Goal: Task Accomplishment & Management: Use online tool/utility

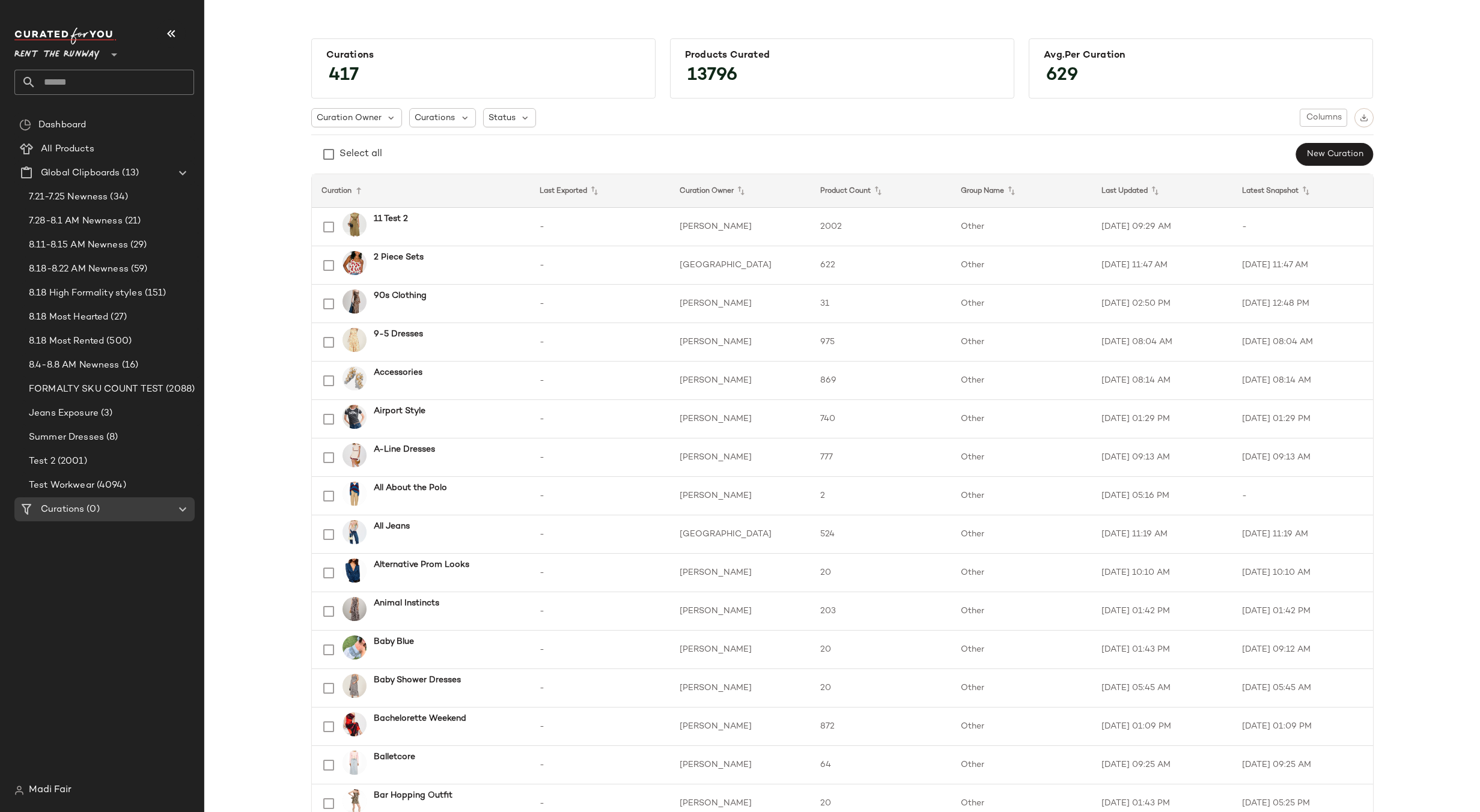
click at [77, 45] on span "Rent the Runway" at bounding box center [56, 51] width 85 height 22
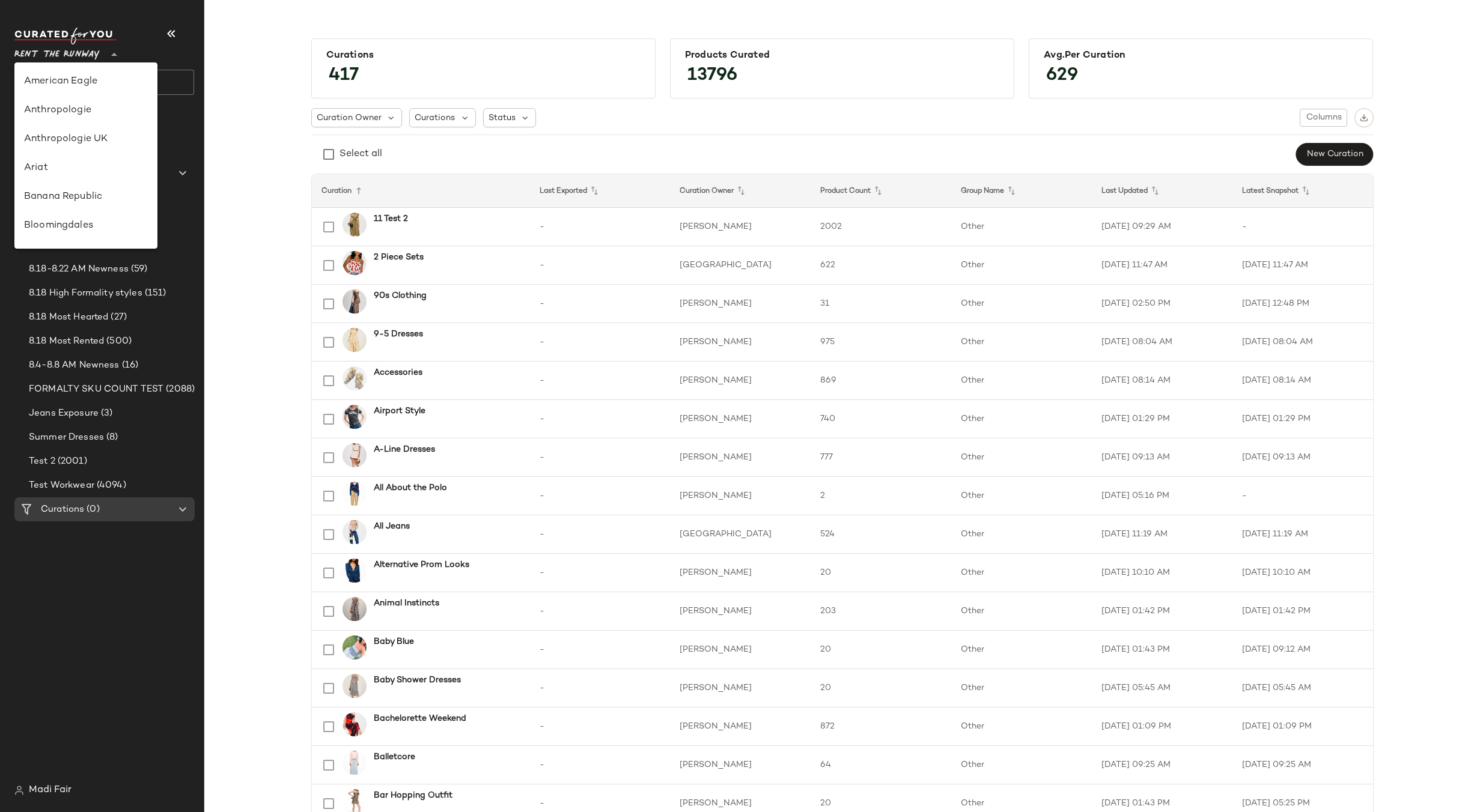
scroll to position [548, 0]
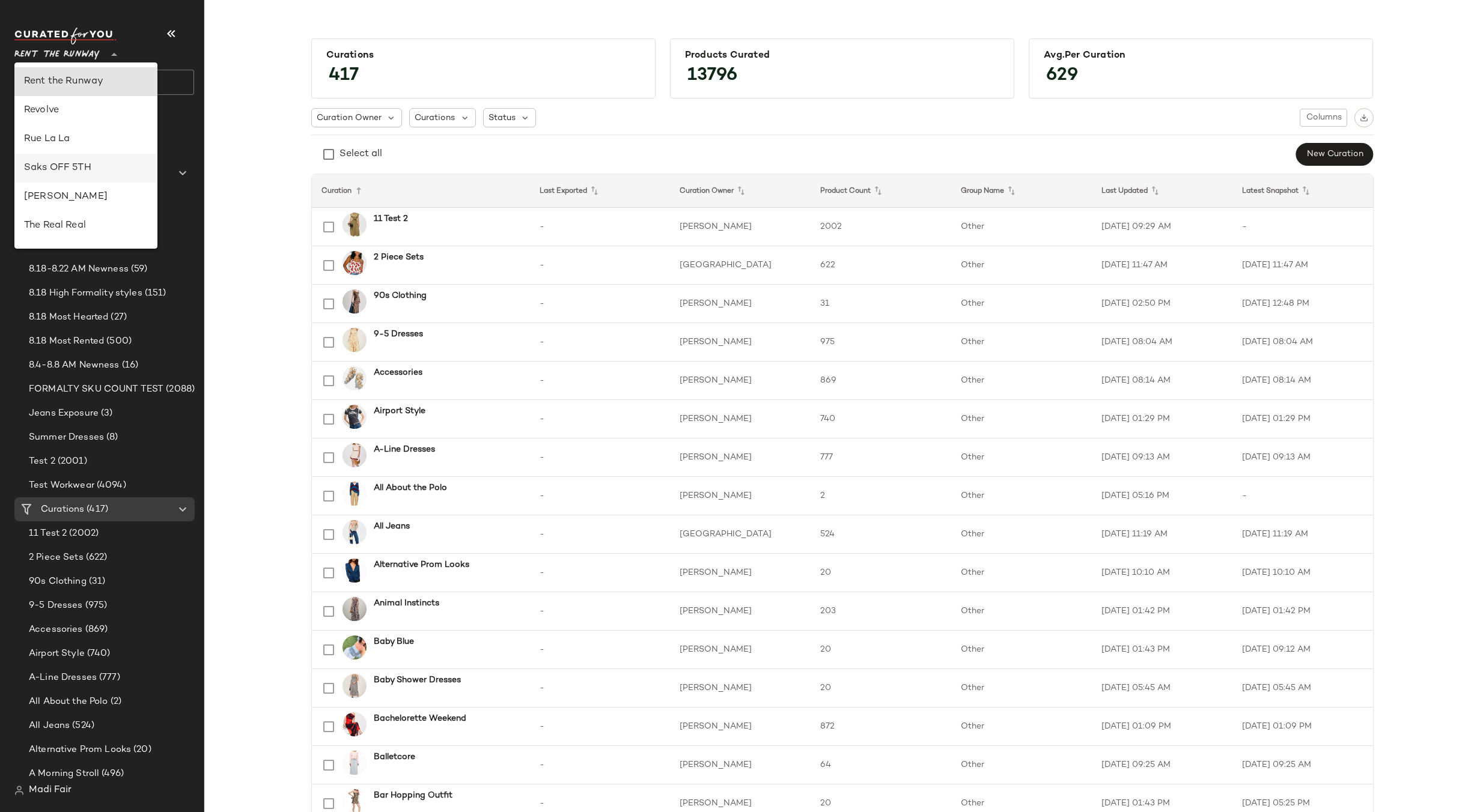
click at [88, 168] on div "Saks OFF 5TH" at bounding box center [85, 168] width 124 height 14
type input "**"
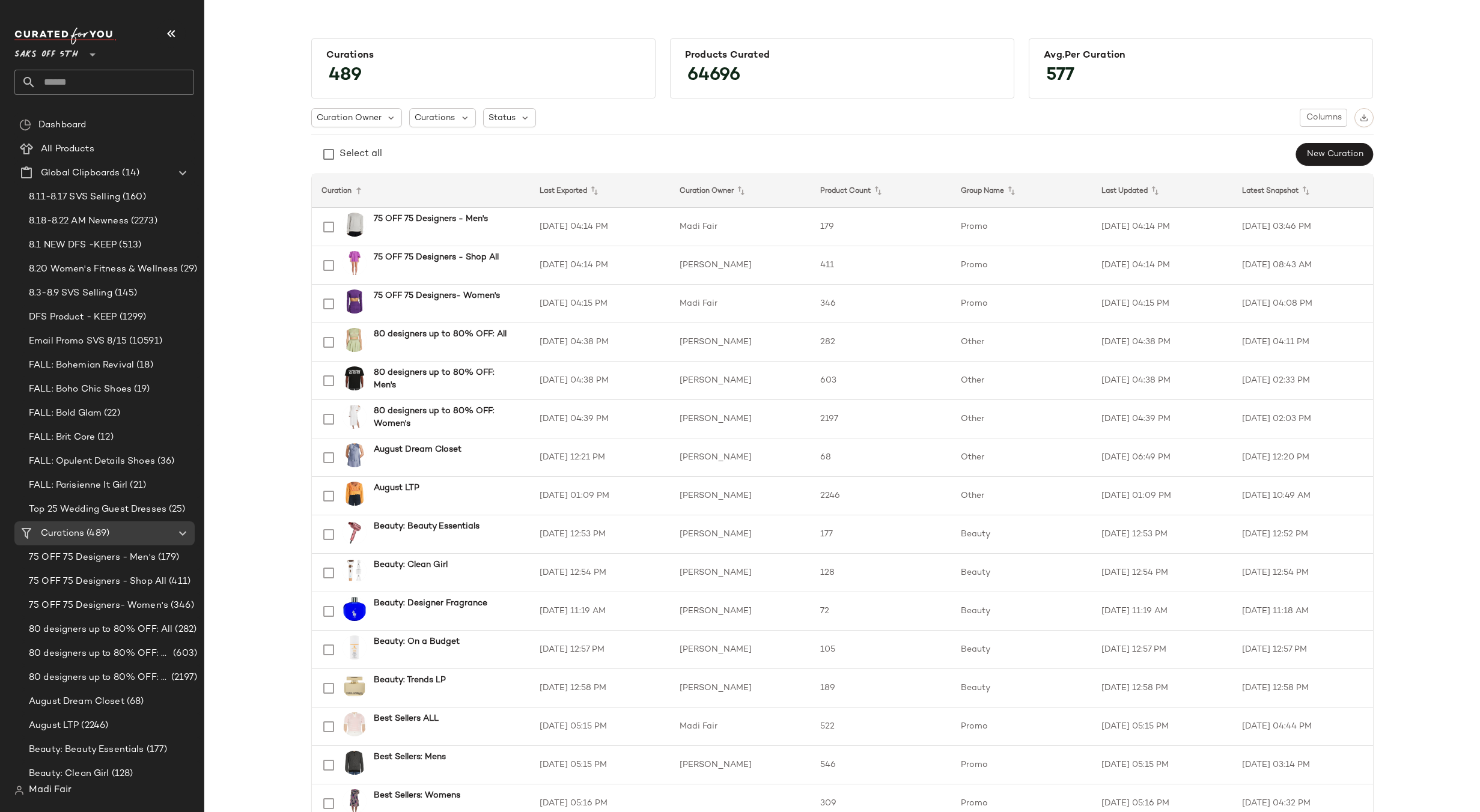
click at [51, 73] on div "Saks OFF 5TH **" at bounding box center [104, 61] width 180 height 68
click at [51, 73] on input "text" at bounding box center [115, 82] width 158 height 25
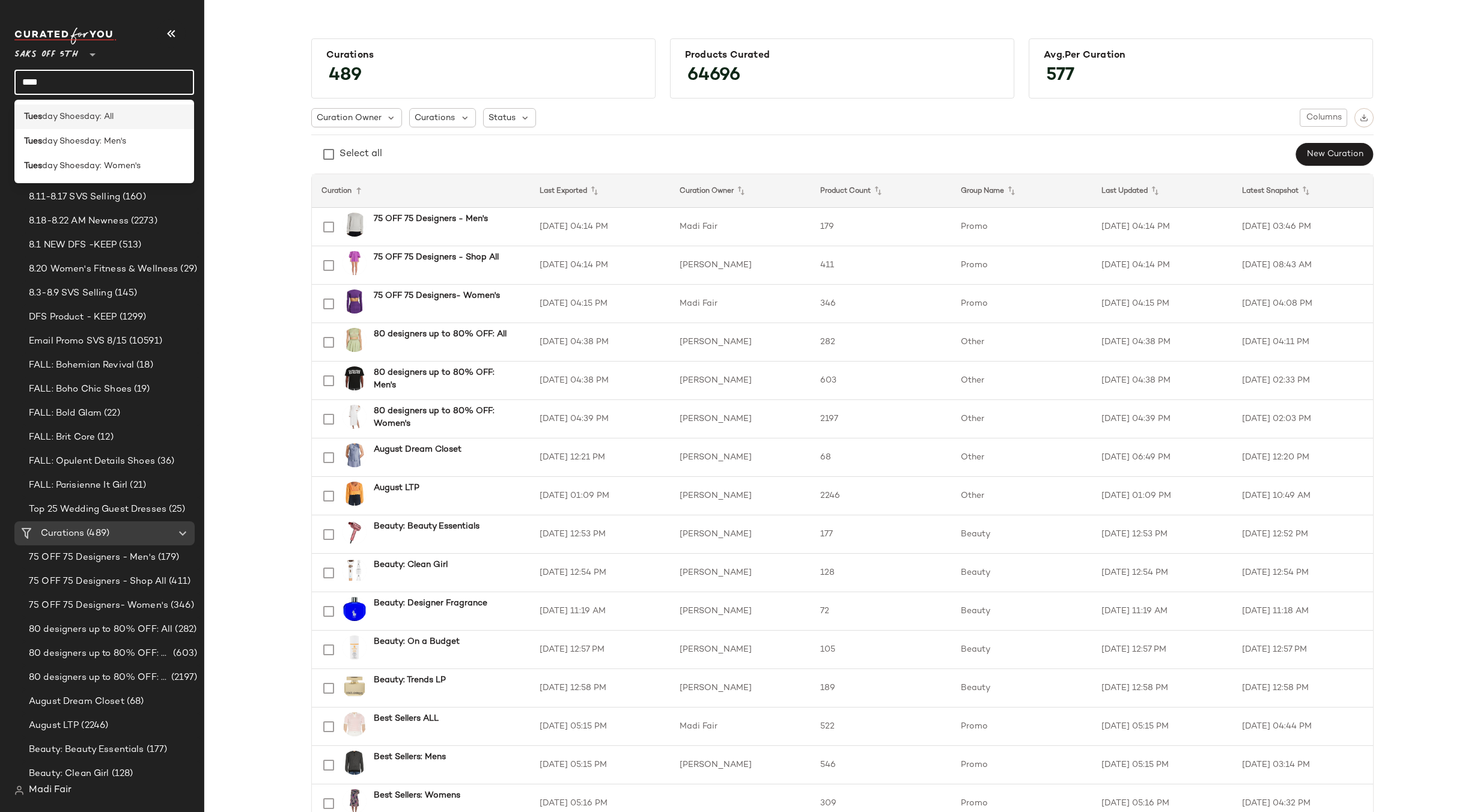
type input "****"
click at [54, 154] on div "Tues day Shoesday: All" at bounding box center [104, 166] width 180 height 25
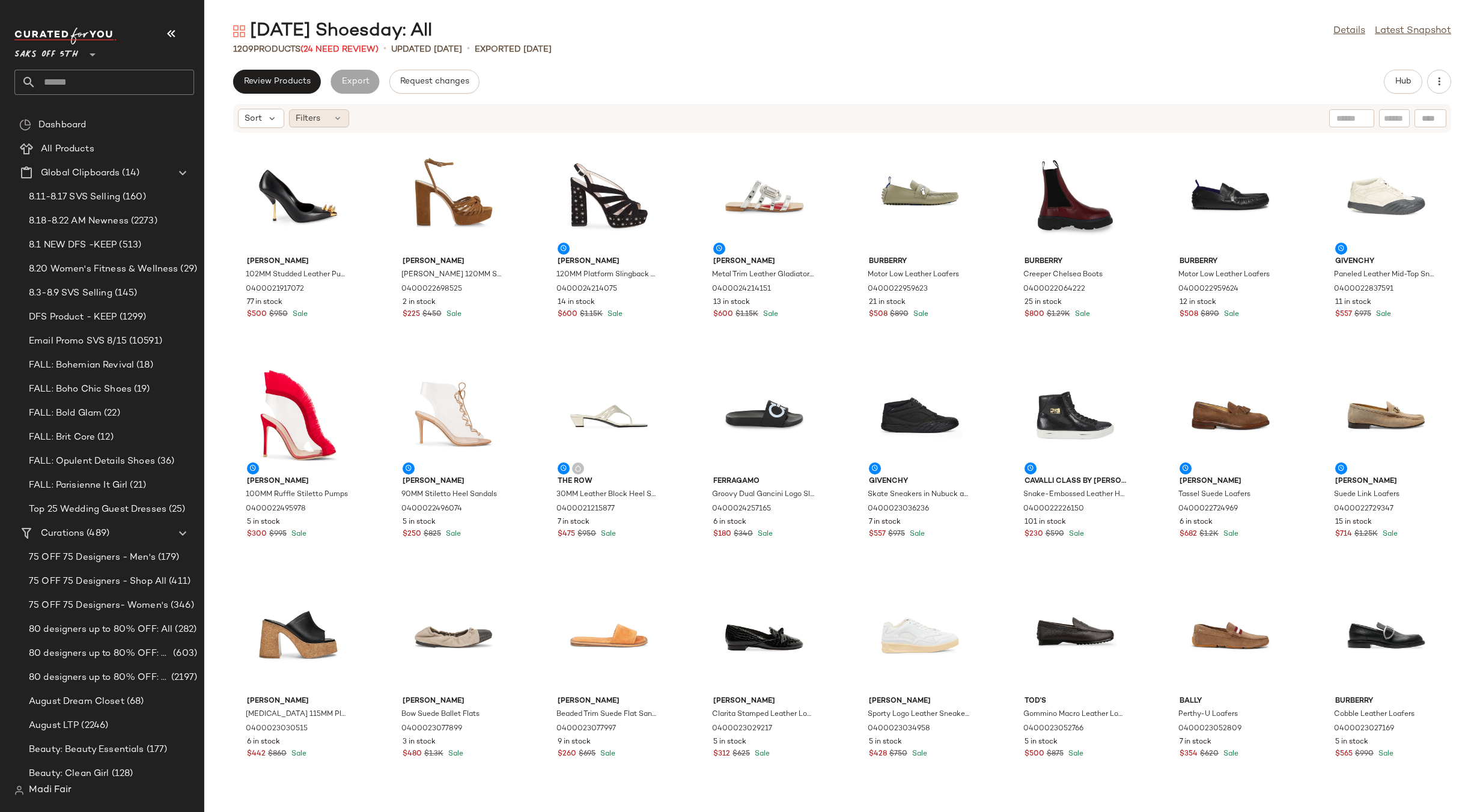
click at [337, 121] on icon at bounding box center [337, 118] width 10 height 10
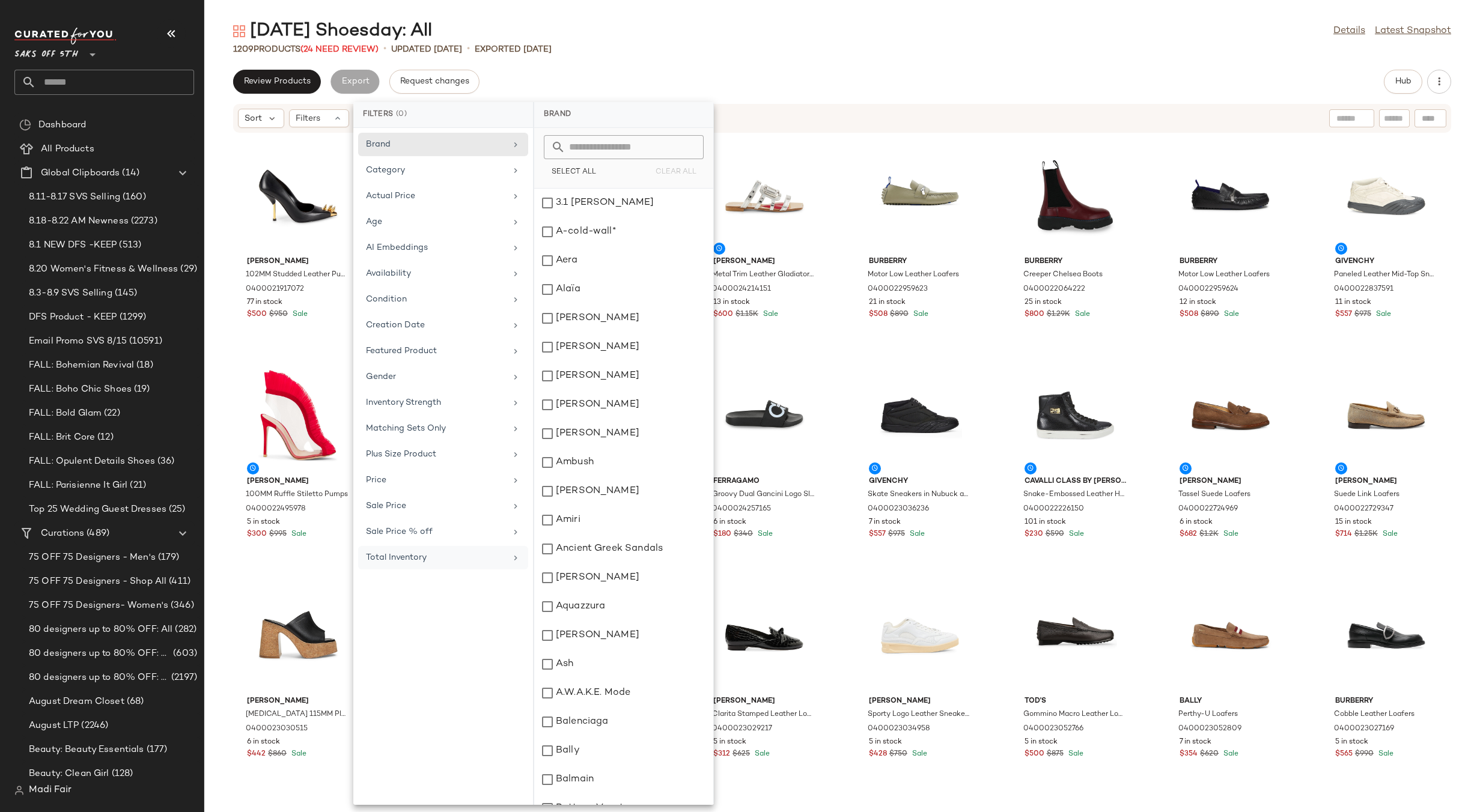
click at [451, 563] on div "Total Inventory" at bounding box center [436, 557] width 140 height 13
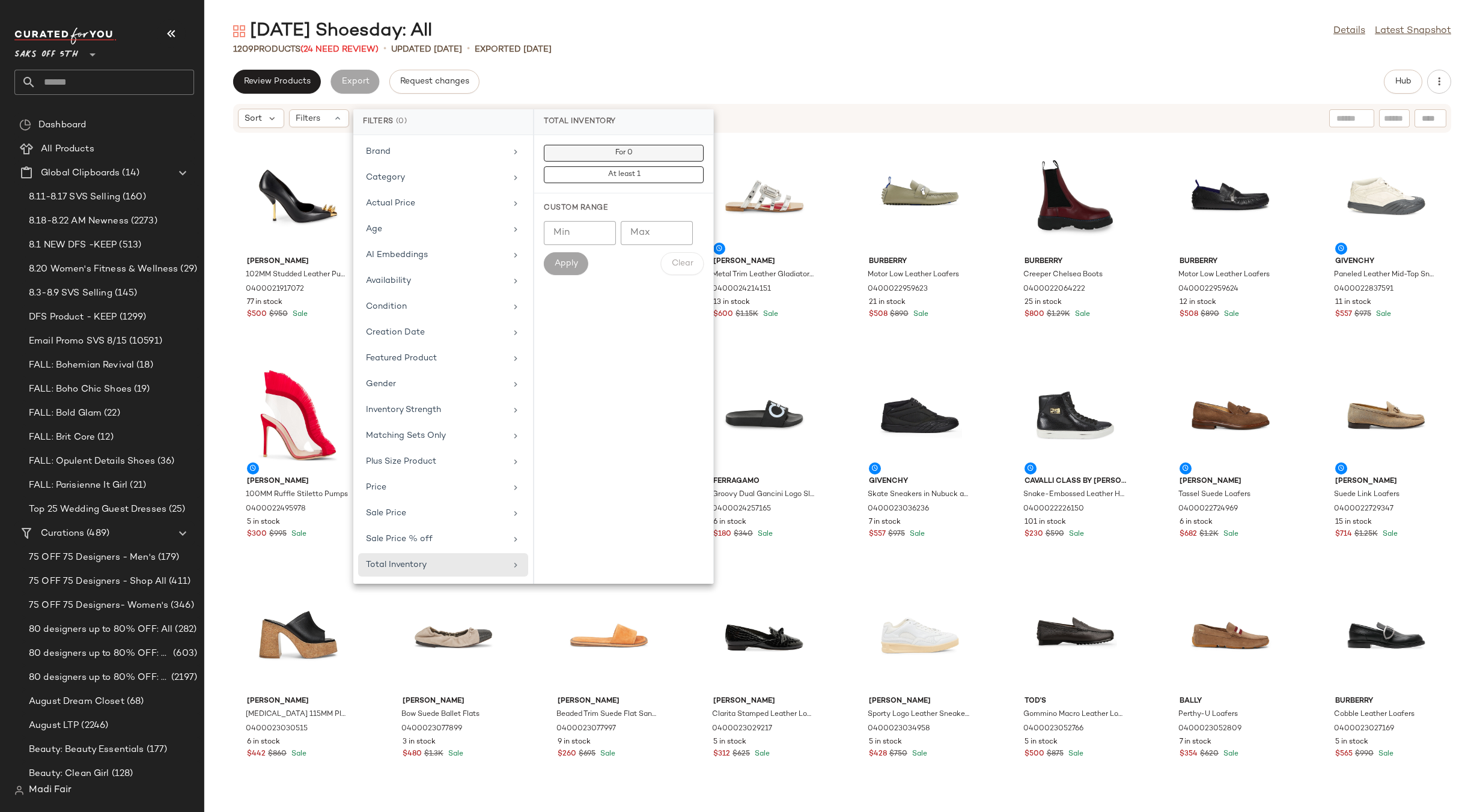
click at [615, 157] on span "For 0" at bounding box center [624, 153] width 18 height 8
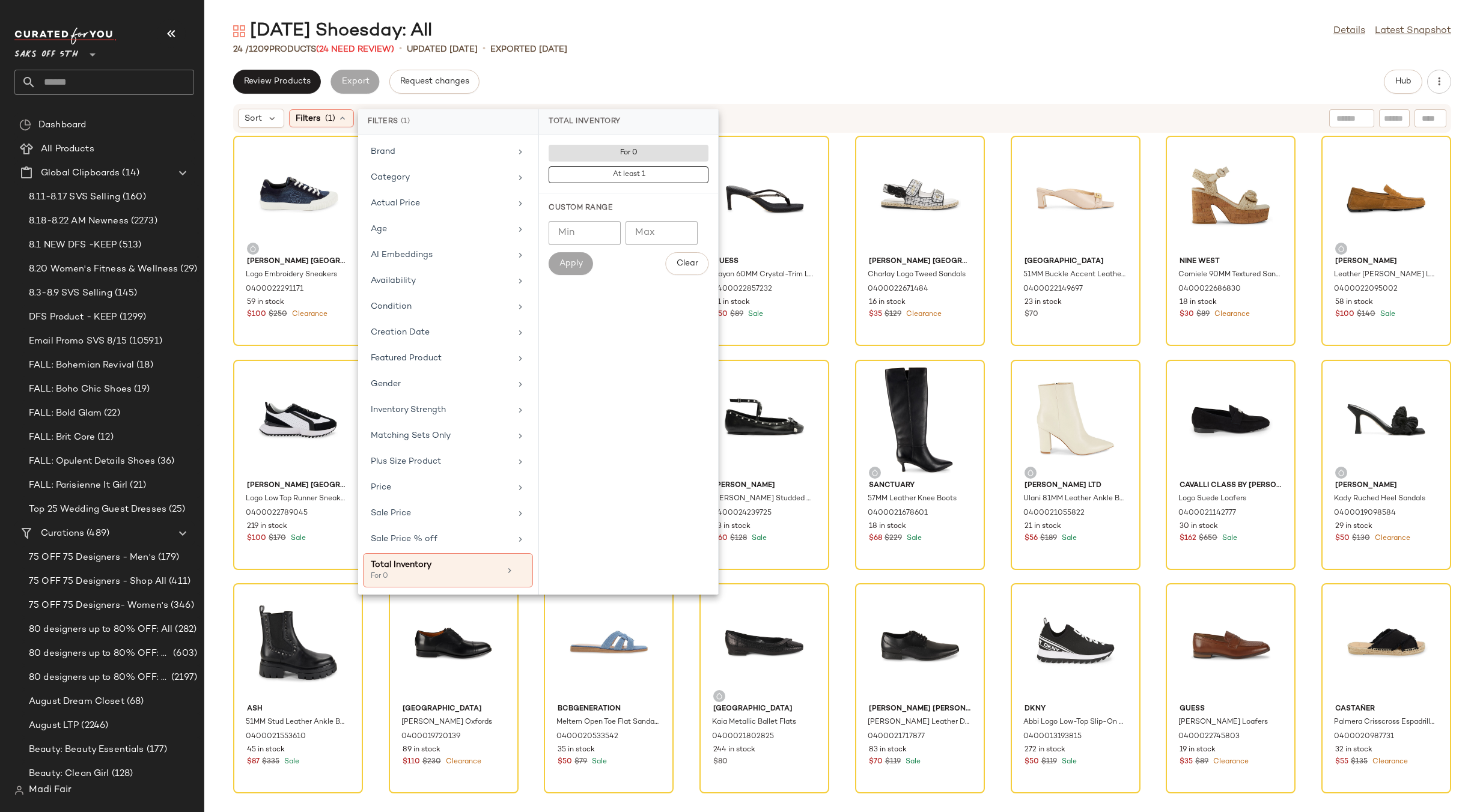
click at [662, 20] on div "Tuesday Shoesday: All Details Latest Snapshot" at bounding box center [842, 31] width 1276 height 24
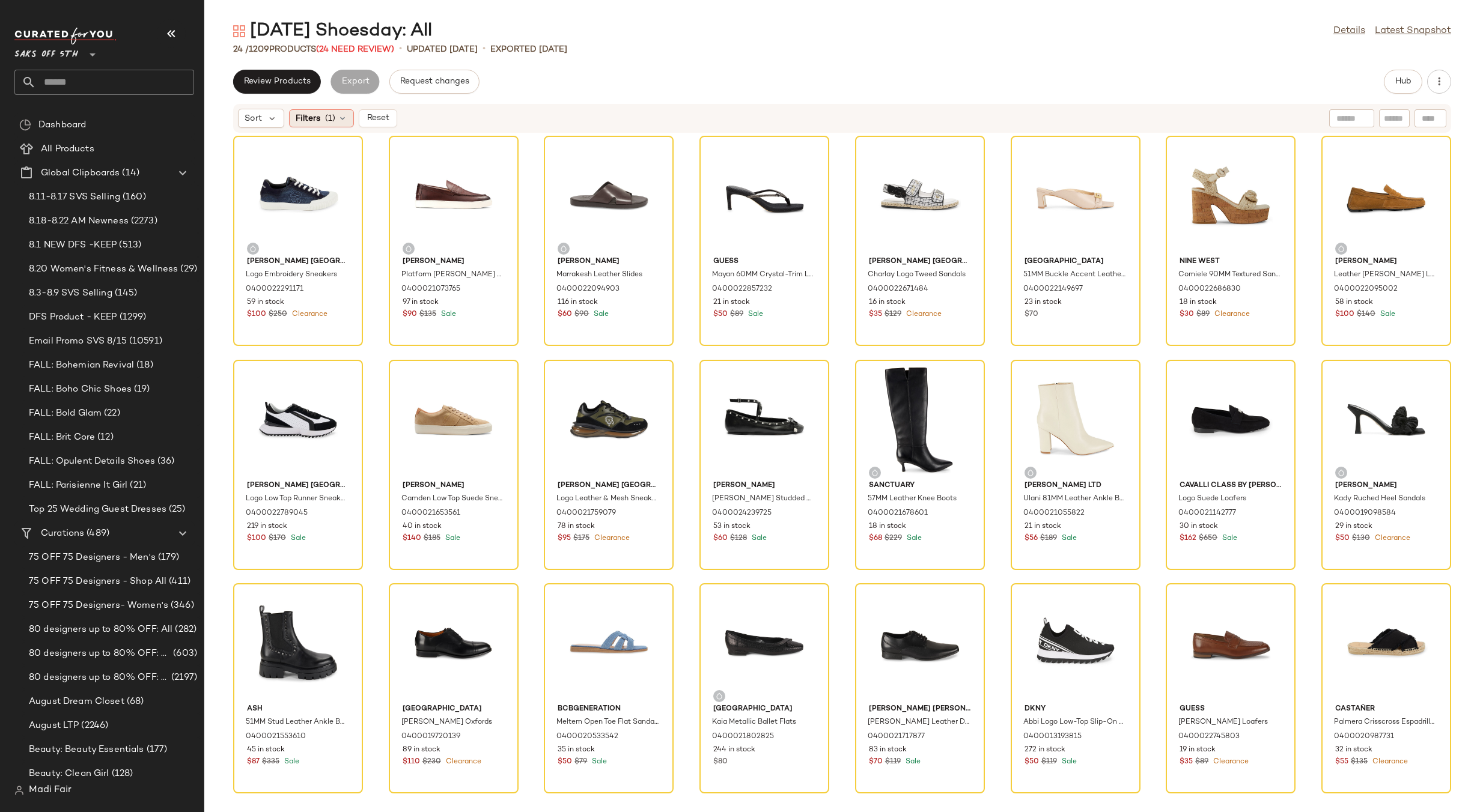
click at [342, 123] on div "Filters (1)" at bounding box center [321, 118] width 65 height 18
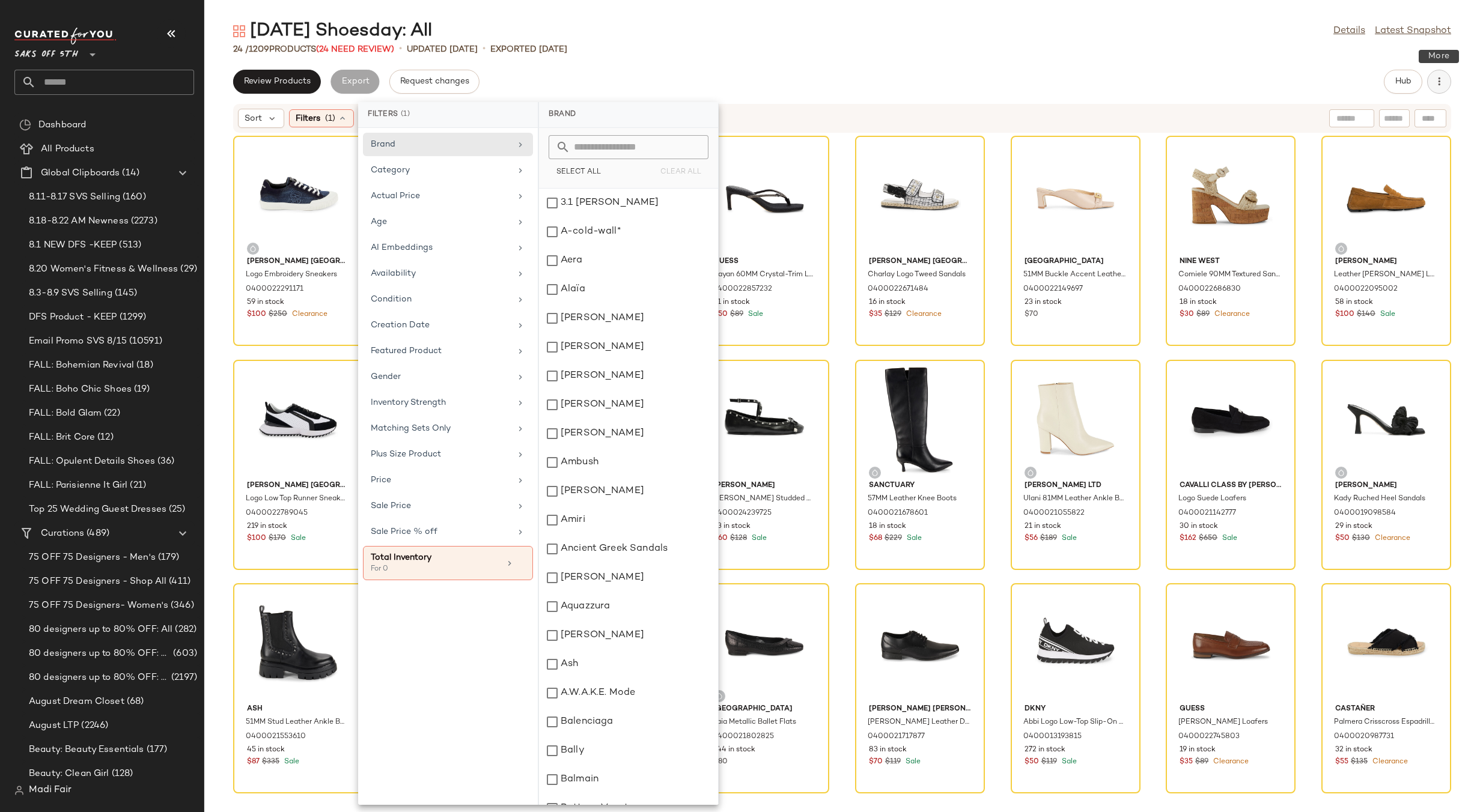
click at [1449, 80] on button "button" at bounding box center [1439, 82] width 24 height 24
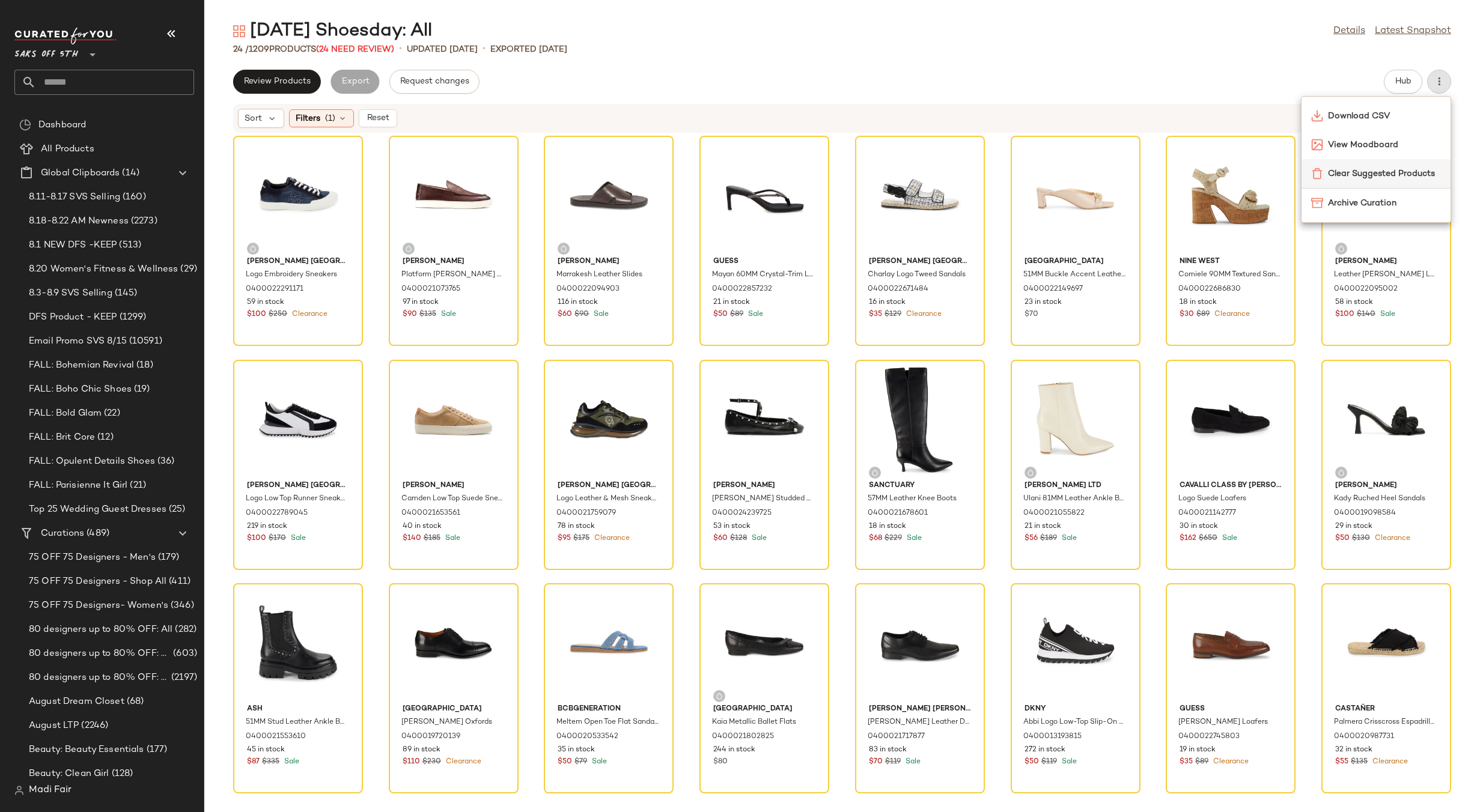
click at [1380, 177] on span "Clear Suggested Products" at bounding box center [1385, 174] width 113 height 13
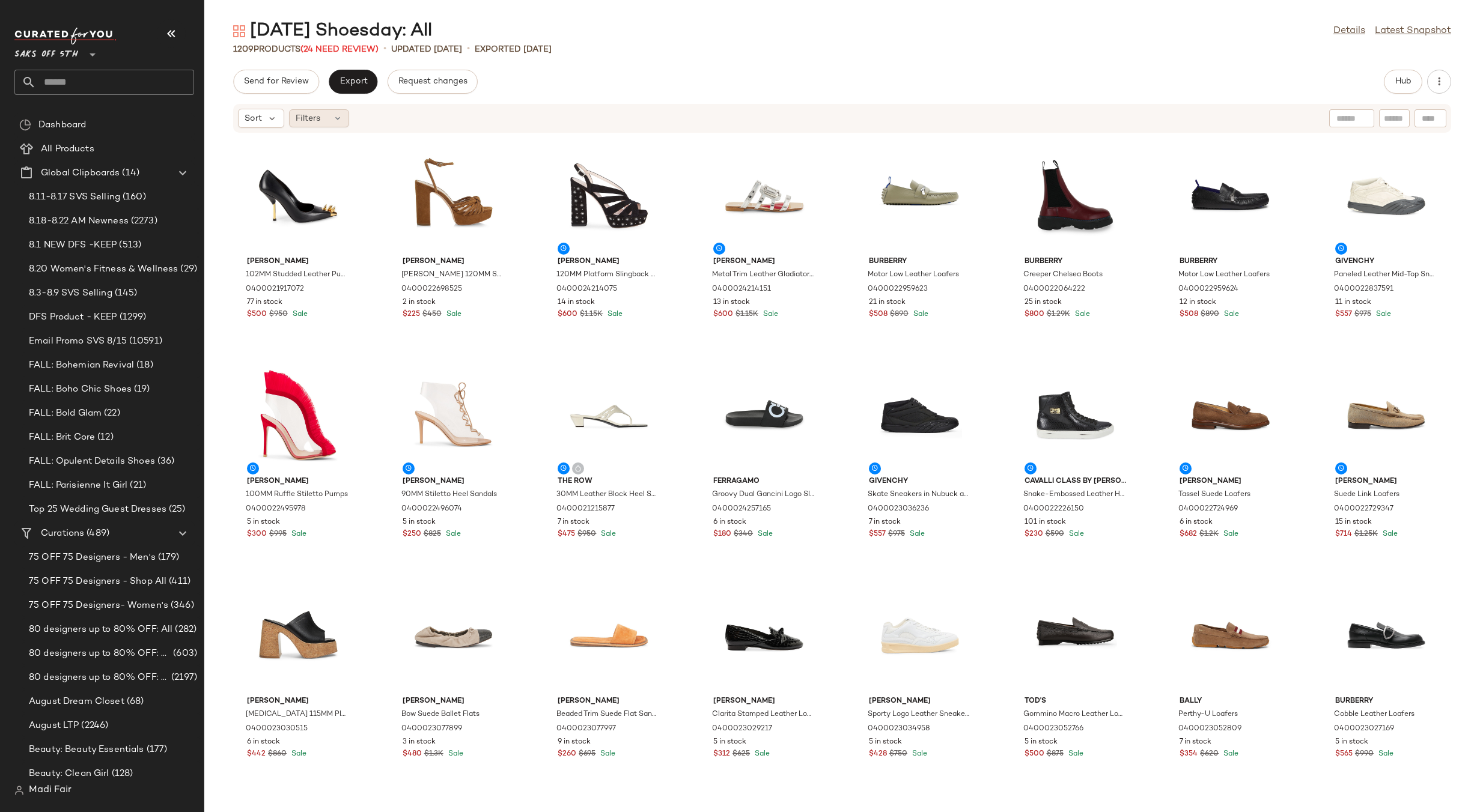
click at [333, 119] on icon at bounding box center [337, 118] width 10 height 10
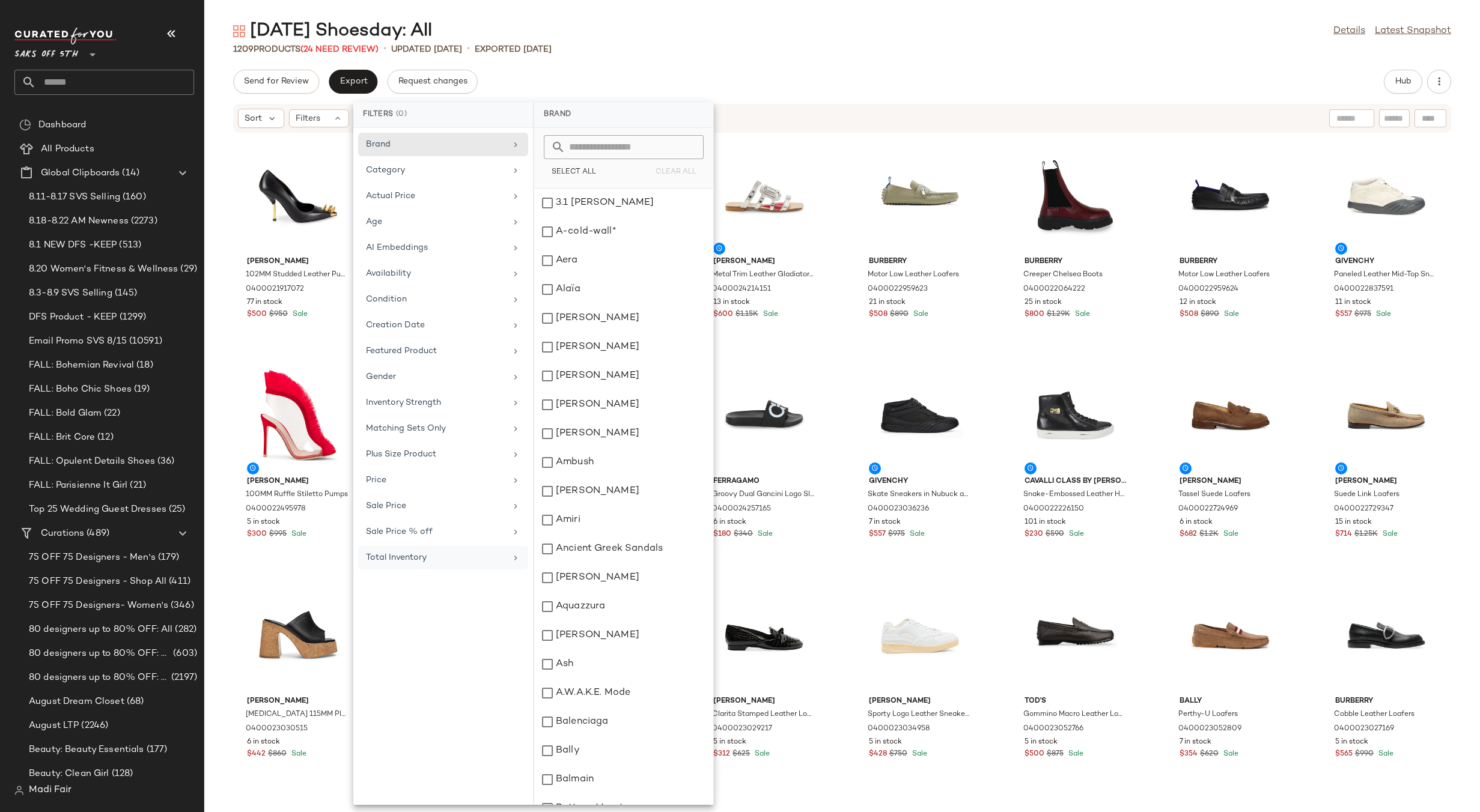
click at [454, 556] on div "Total Inventory" at bounding box center [436, 557] width 140 height 13
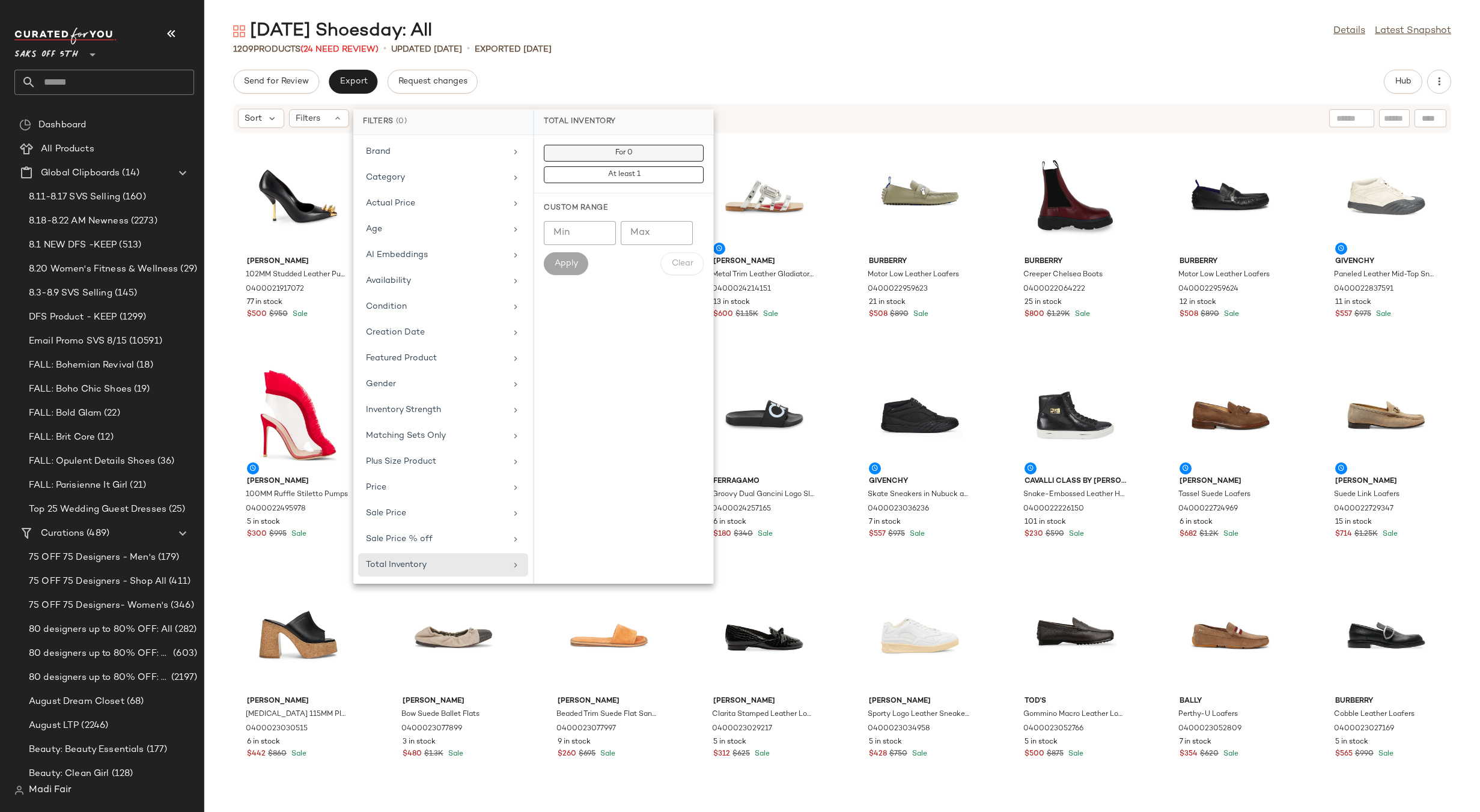
click at [613, 166] on button "For 0" at bounding box center [624, 175] width 160 height 17
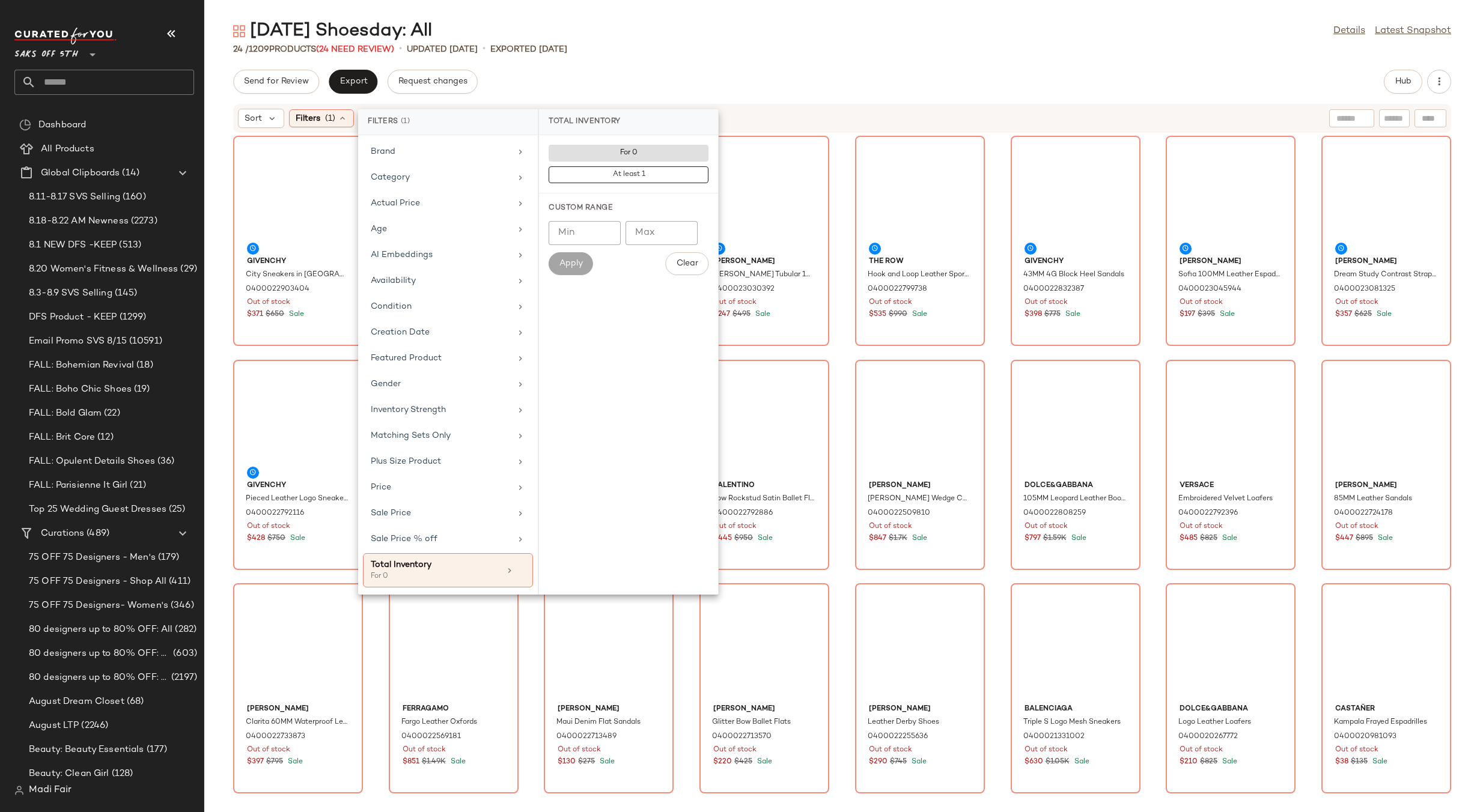
click at [630, 71] on div "Send for Review Export Request changes Hub" at bounding box center [842, 82] width 1218 height 24
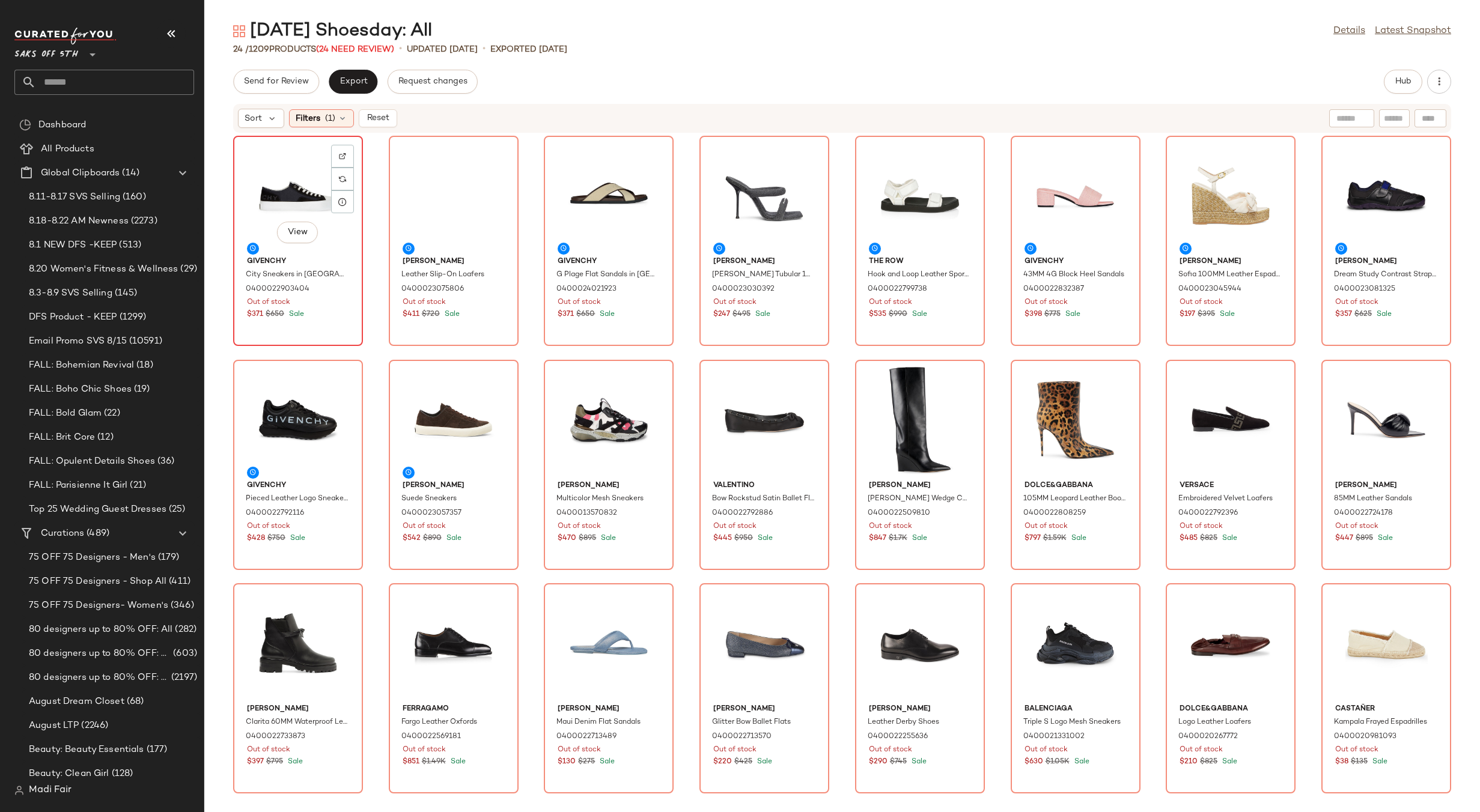
click at [294, 193] on div "View" at bounding box center [297, 195] width 121 height 111
click at [1375, 626] on div "View" at bounding box center [1386, 643] width 121 height 111
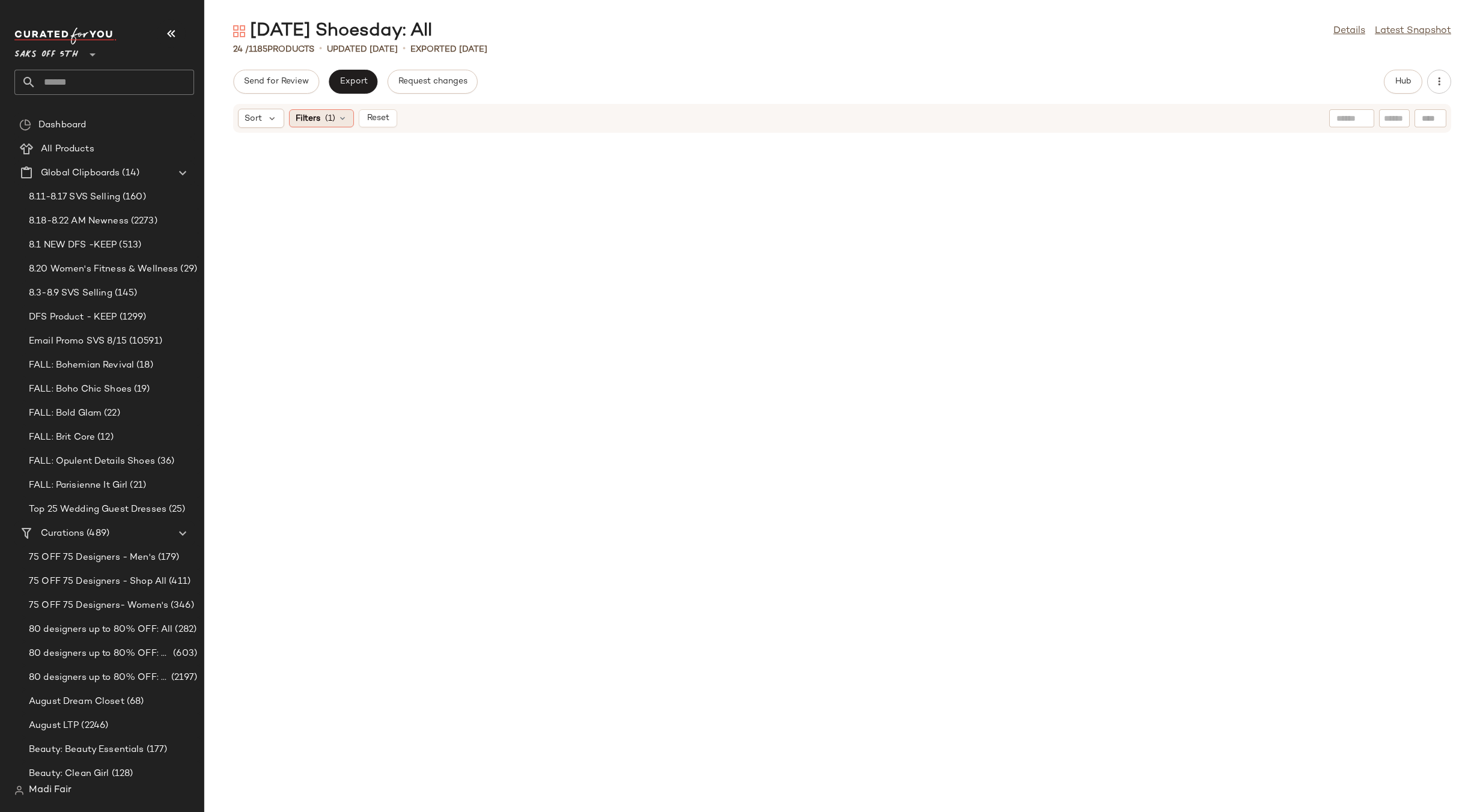
click at [317, 120] on span "Filters" at bounding box center [308, 118] width 25 height 13
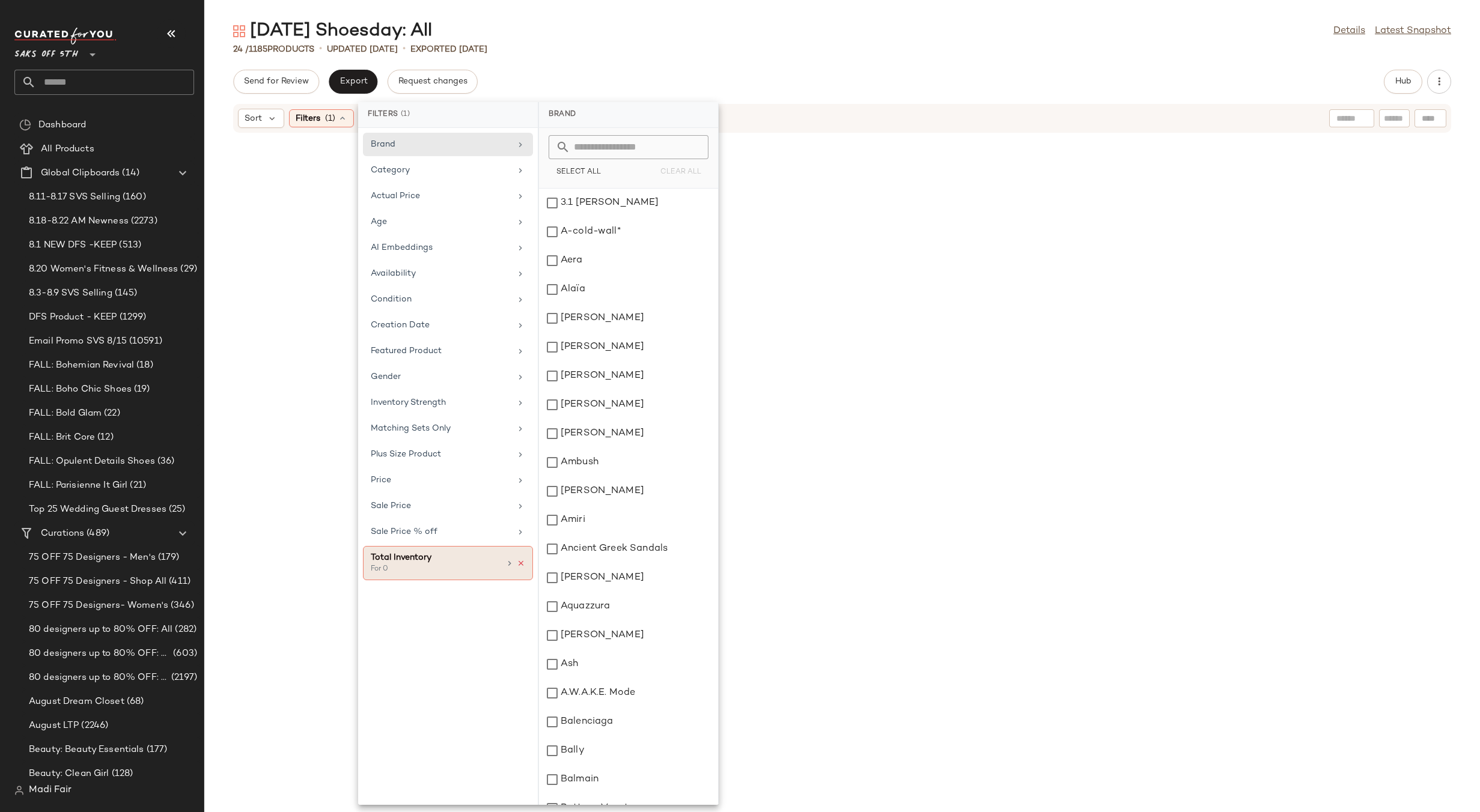
click at [521, 565] on icon at bounding box center [520, 563] width 8 height 8
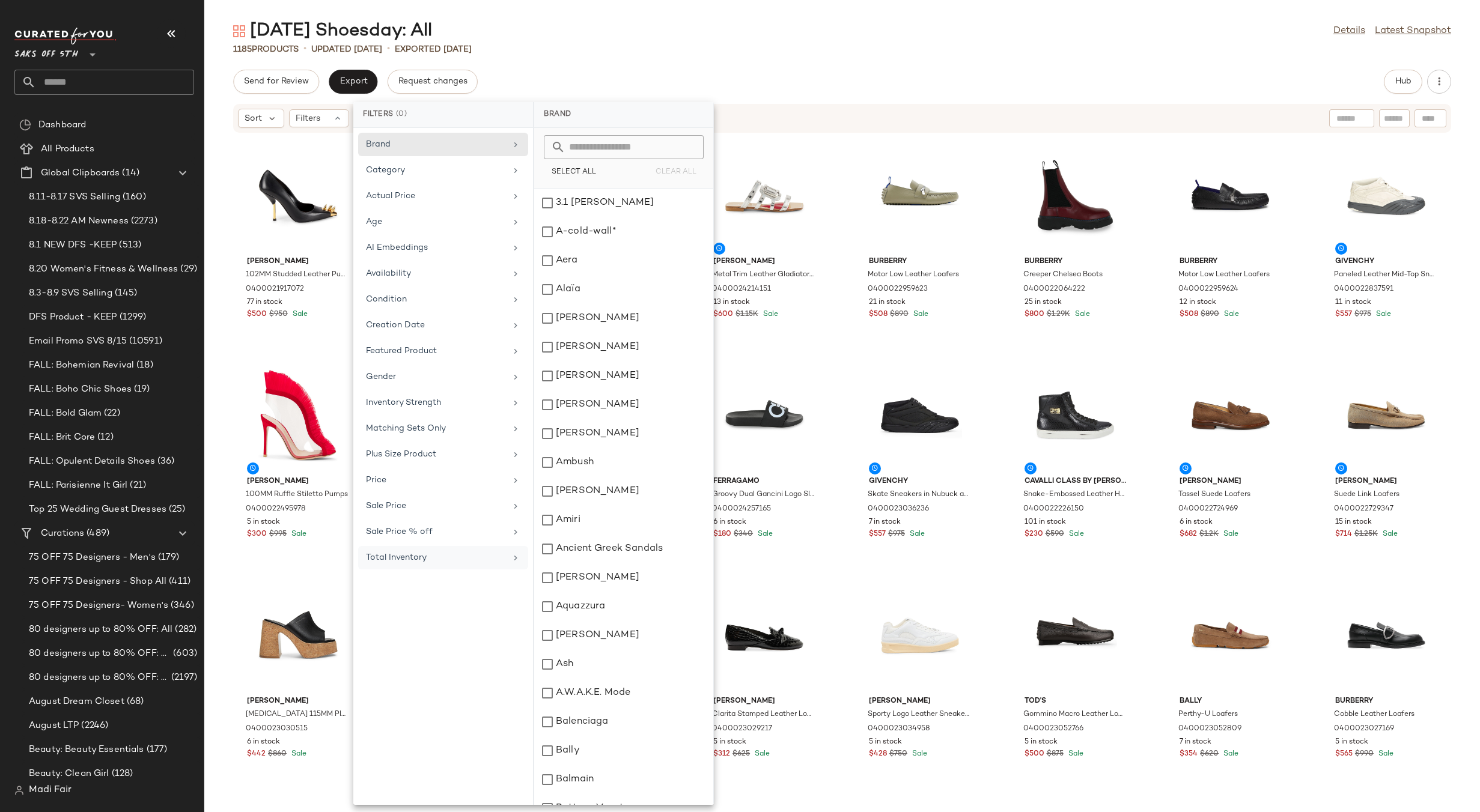
click at [604, 62] on div "Tuesday Shoesday: All Details Latest Snapshot 1185 Products • updated Aug 21st …" at bounding box center [842, 415] width 1276 height 793
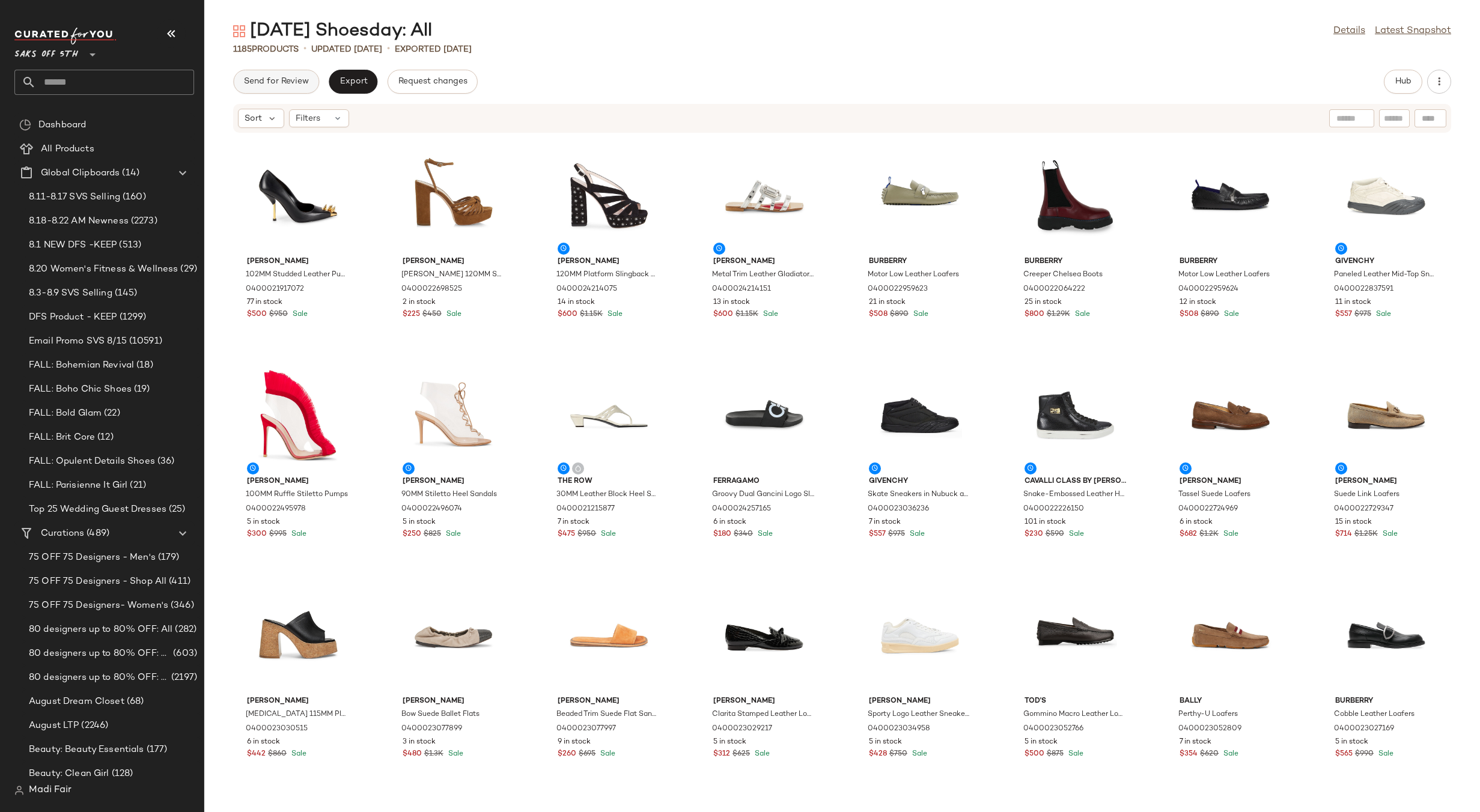
click at [273, 84] on span "Send for Review" at bounding box center [276, 81] width 65 height 10
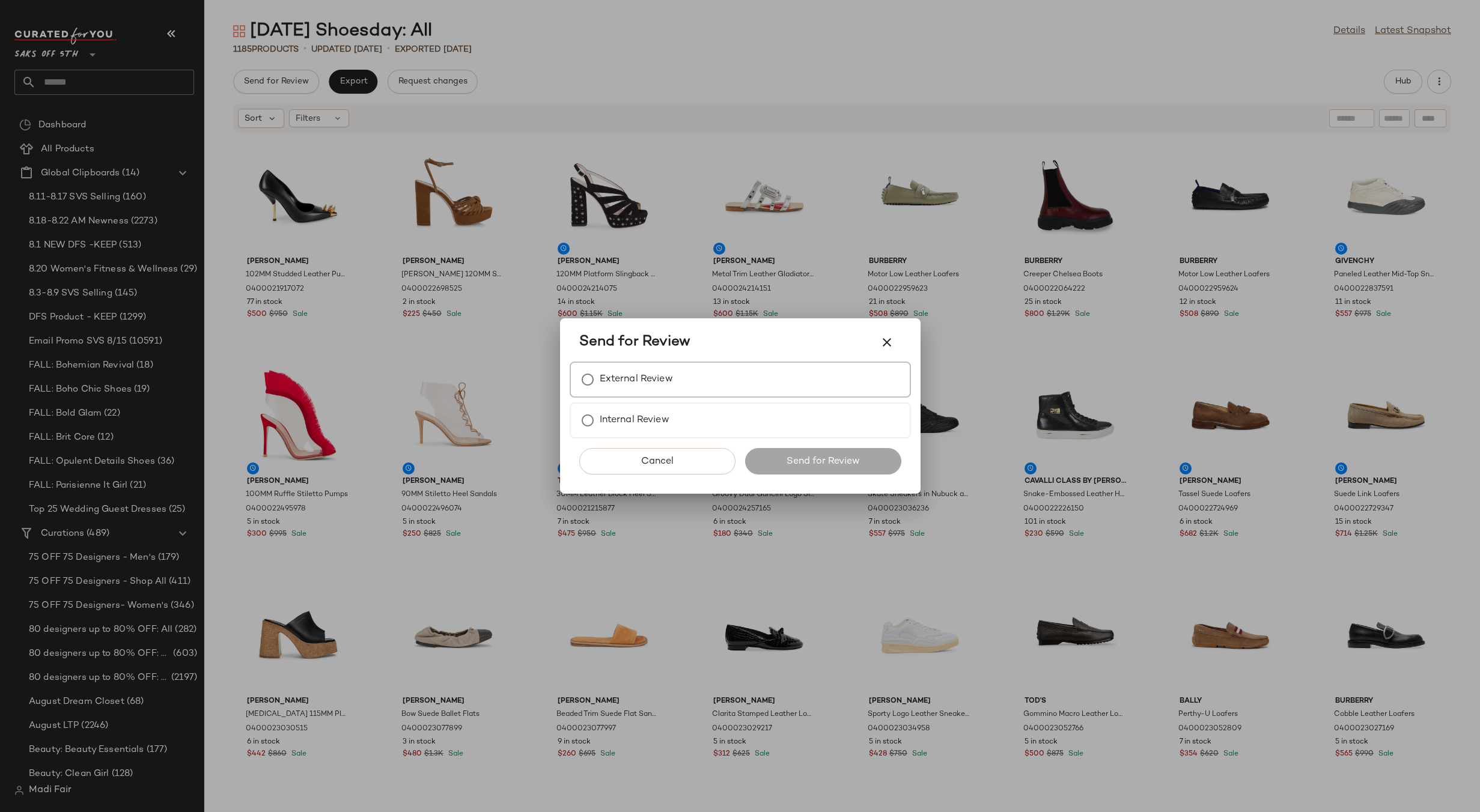
click at [644, 380] on label "External Review" at bounding box center [636, 380] width 74 height 24
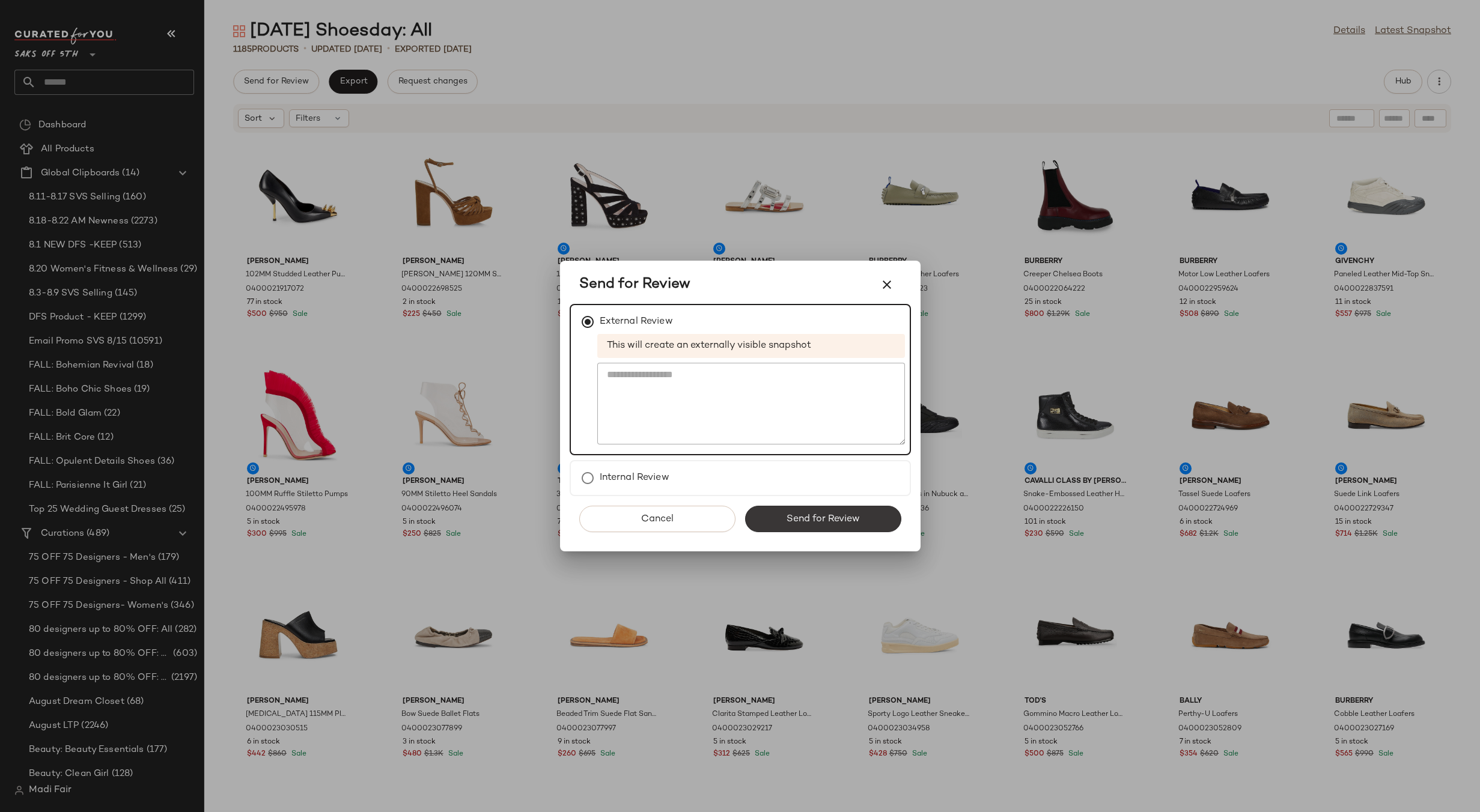
click at [797, 514] on span "Send for Review" at bounding box center [823, 519] width 74 height 11
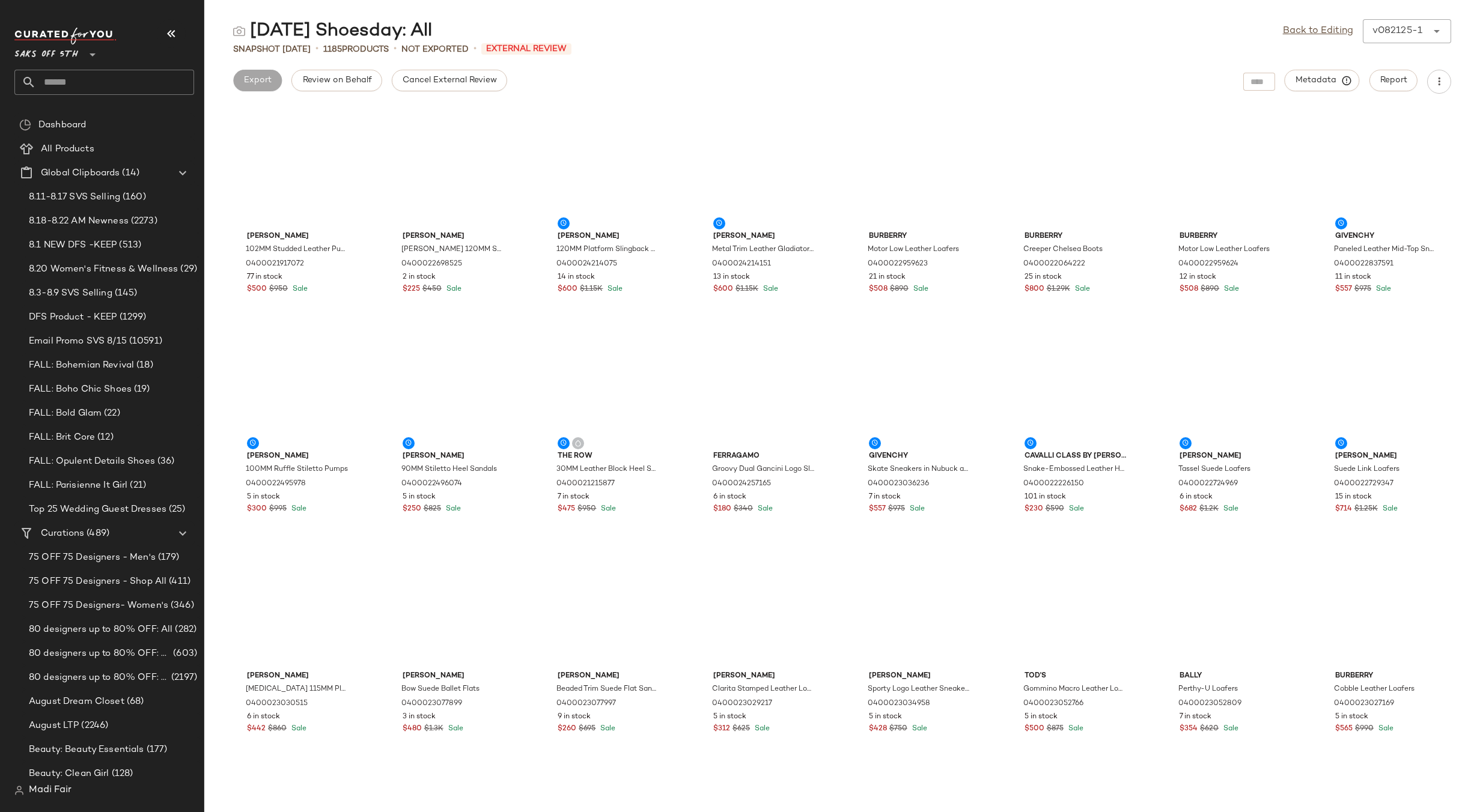
drag, startPoint x: 450, startPoint y: 88, endPoint x: 459, endPoint y: 85, distance: 9.5
click at [450, 87] on button "Cancel External Review" at bounding box center [449, 80] width 115 height 22
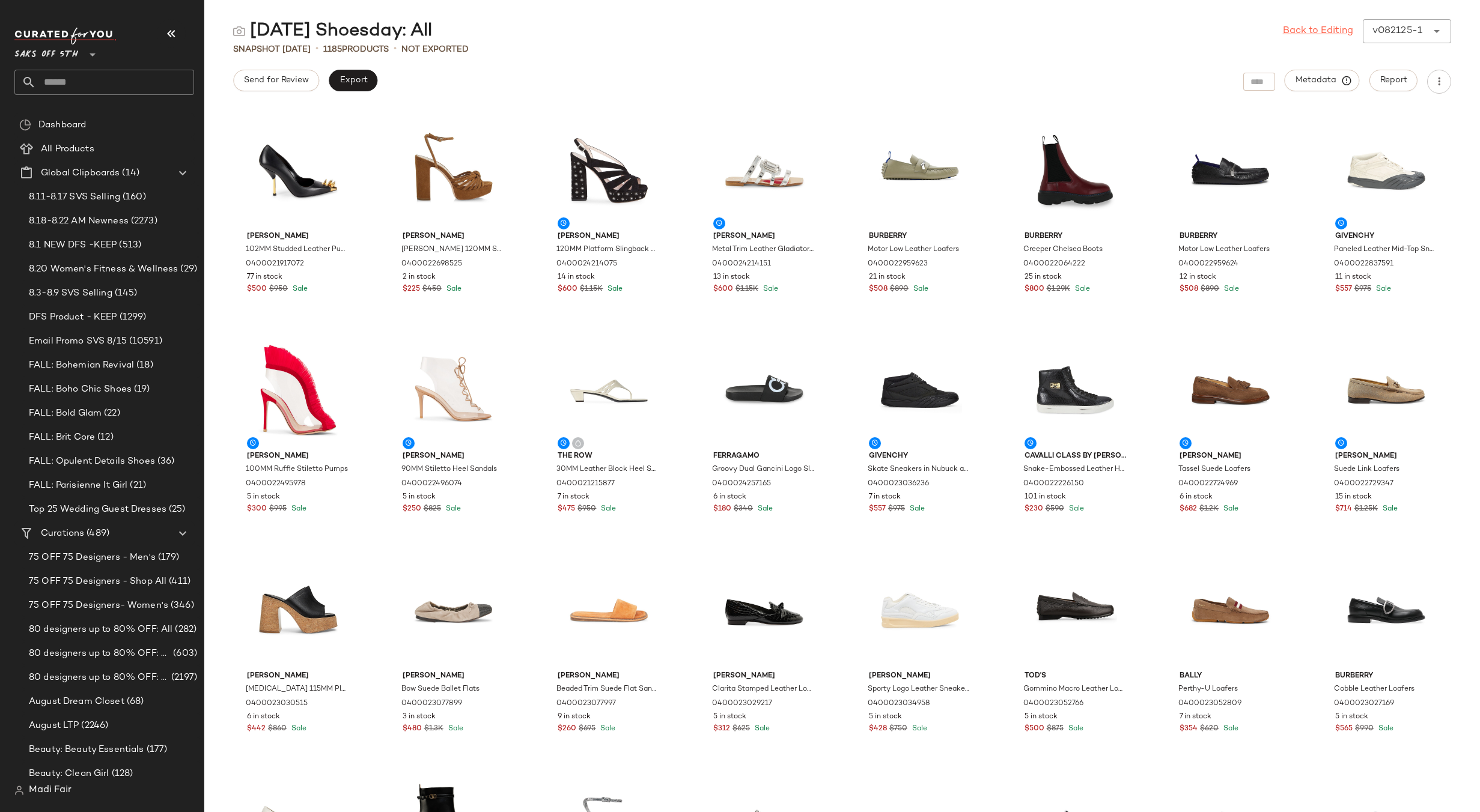
click at [1320, 30] on link "Back to Editing" at bounding box center [1318, 30] width 71 height 14
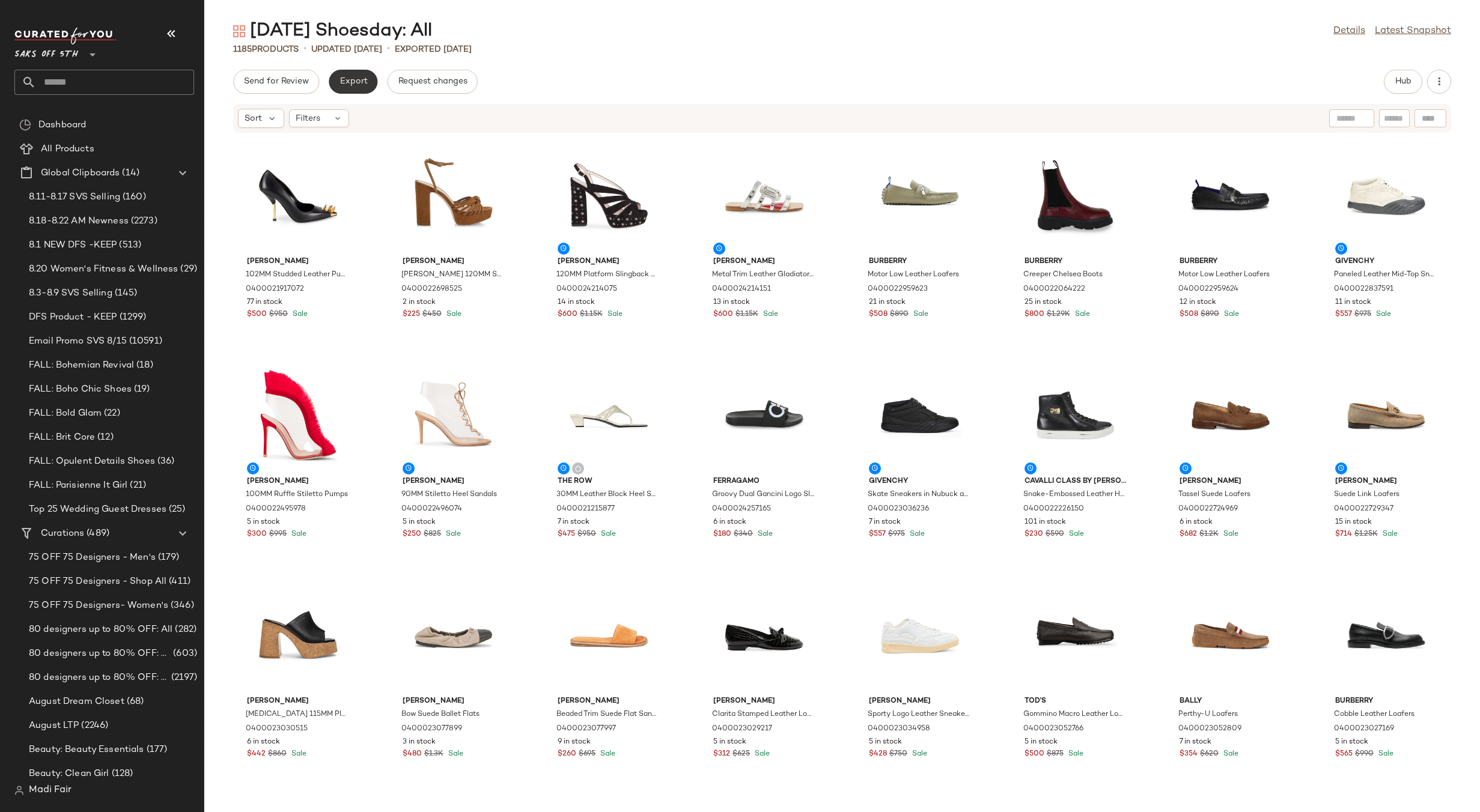
click at [357, 82] on span "Export" at bounding box center [353, 81] width 28 height 10
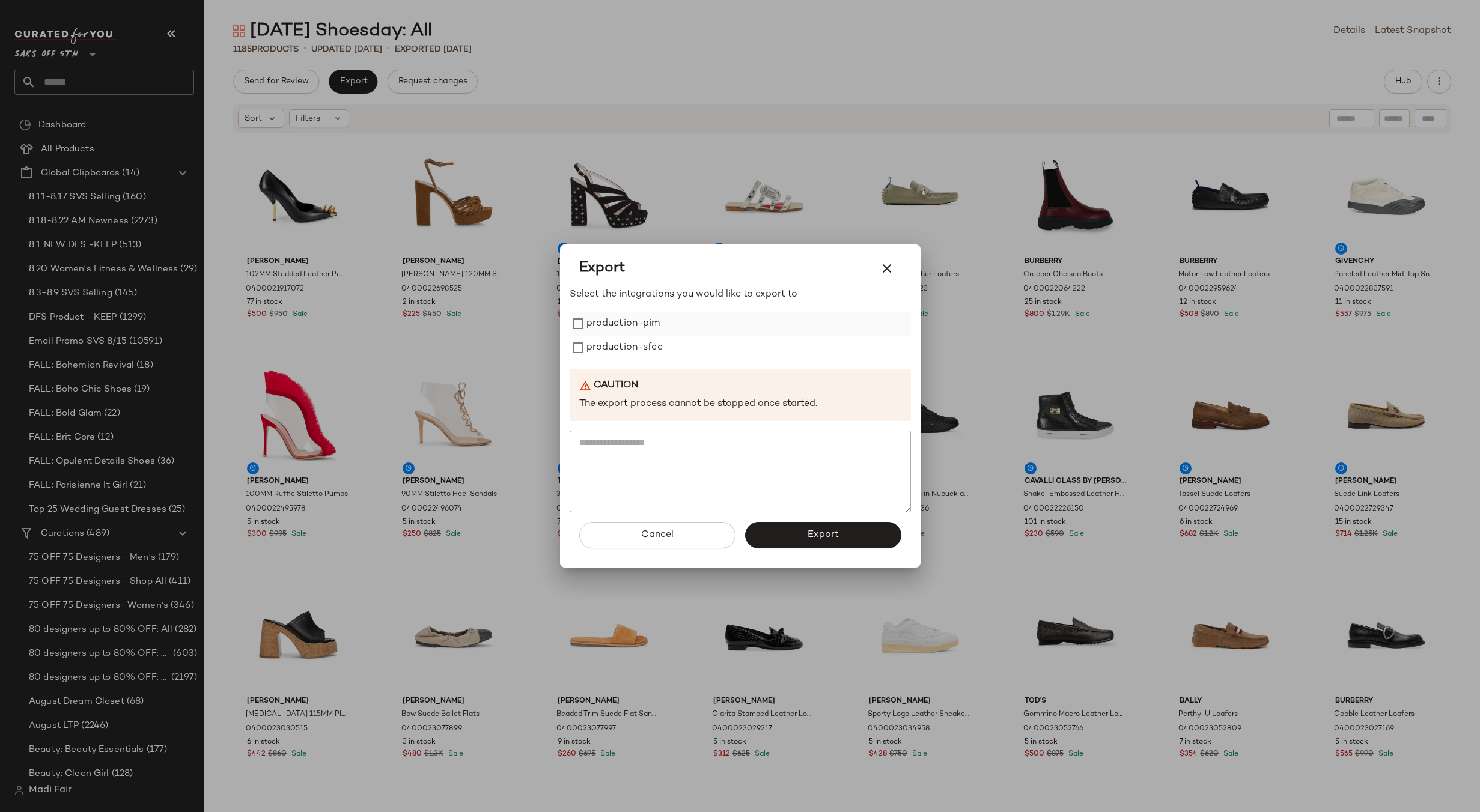
click at [647, 327] on label "production-pim" at bounding box center [623, 324] width 74 height 24
click at [644, 350] on label "production-sfcc" at bounding box center [624, 348] width 77 height 24
click at [804, 531] on button "Export" at bounding box center [824, 536] width 156 height 27
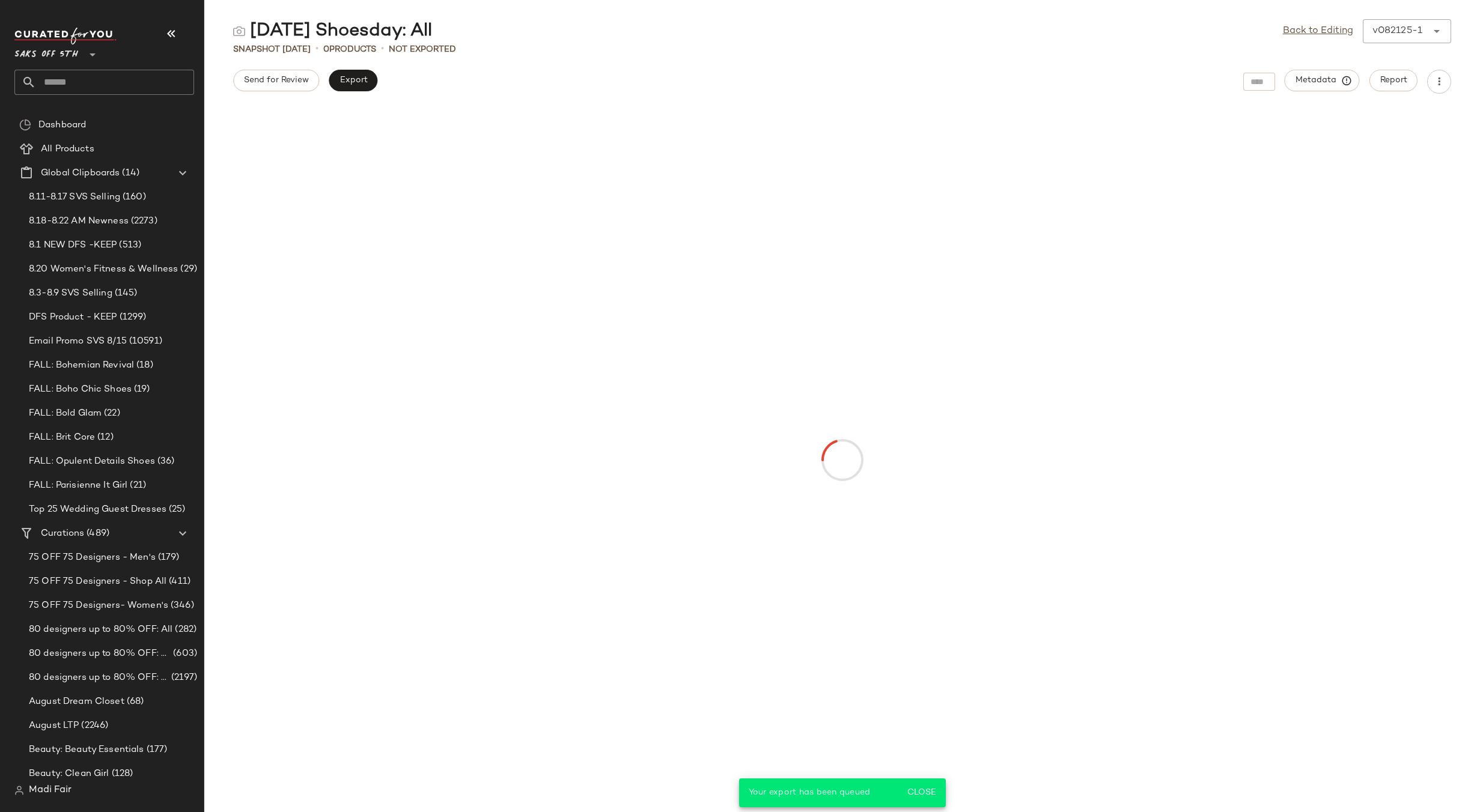
click at [124, 88] on input "text" at bounding box center [115, 82] width 158 height 25
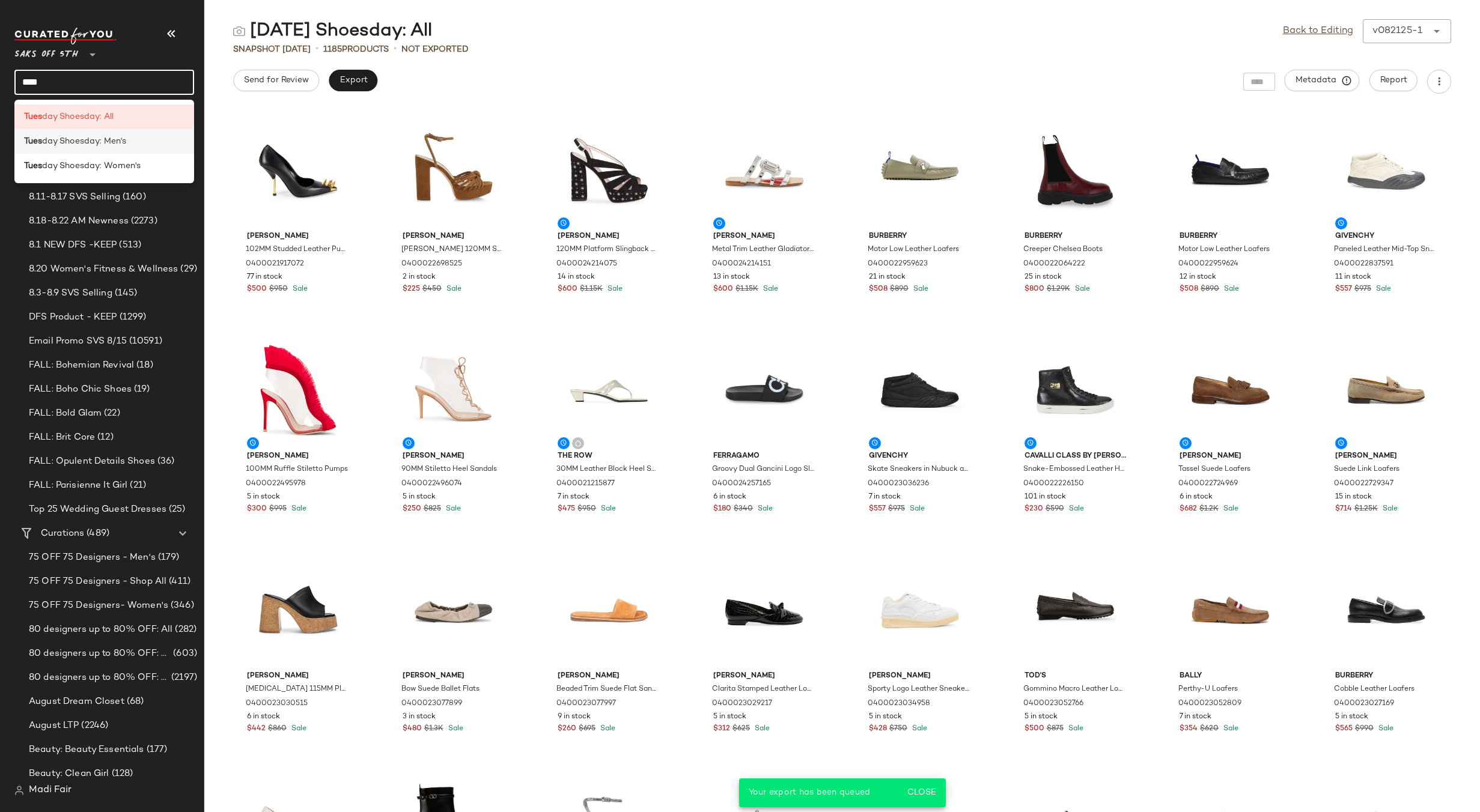
type input "****"
click at [80, 141] on span "day Shoesday: Men's" at bounding box center [84, 141] width 84 height 13
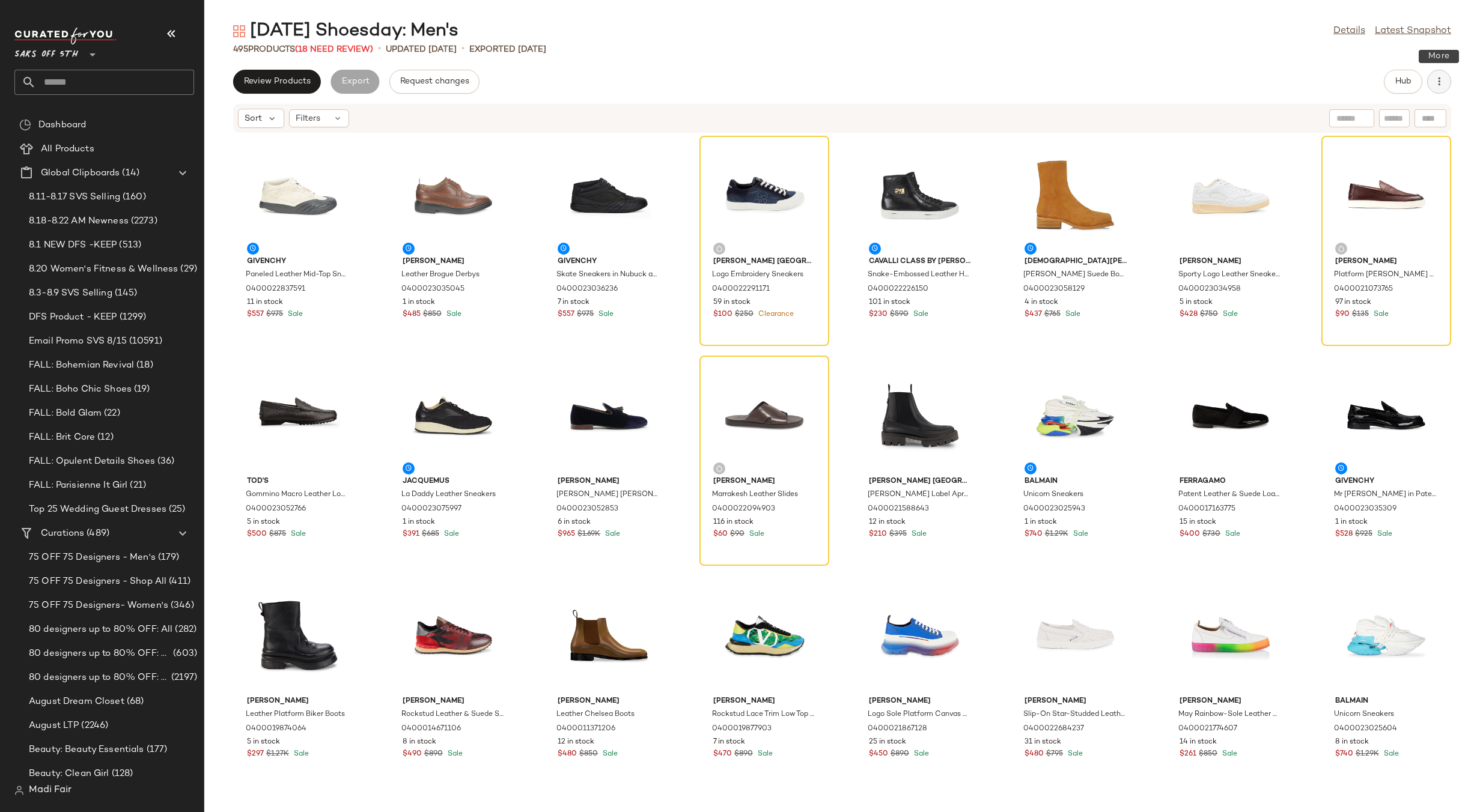
click at [1440, 83] on icon "button" at bounding box center [1439, 82] width 12 height 12
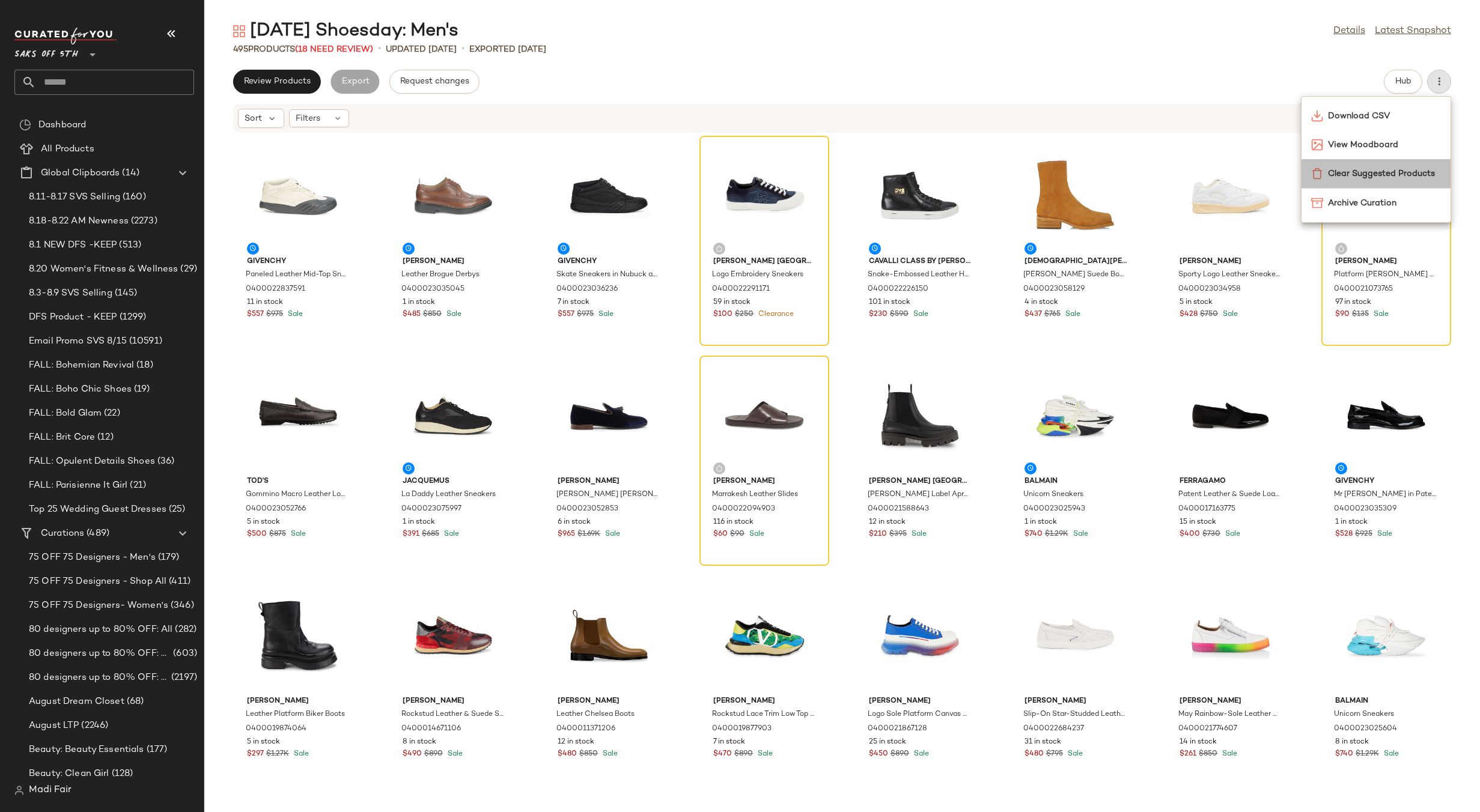
click at [1377, 175] on span "Clear Suggested Products" at bounding box center [1385, 174] width 113 height 13
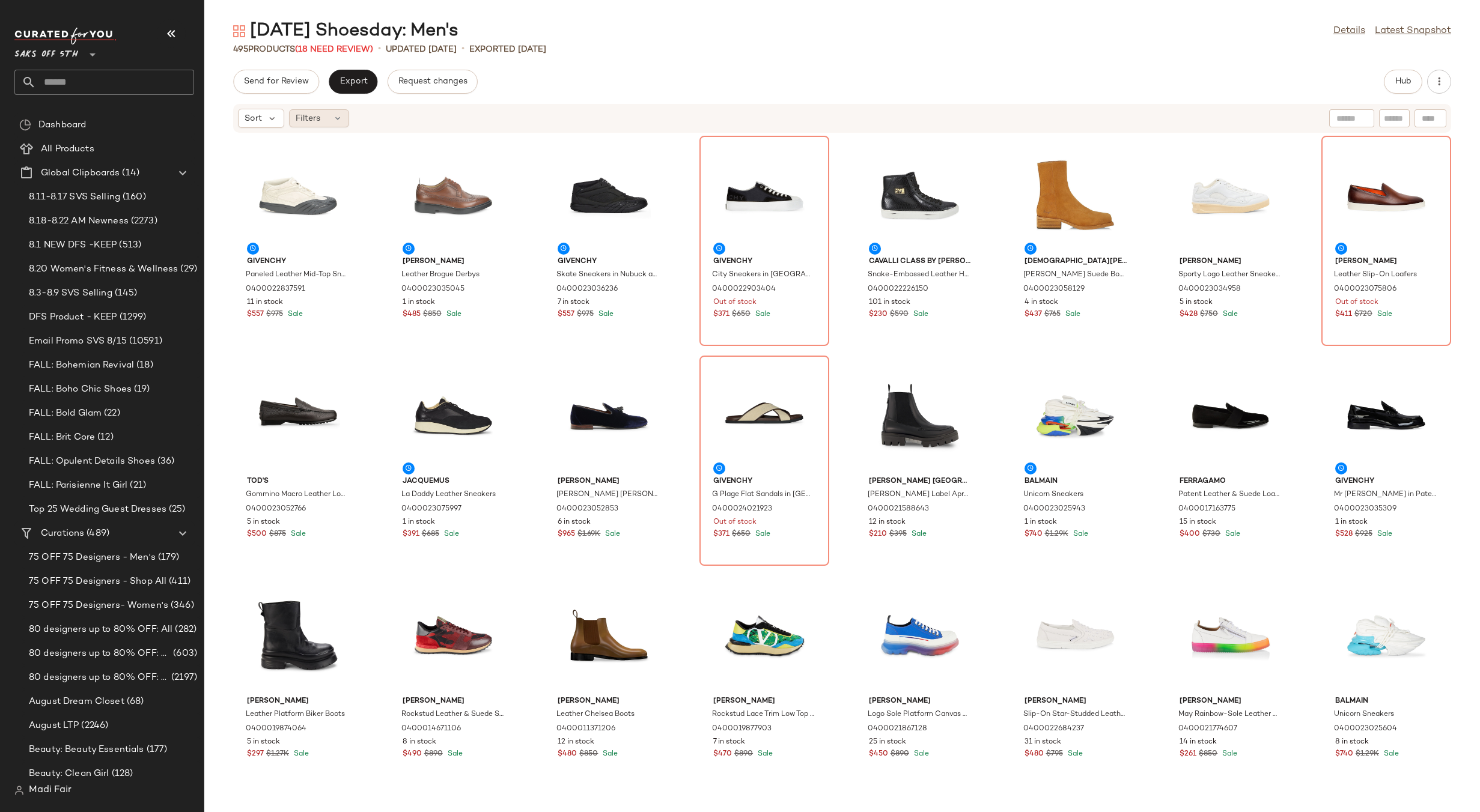
click at [306, 114] on span "Filters" at bounding box center [308, 118] width 25 height 13
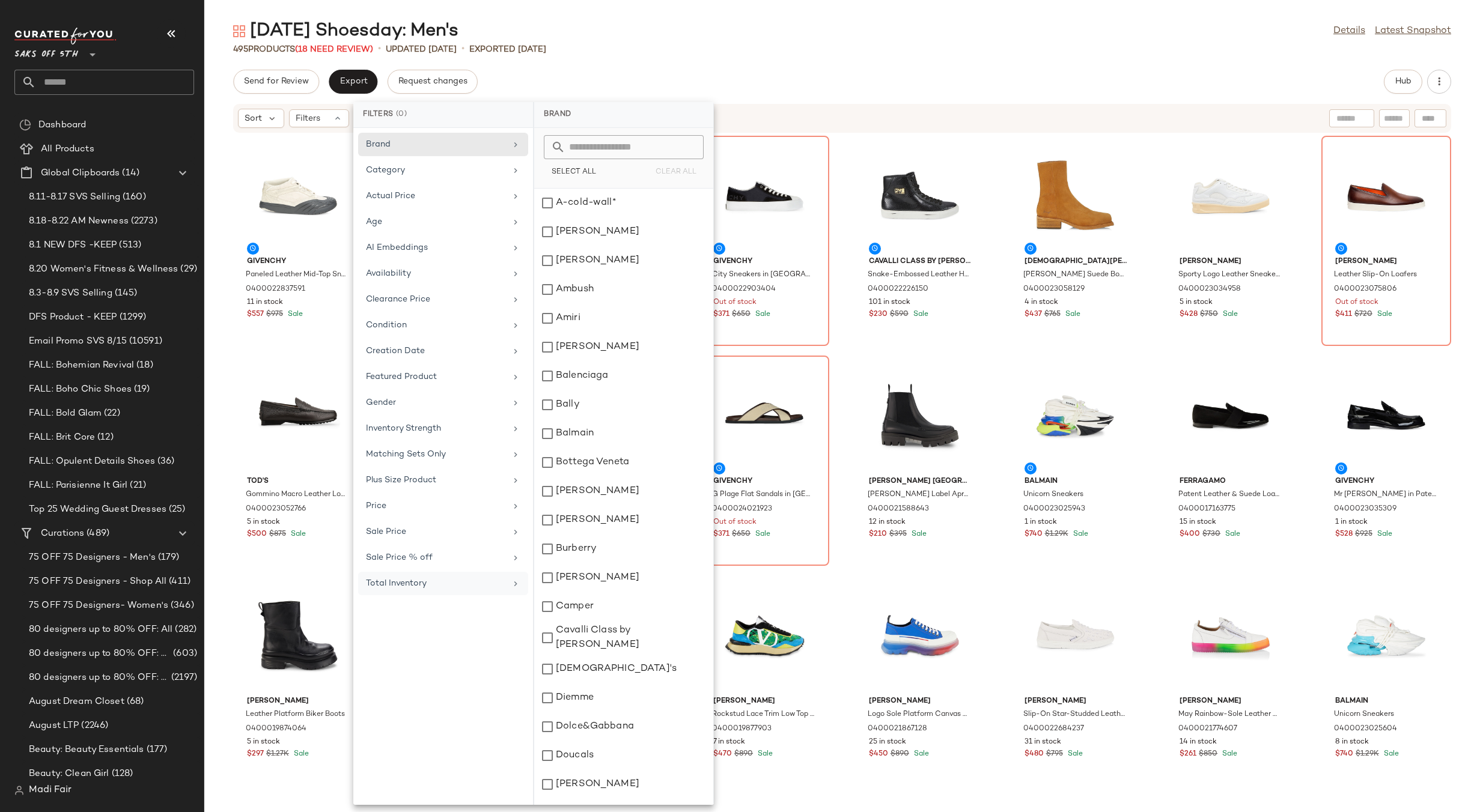
click at [438, 593] on div "Total Inventory" at bounding box center [443, 584] width 170 height 24
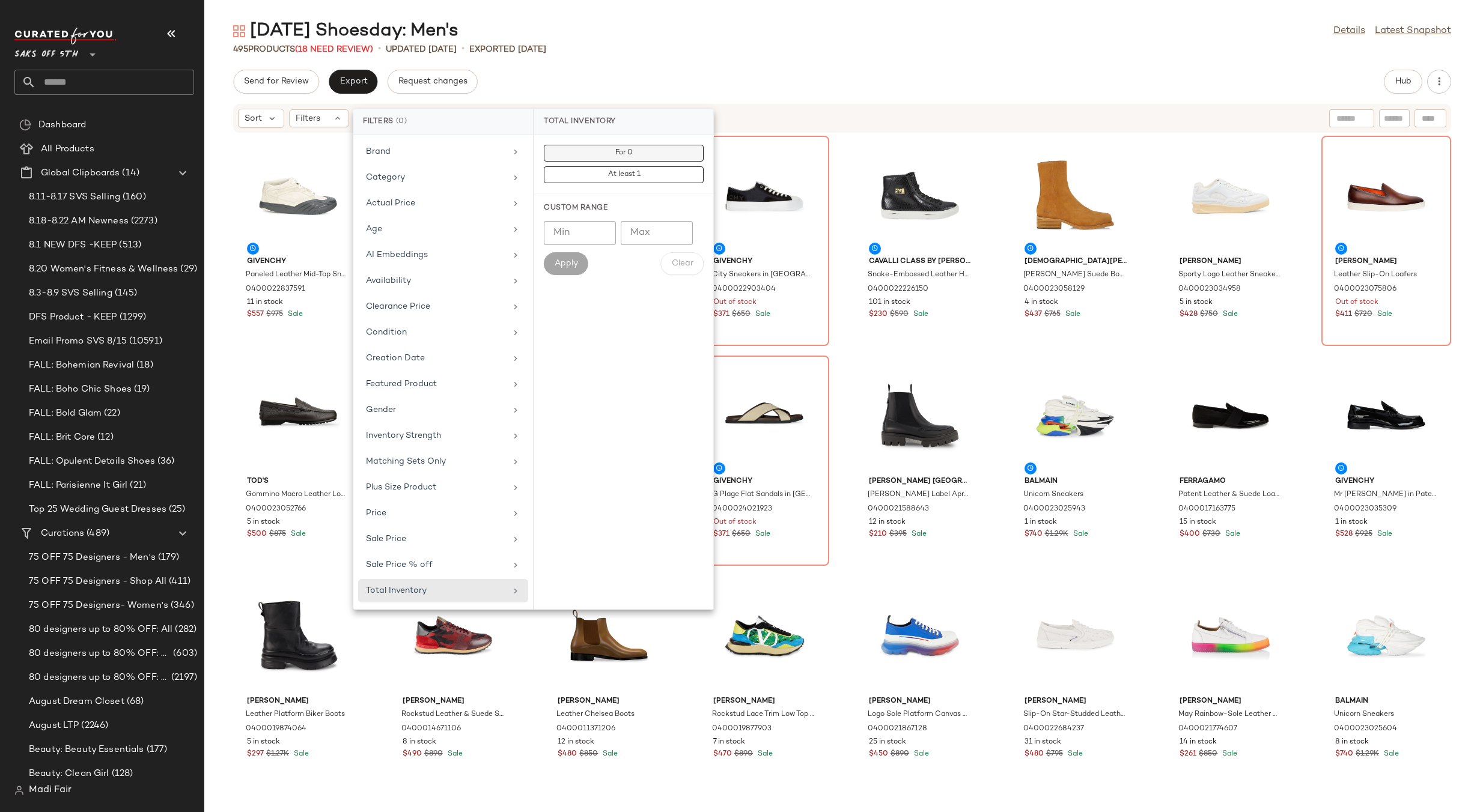
click at [592, 166] on button "For 0" at bounding box center [624, 175] width 160 height 17
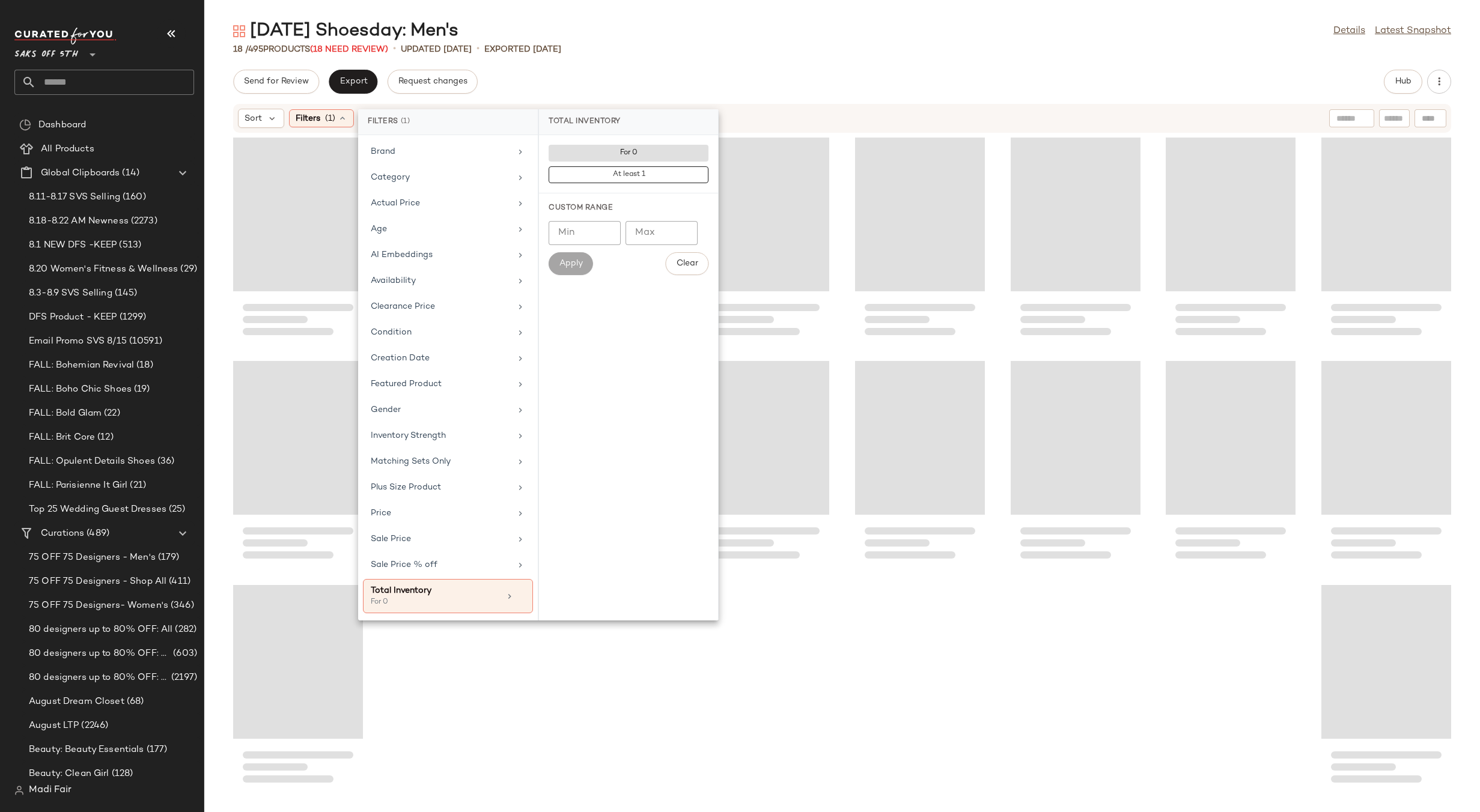
click at [604, 61] on div "Tuesday Shoesday: Men's Details Latest Snapshot 18 / 495 Products (18 Need Revi…" at bounding box center [842, 415] width 1276 height 793
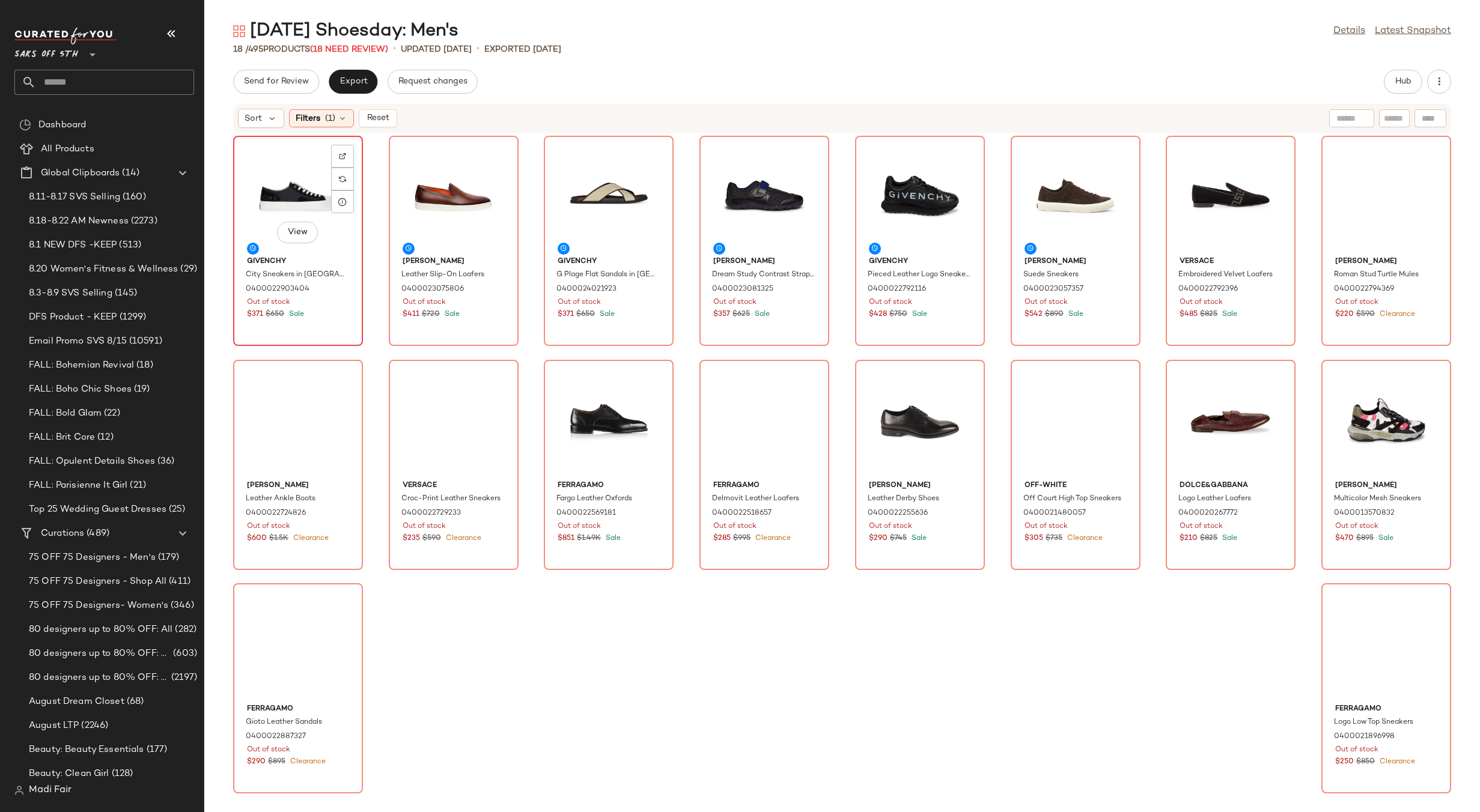
click at [303, 201] on div "View" at bounding box center [297, 195] width 121 height 111
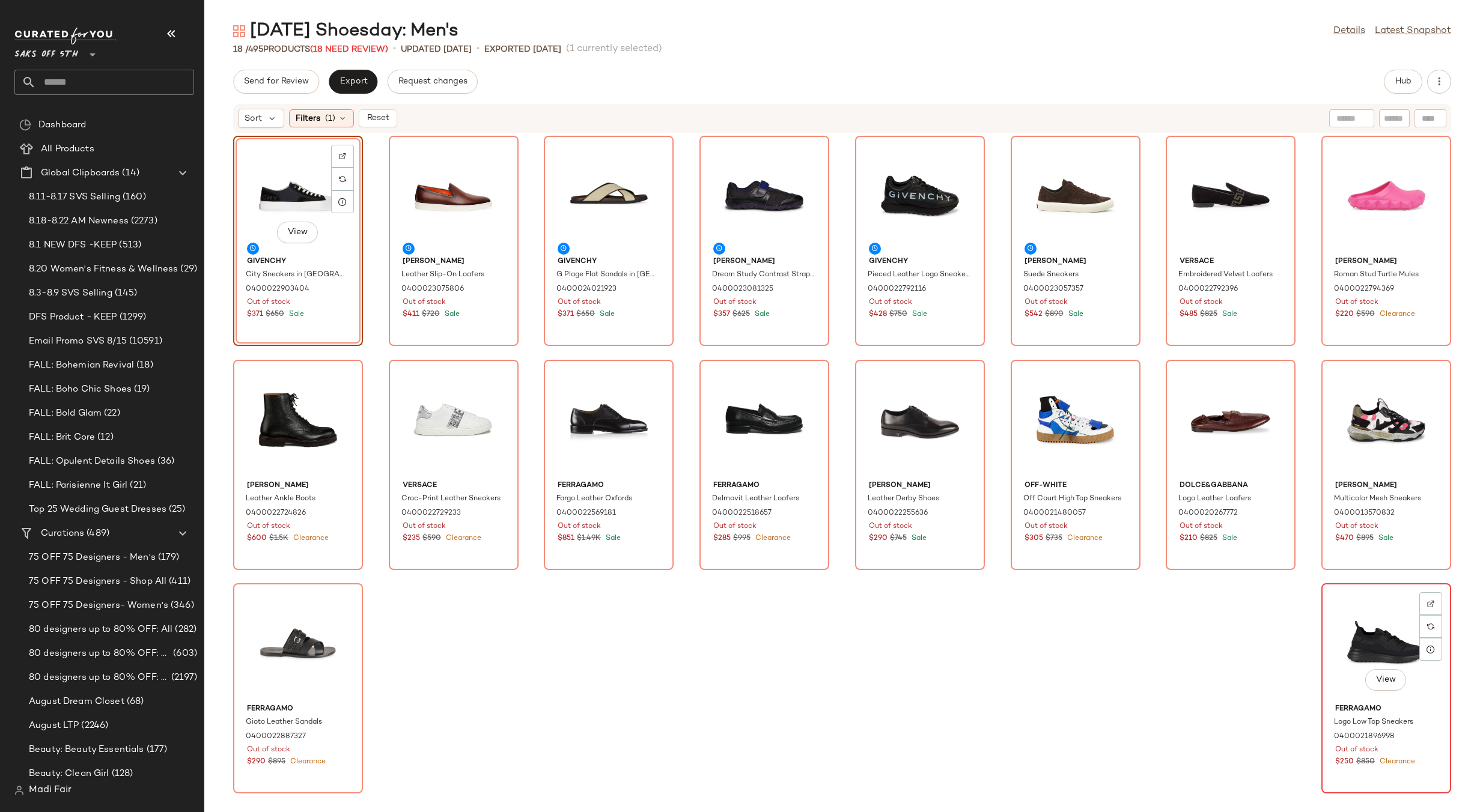
click at [1365, 614] on div "View" at bounding box center [1386, 643] width 121 height 111
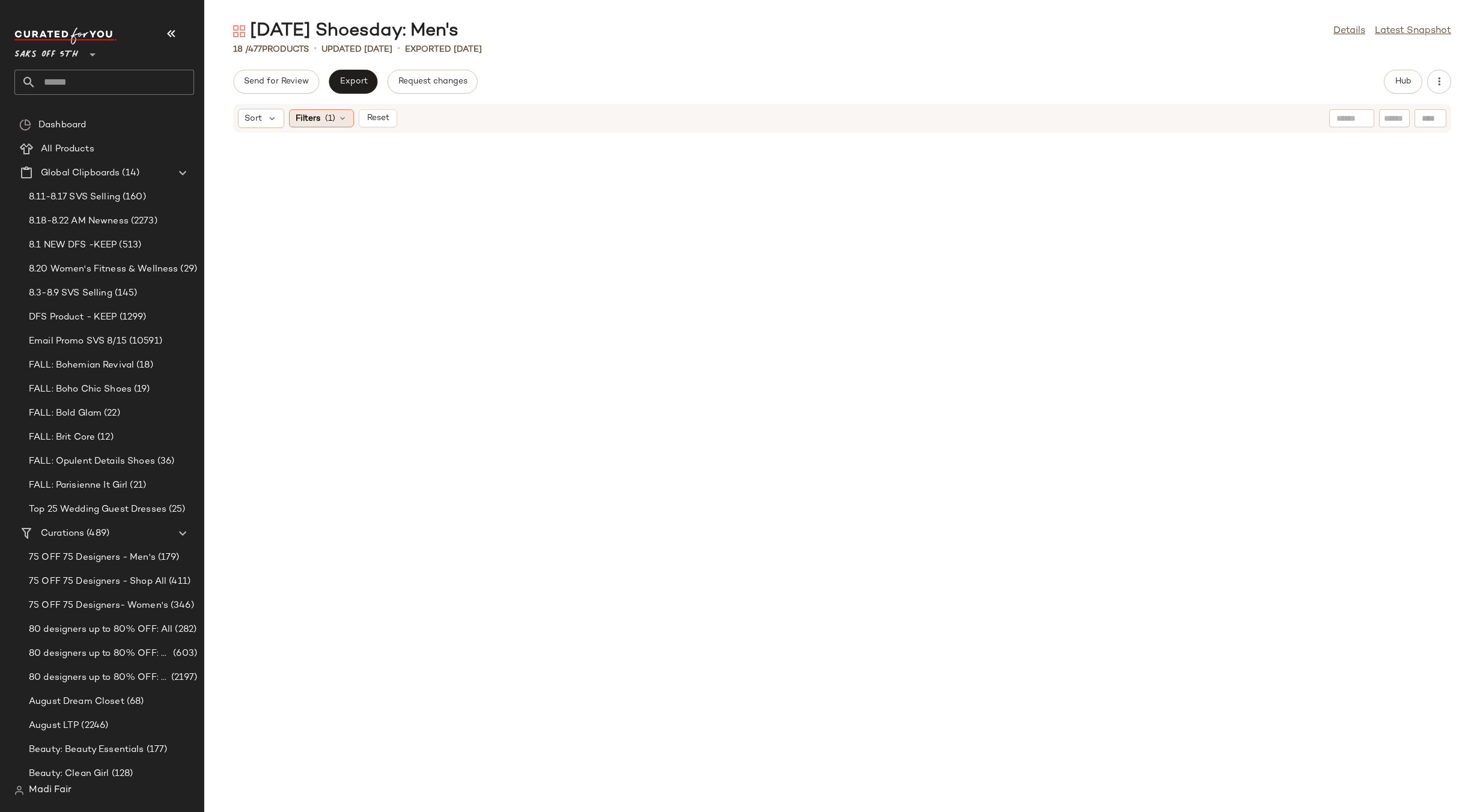
click at [331, 119] on span "(1)" at bounding box center [330, 118] width 10 height 13
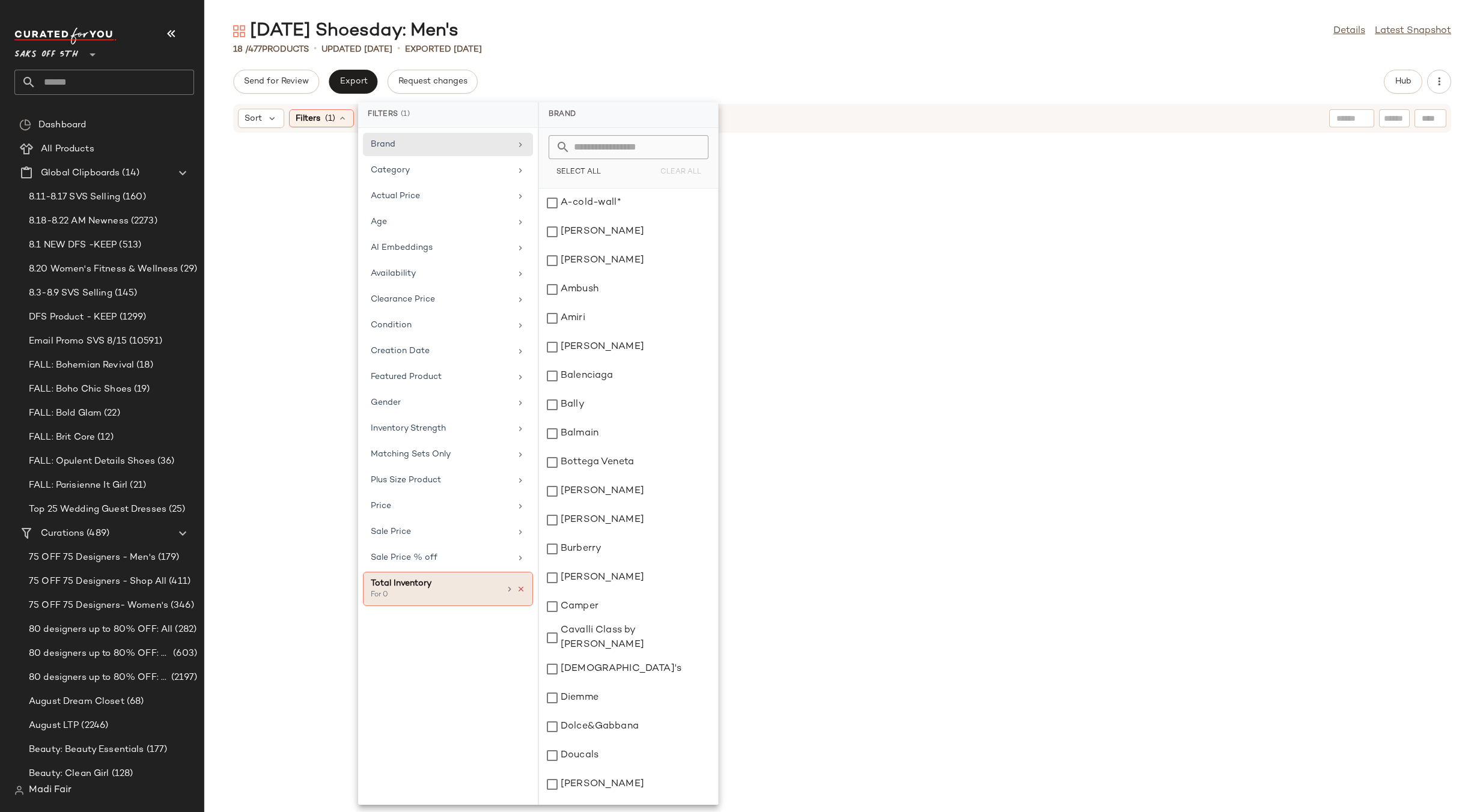
click at [522, 588] on icon at bounding box center [520, 588] width 8 height 8
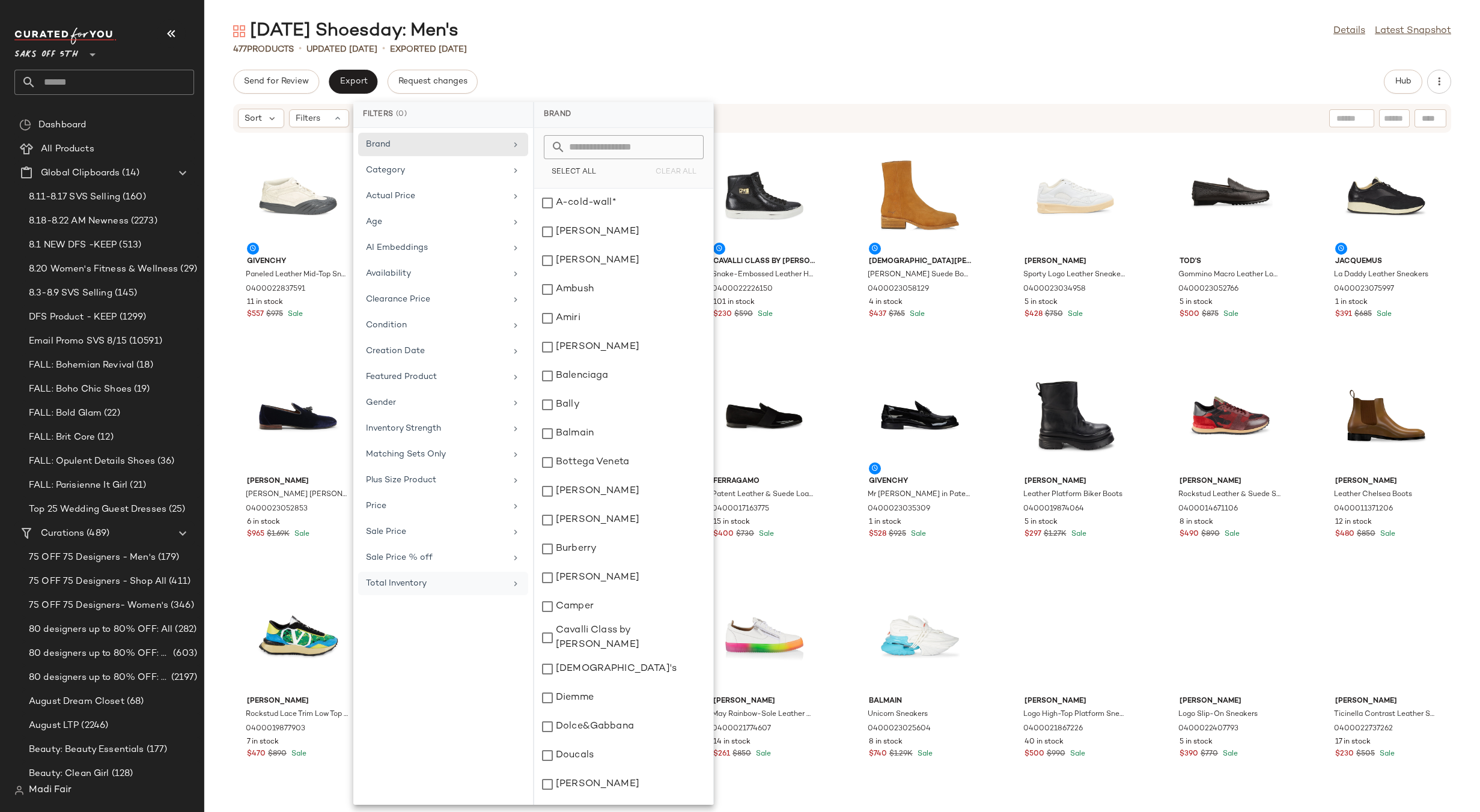
click at [574, 63] on div "Tuesday Shoesday: Men's Details Latest Snapshot 477 Products • updated Aug 21st…" at bounding box center [842, 415] width 1276 height 793
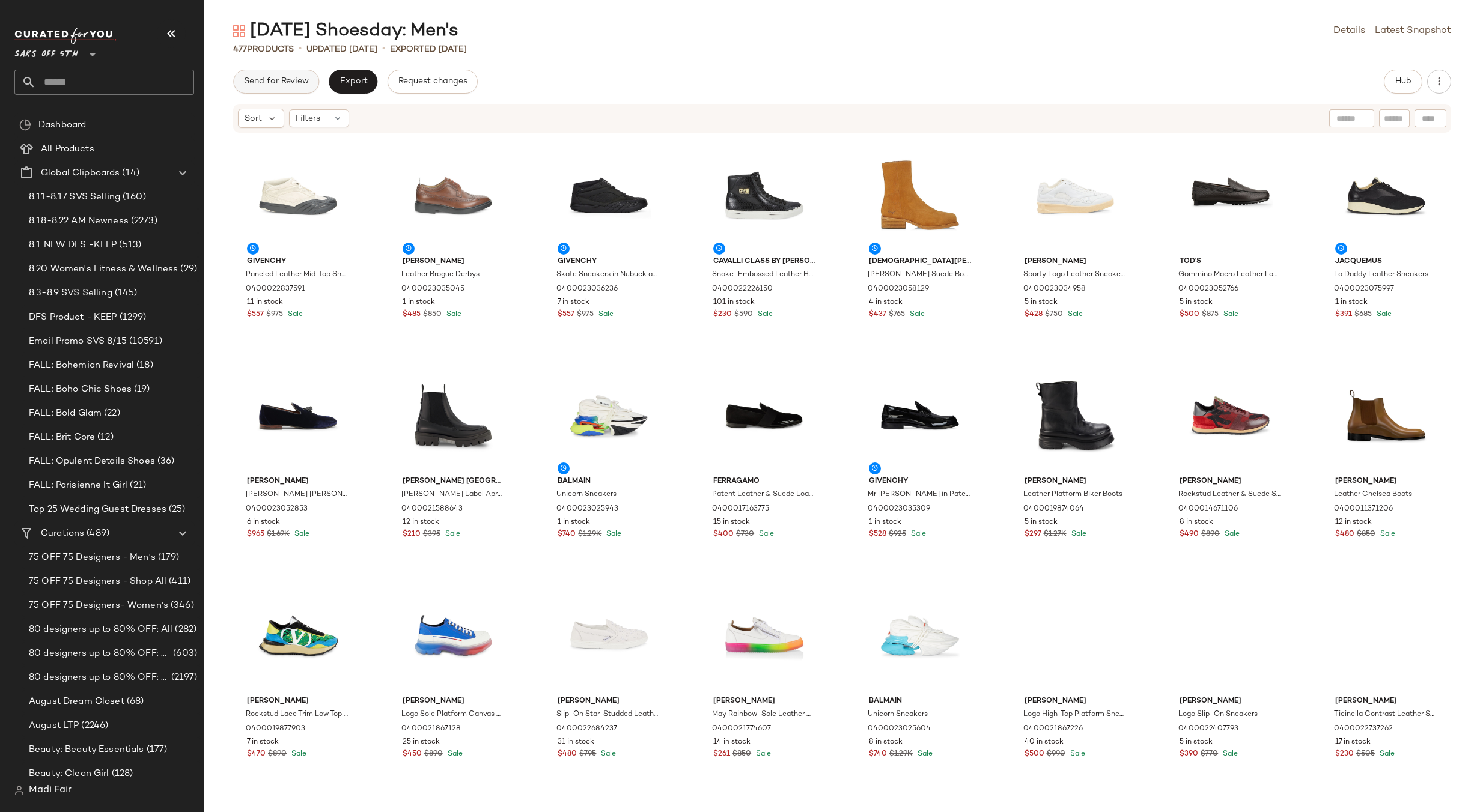
click at [297, 83] on span "Send for Review" at bounding box center [276, 81] width 65 height 10
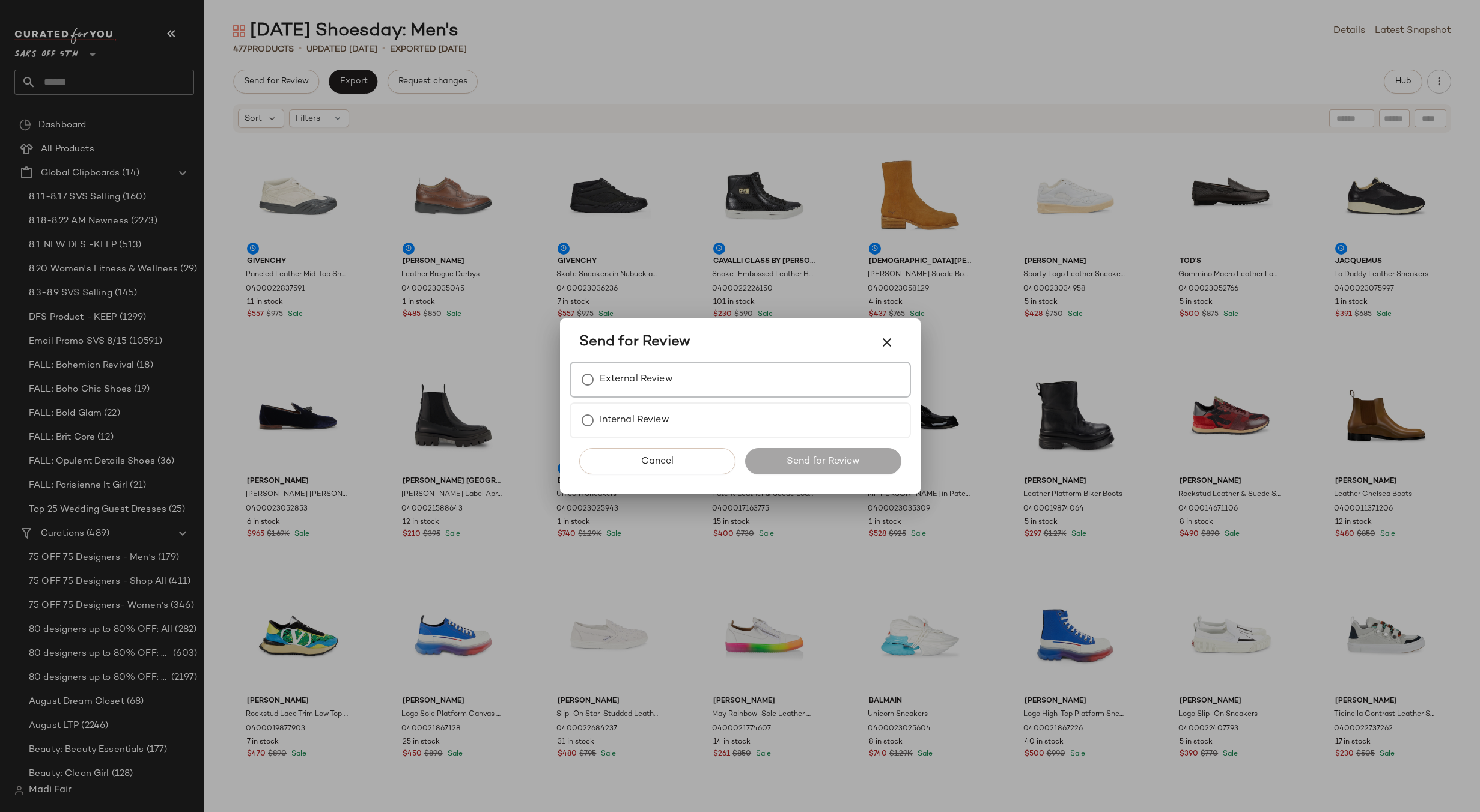
click at [670, 377] on label "External Review" at bounding box center [636, 380] width 74 height 24
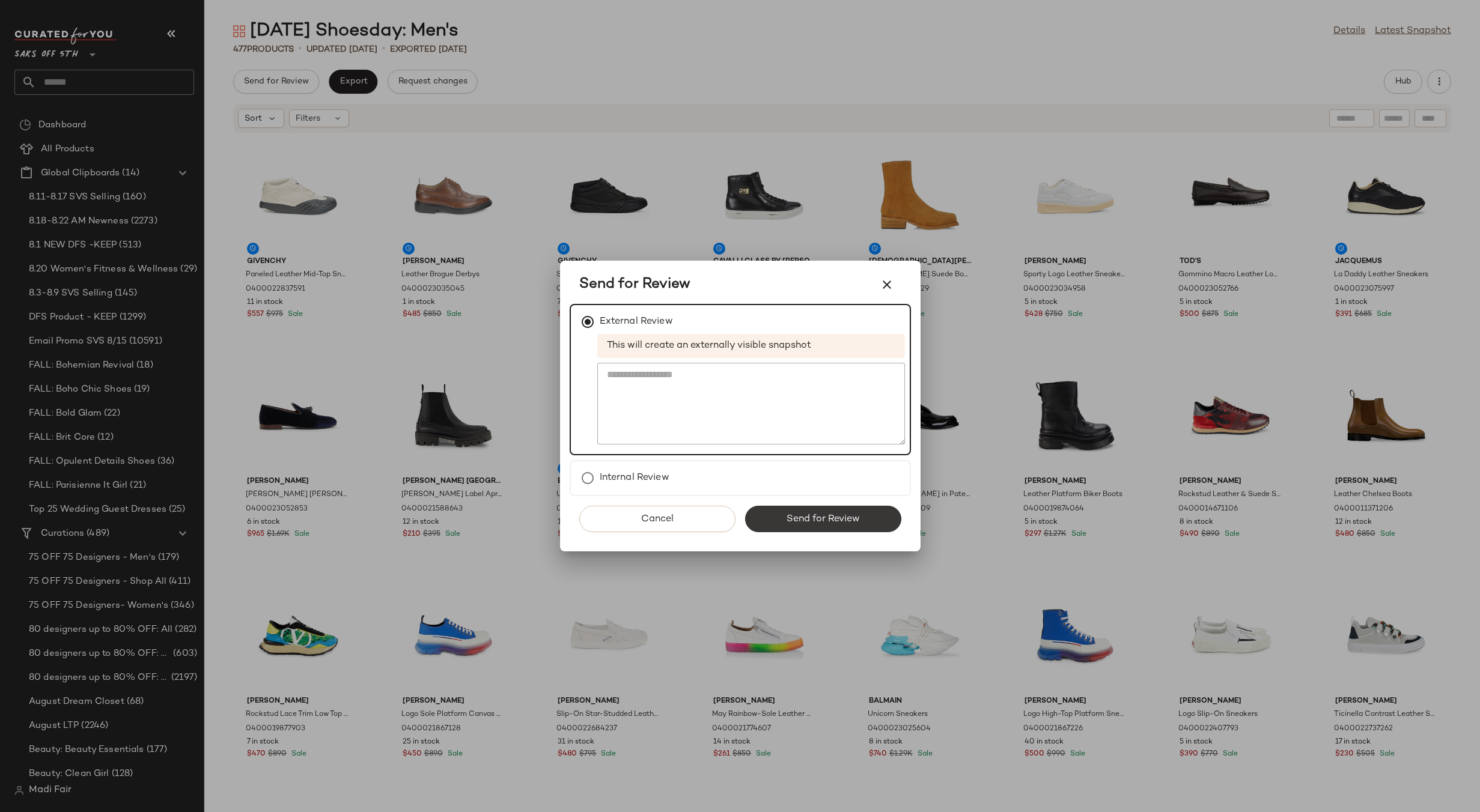
click at [824, 513] on span "Send for Review" at bounding box center [823, 519] width 74 height 11
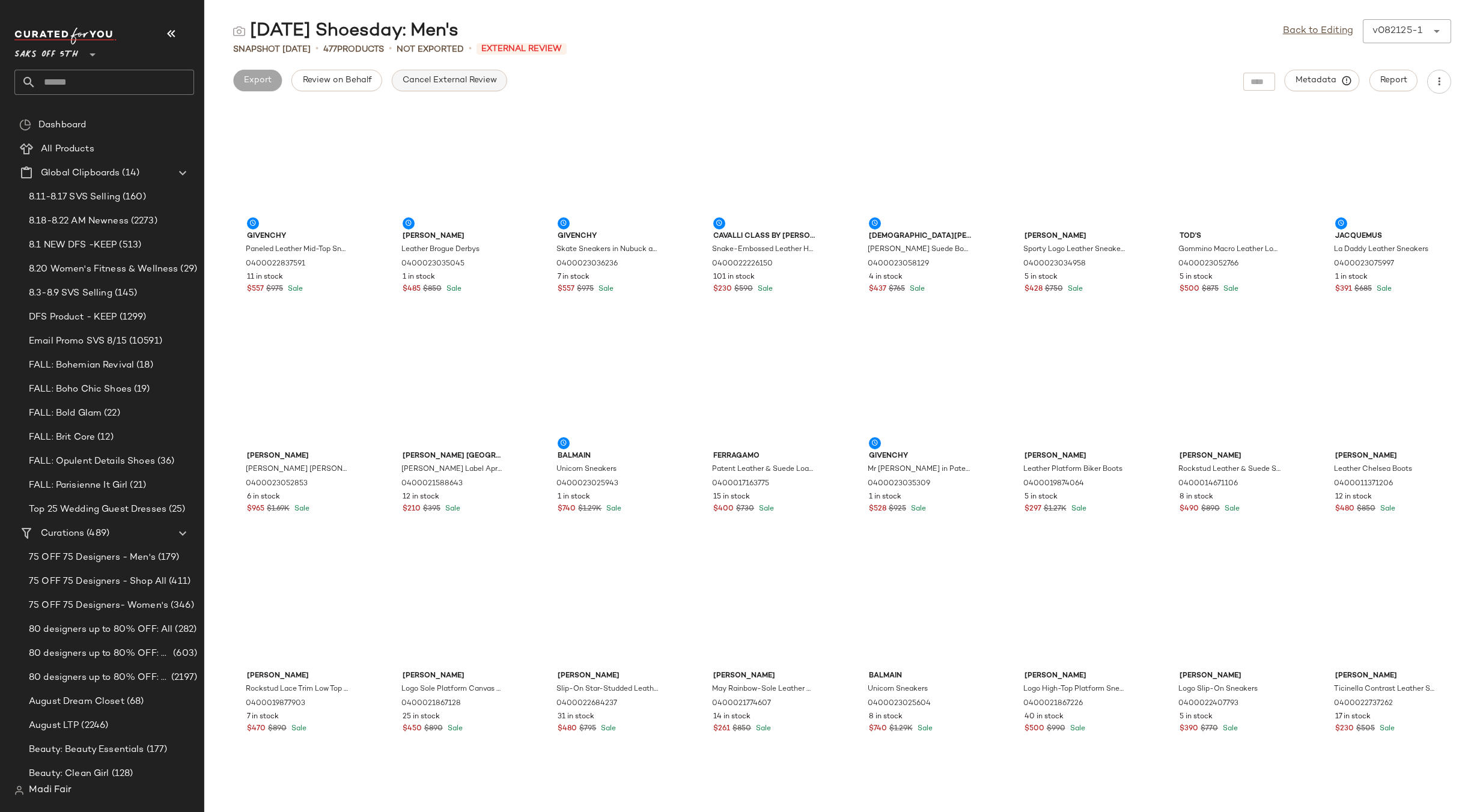
click at [429, 79] on span "Cancel External Review" at bounding box center [450, 80] width 95 height 10
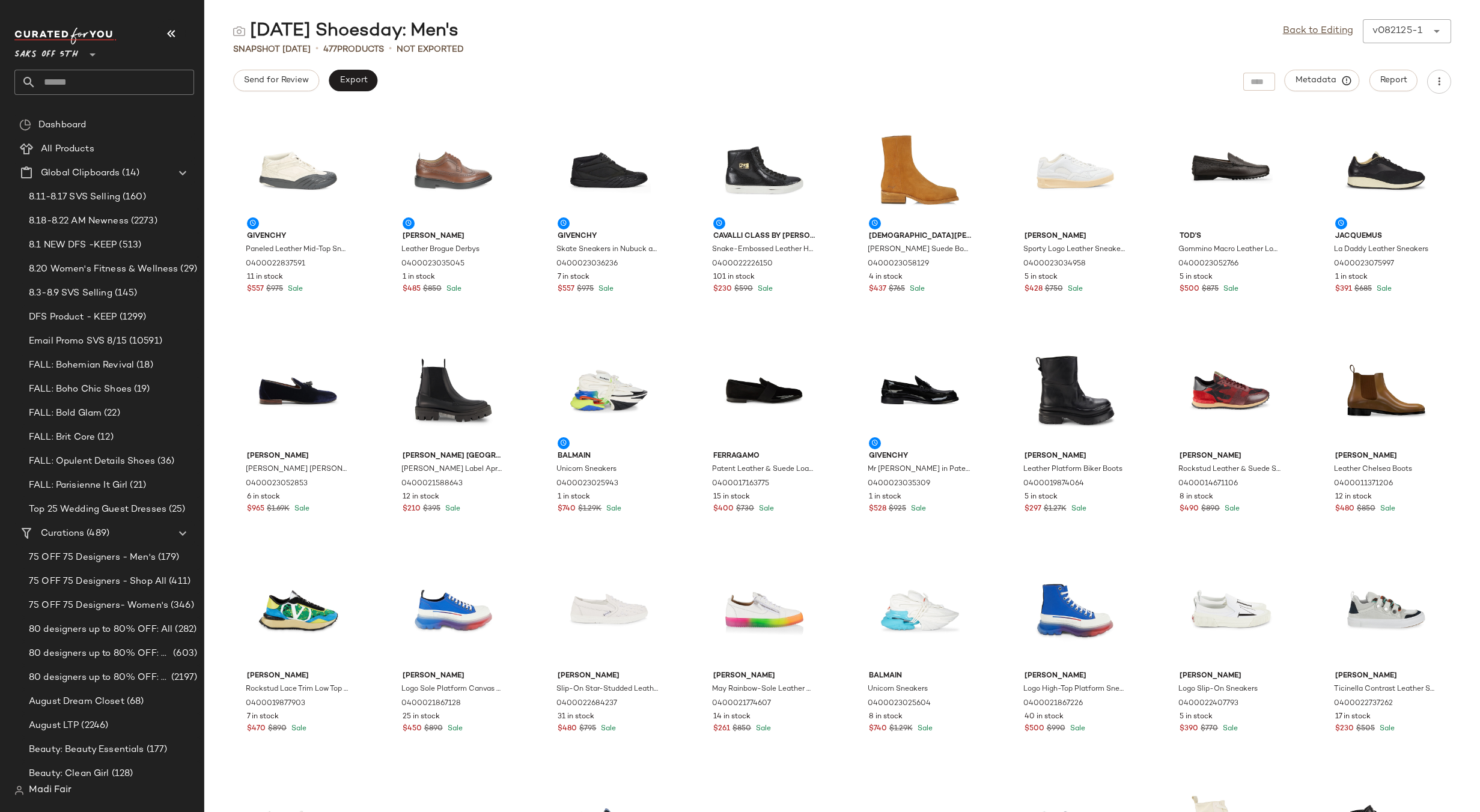
drag, startPoint x: 1320, startPoint y: 33, endPoint x: 1188, endPoint y: 36, distance: 132.0
click at [1320, 33] on link "Back to Editing" at bounding box center [1318, 30] width 71 height 14
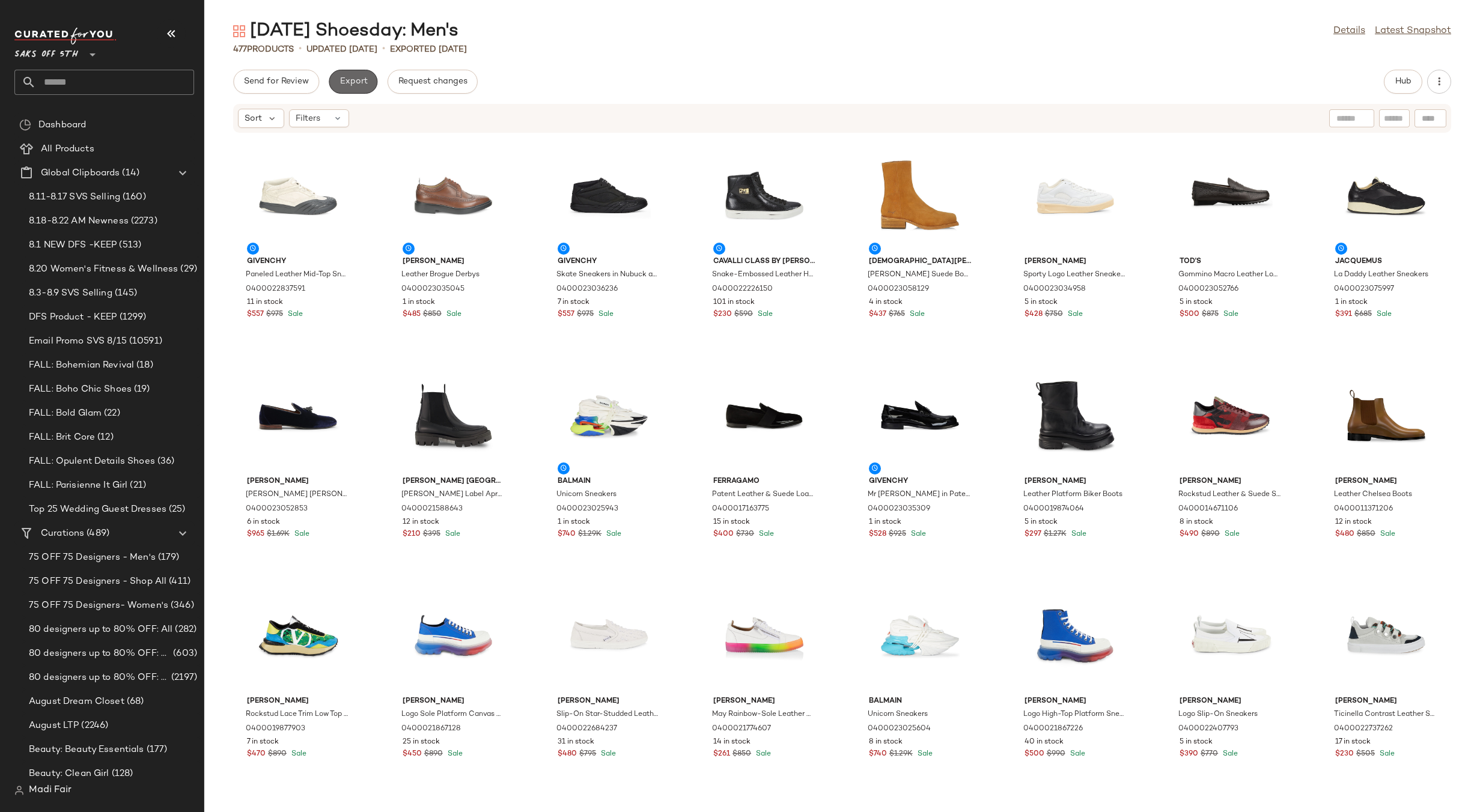
click at [352, 80] on span "Export" at bounding box center [353, 81] width 28 height 10
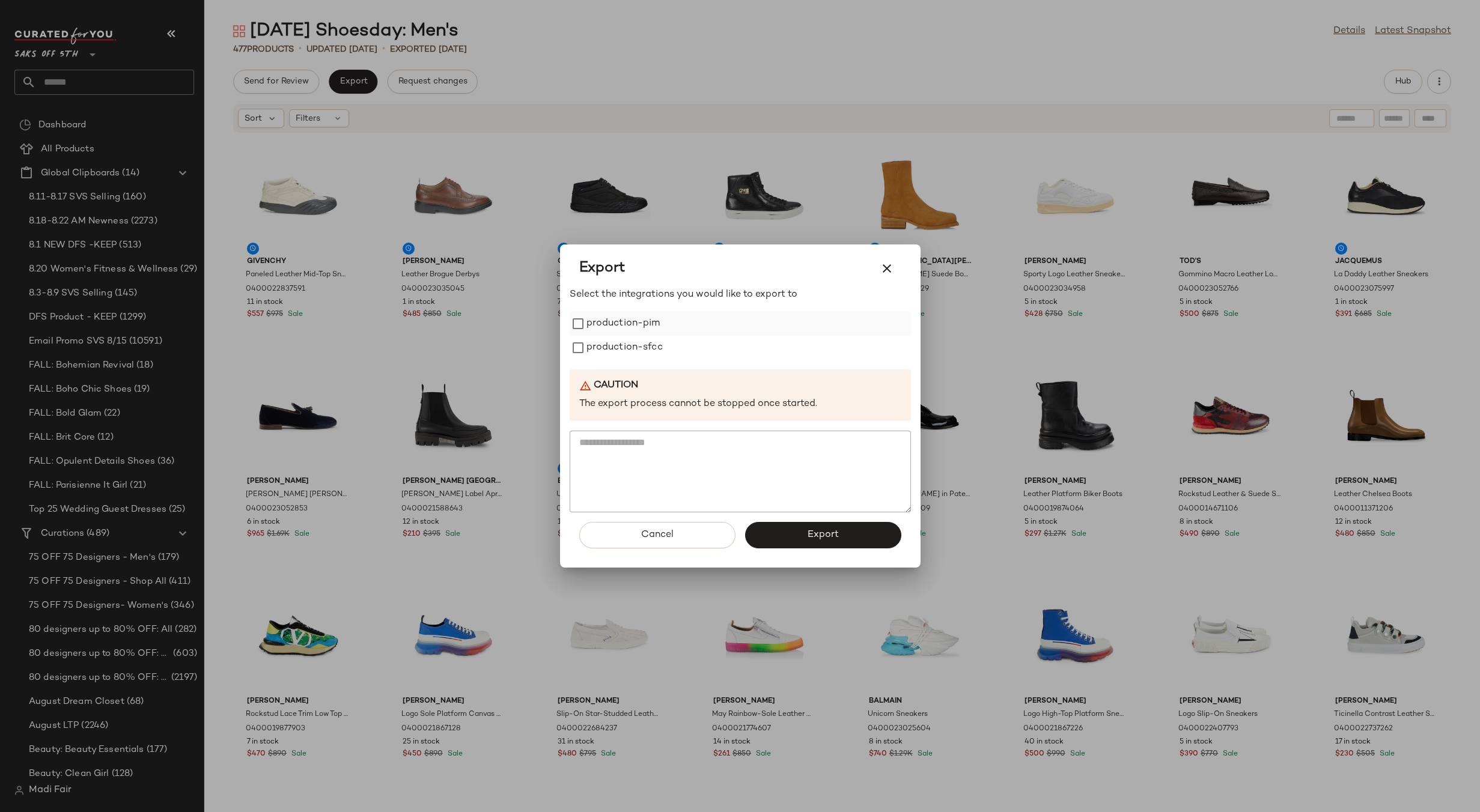
click at [619, 332] on label "production-pim" at bounding box center [623, 324] width 74 height 24
click at [619, 350] on label "production-sfcc" at bounding box center [624, 348] width 77 height 24
click at [828, 537] on span "Export" at bounding box center [823, 534] width 32 height 11
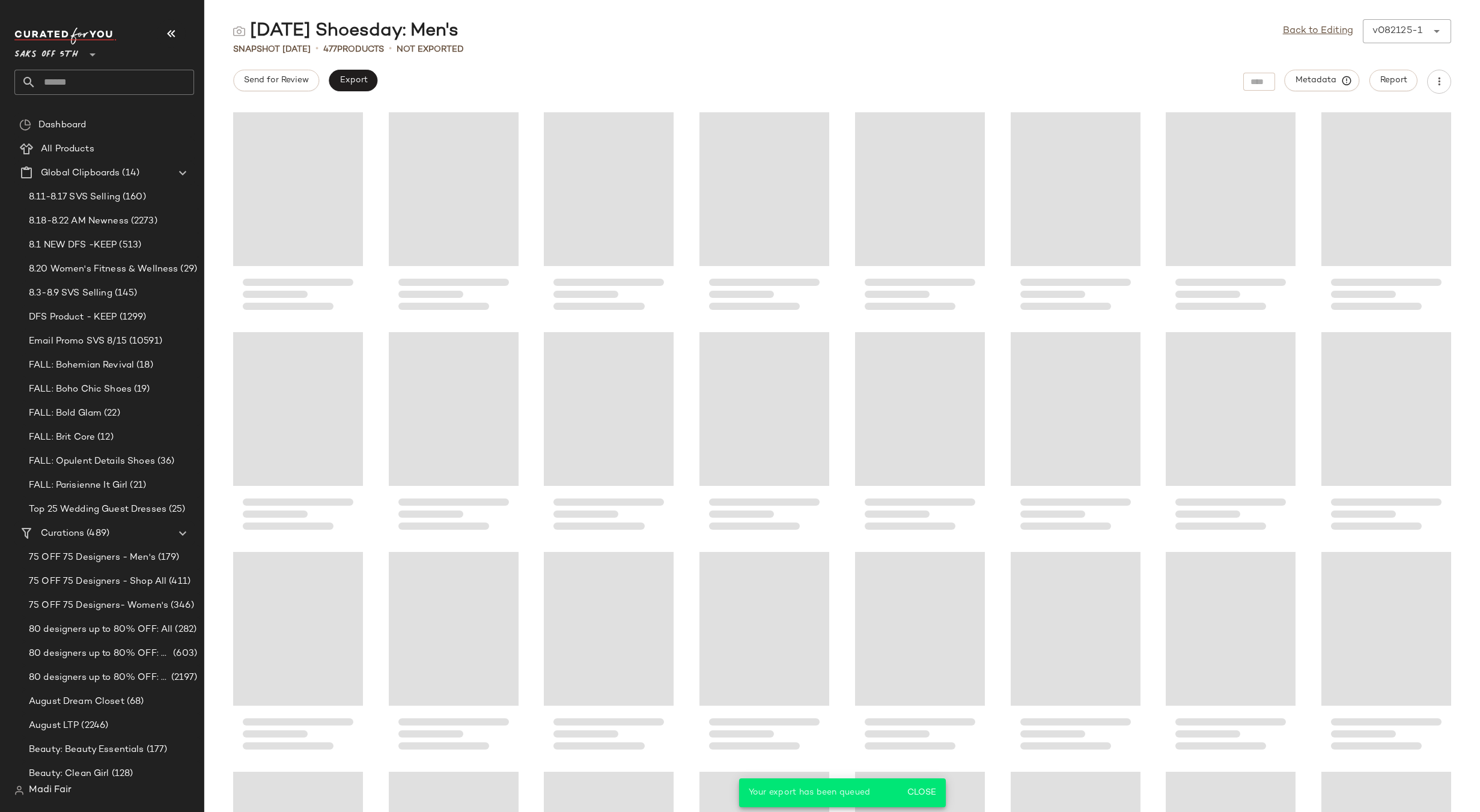
click at [105, 77] on input "text" at bounding box center [115, 82] width 158 height 25
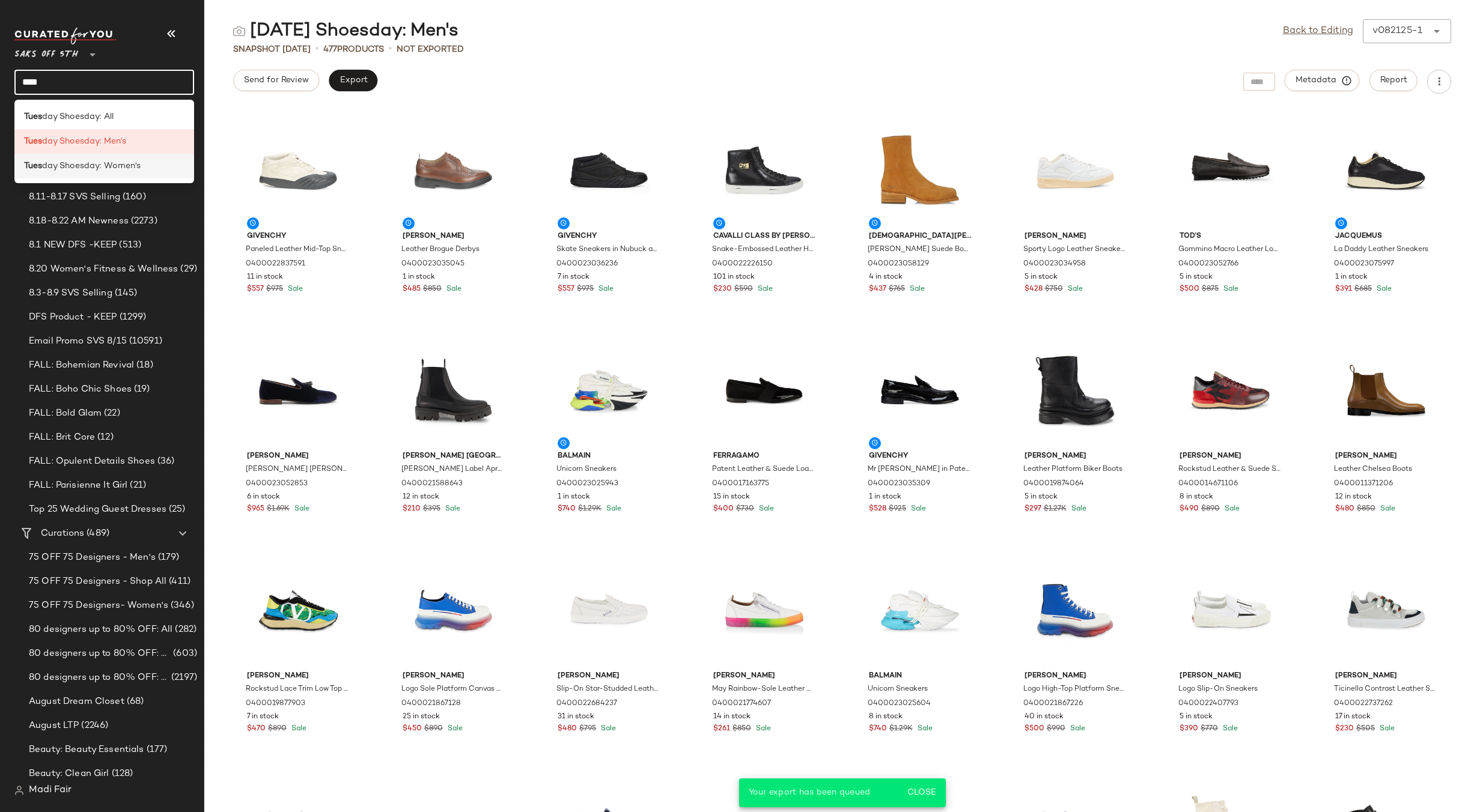
type input "****"
click at [56, 171] on span "day Shoesday: Women's" at bounding box center [91, 166] width 99 height 13
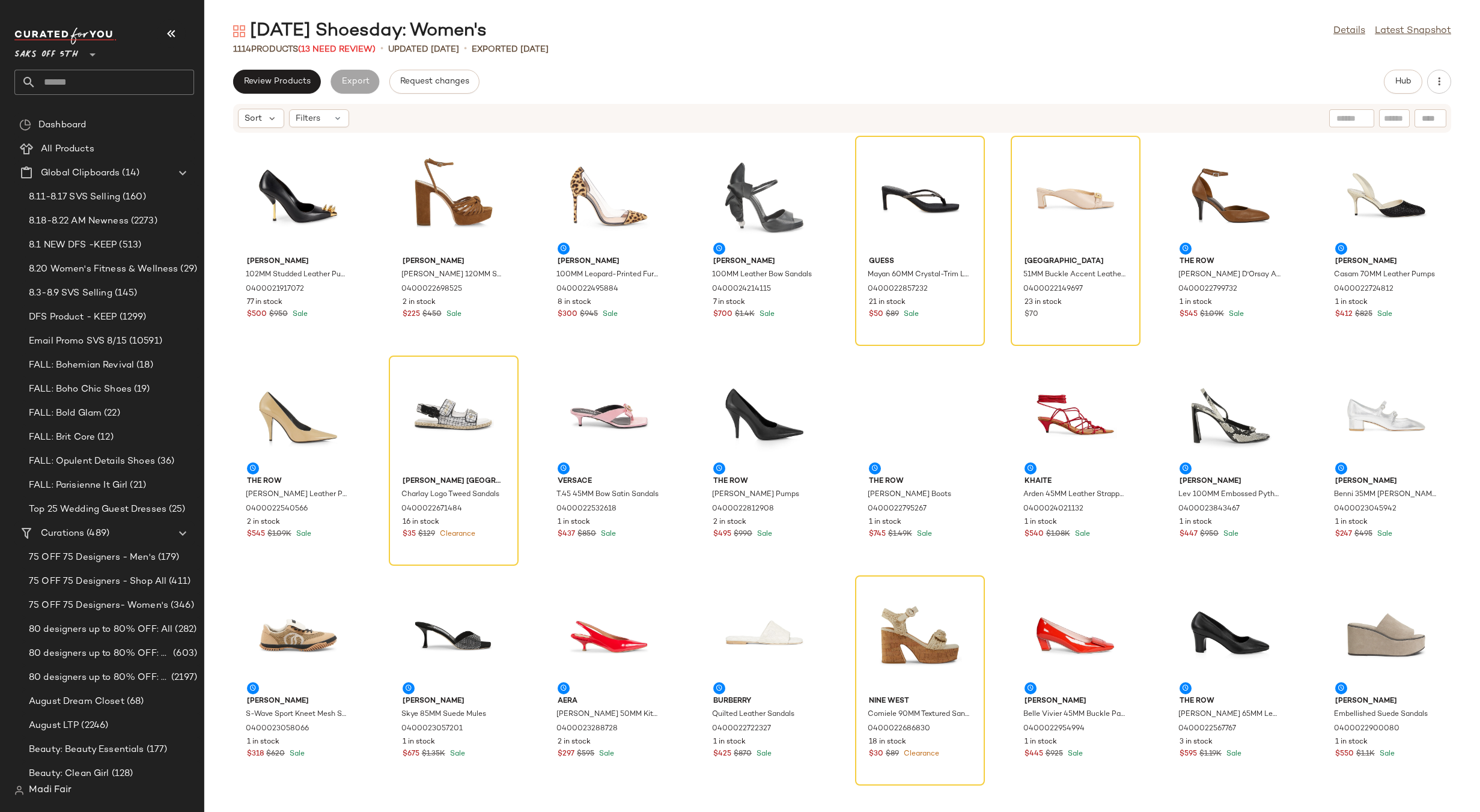
click at [542, 71] on div "Review Products Export Request changes Hub" at bounding box center [842, 82] width 1218 height 24
click at [1447, 85] on button "button" at bounding box center [1439, 82] width 24 height 24
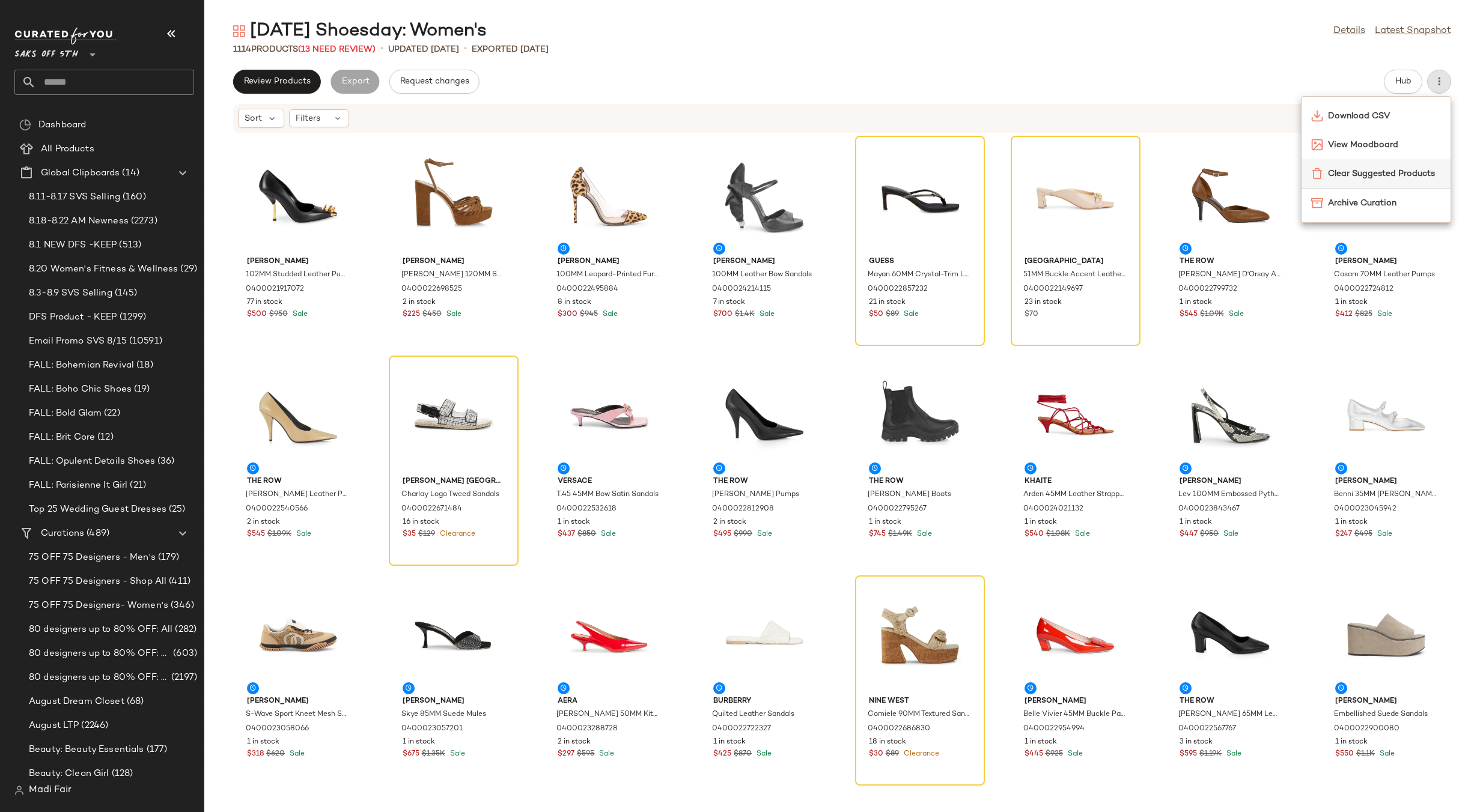
click at [1389, 168] on span "Clear Suggested Products" at bounding box center [1385, 174] width 113 height 13
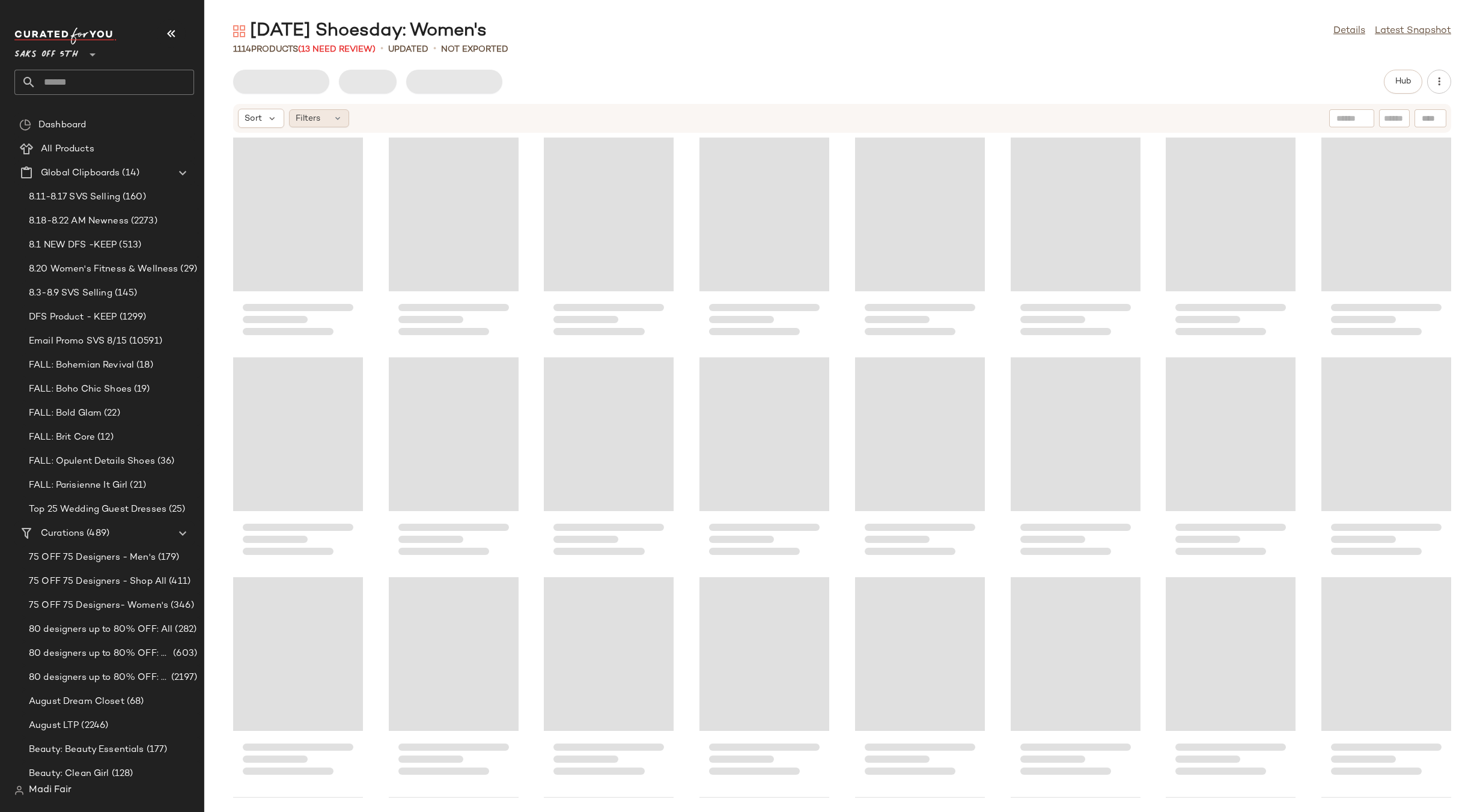
click at [313, 118] on span "Filters" at bounding box center [308, 118] width 25 height 13
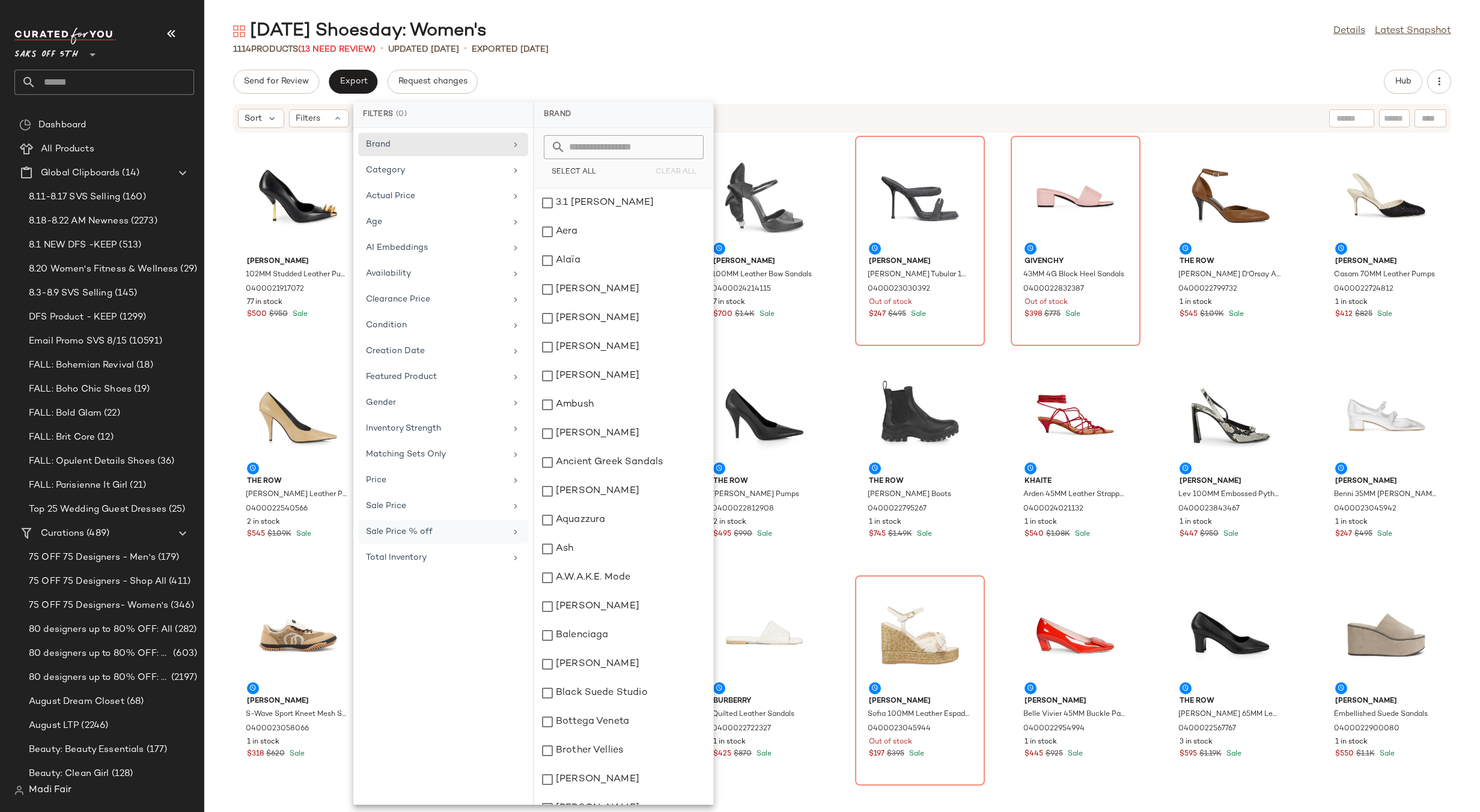
drag, startPoint x: 450, startPoint y: 556, endPoint x: 460, endPoint y: 538, distance: 20.6
click at [450, 556] on div "Total Inventory" at bounding box center [436, 557] width 140 height 13
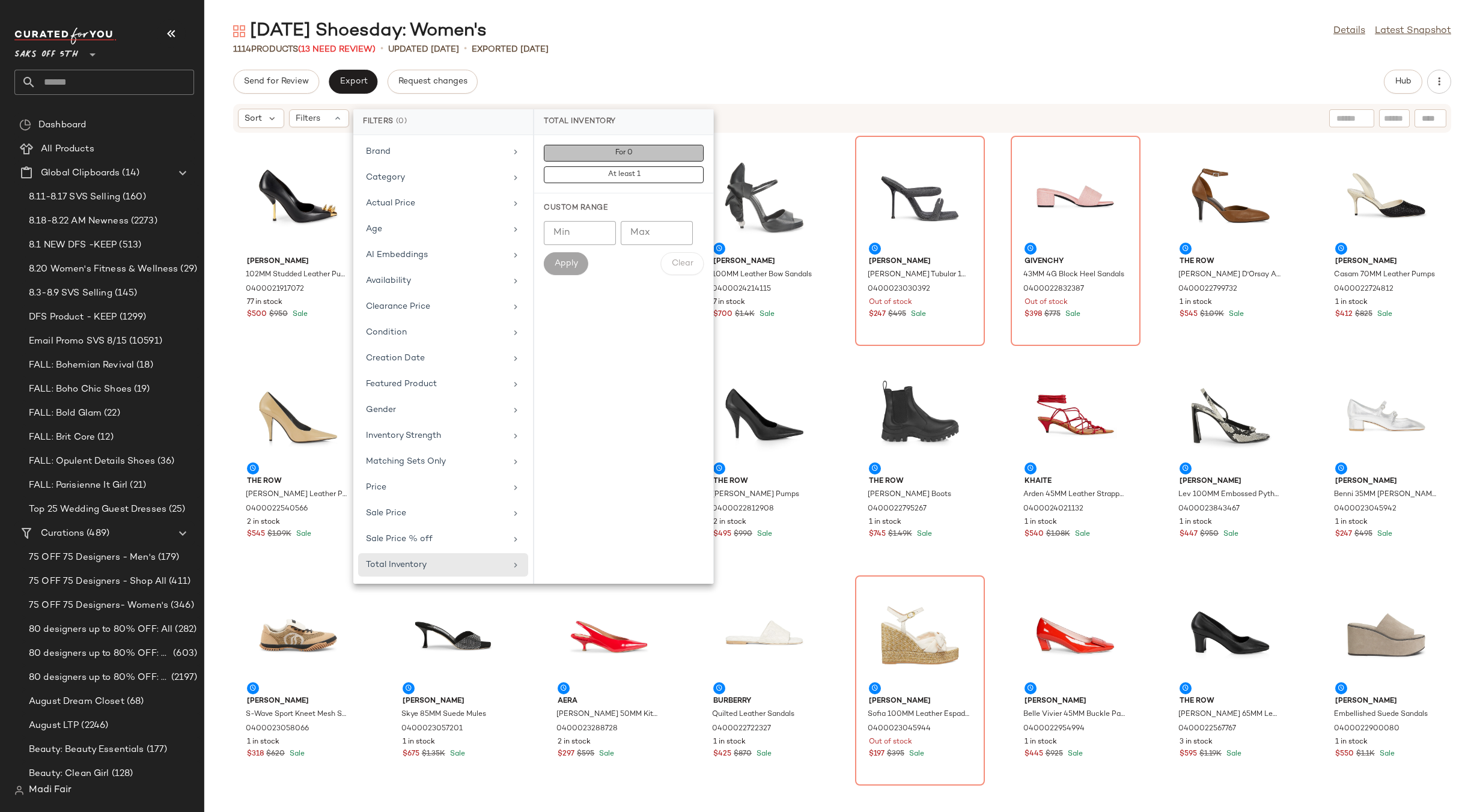
click at [644, 166] on button "For 0" at bounding box center [624, 175] width 160 height 17
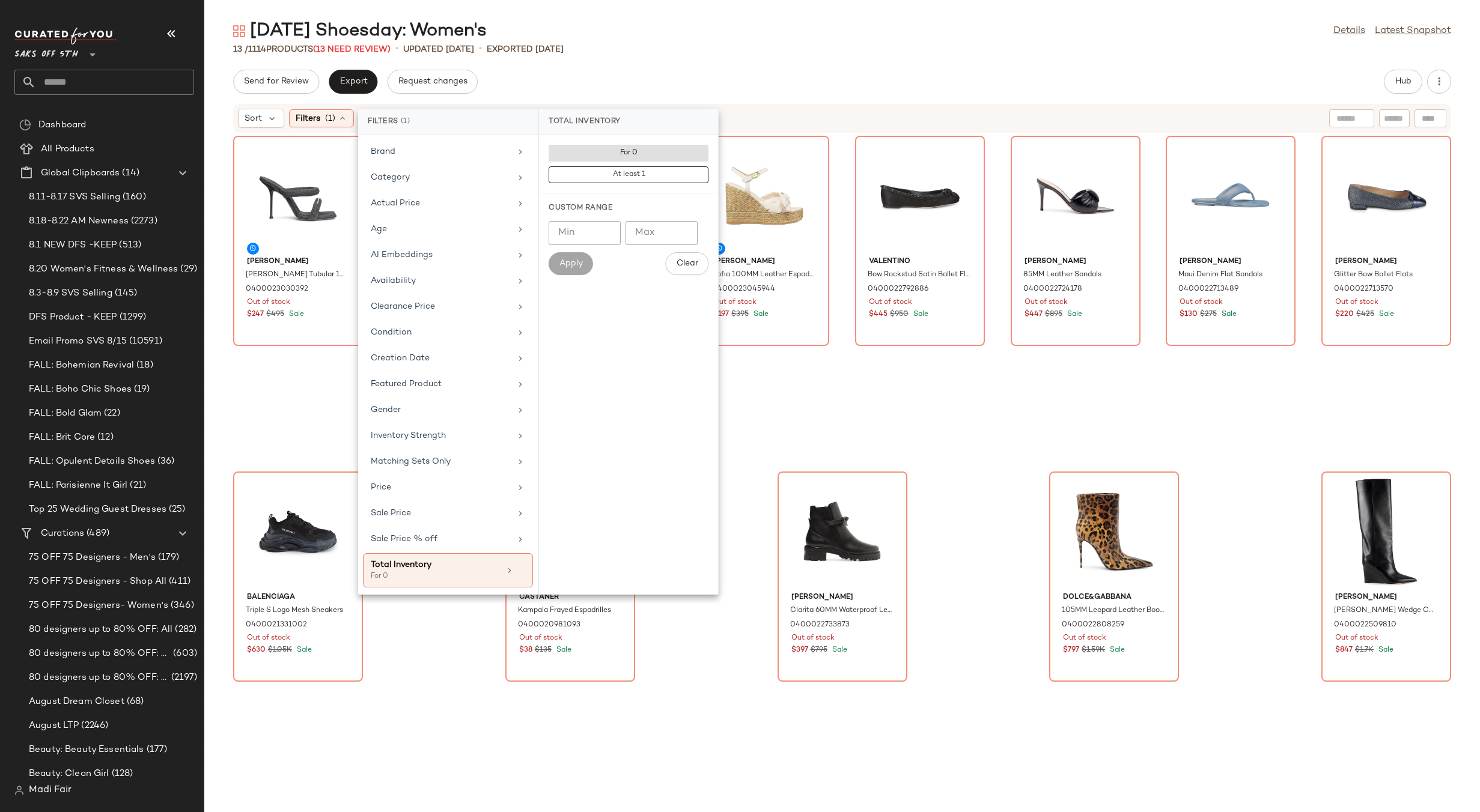
click at [609, 79] on div "Send for Review Export Request changes Hub" at bounding box center [842, 82] width 1218 height 24
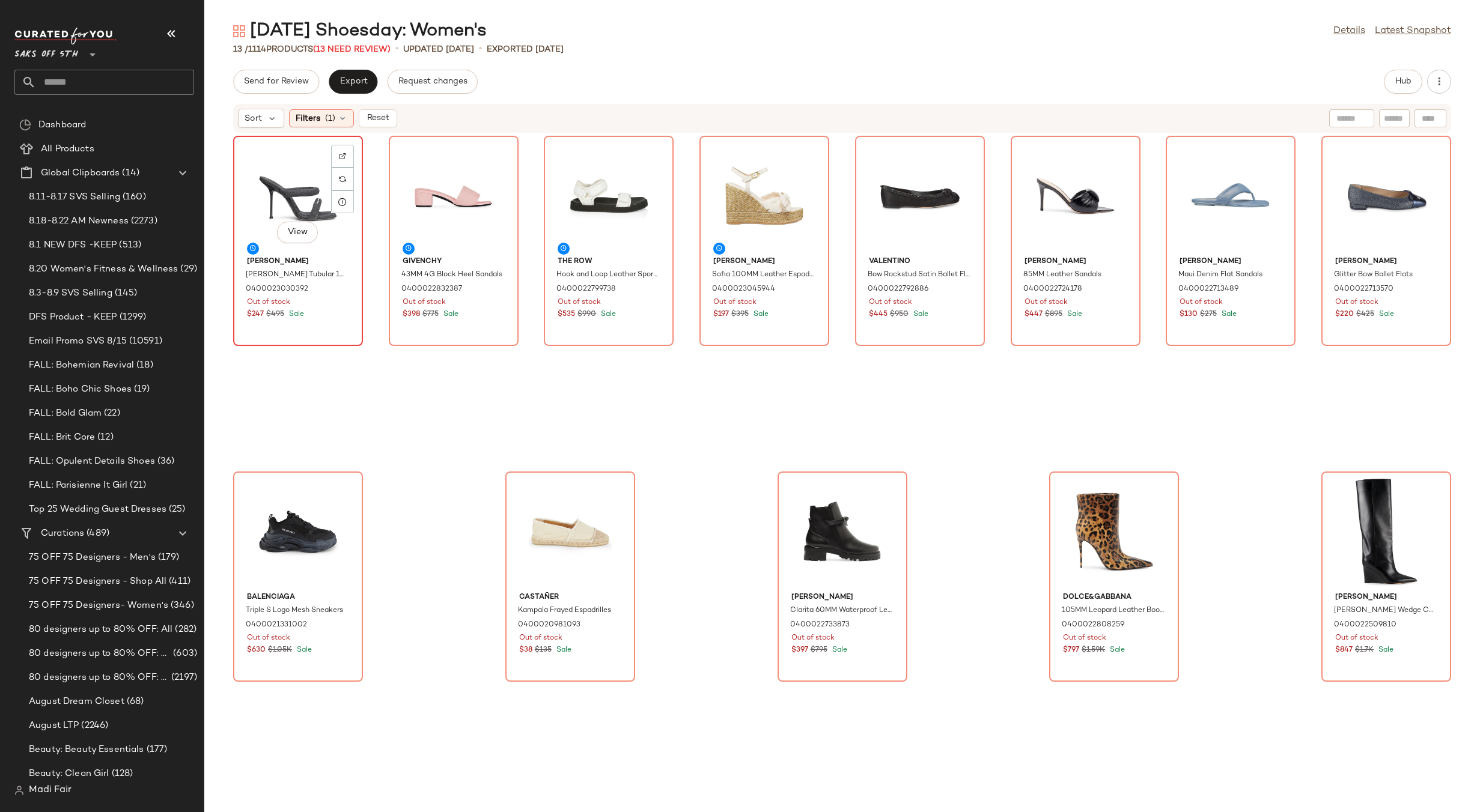
click at [303, 195] on div "View" at bounding box center [297, 195] width 121 height 111
click at [1360, 507] on div "View" at bounding box center [1386, 531] width 121 height 111
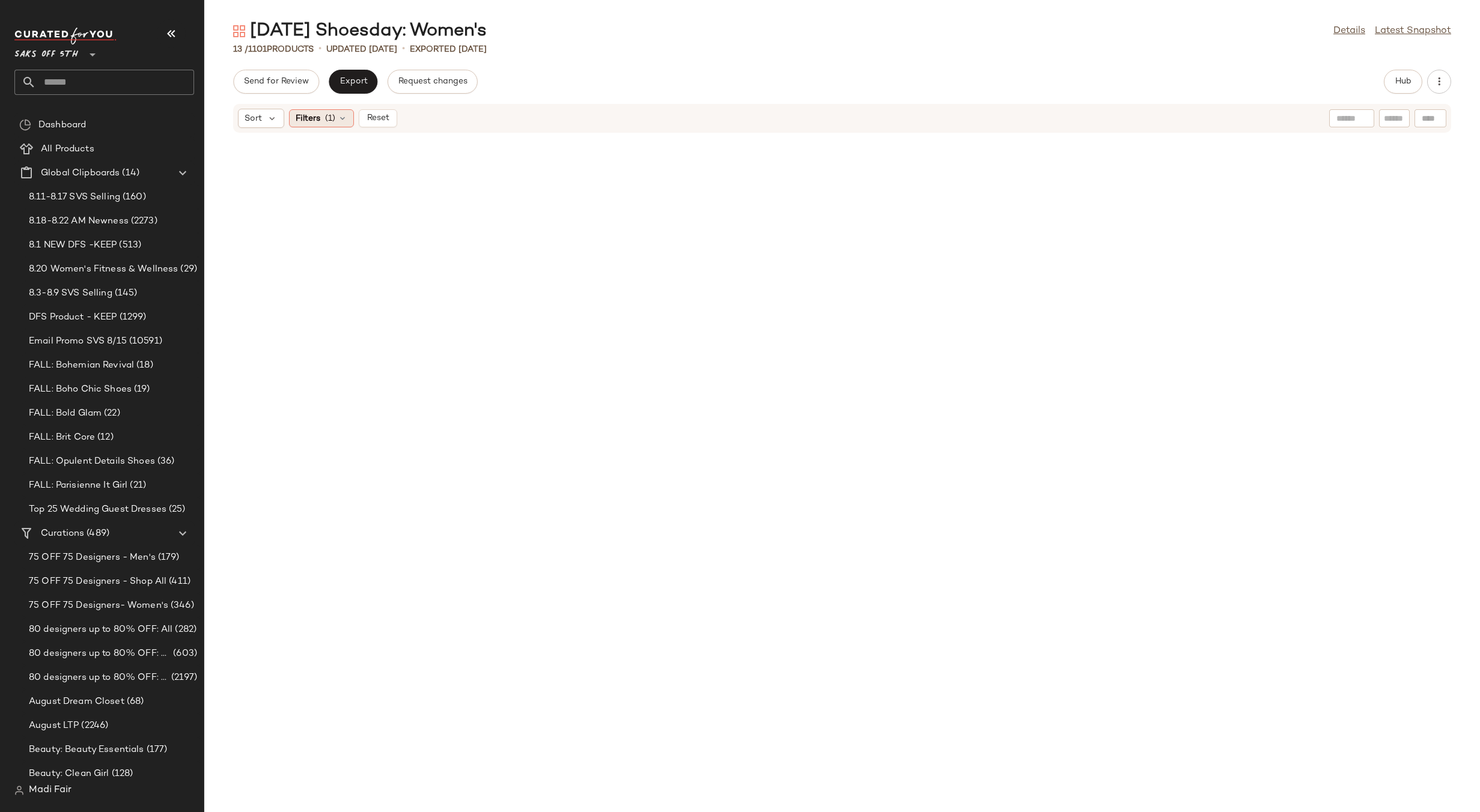
click at [338, 119] on icon at bounding box center [342, 118] width 10 height 10
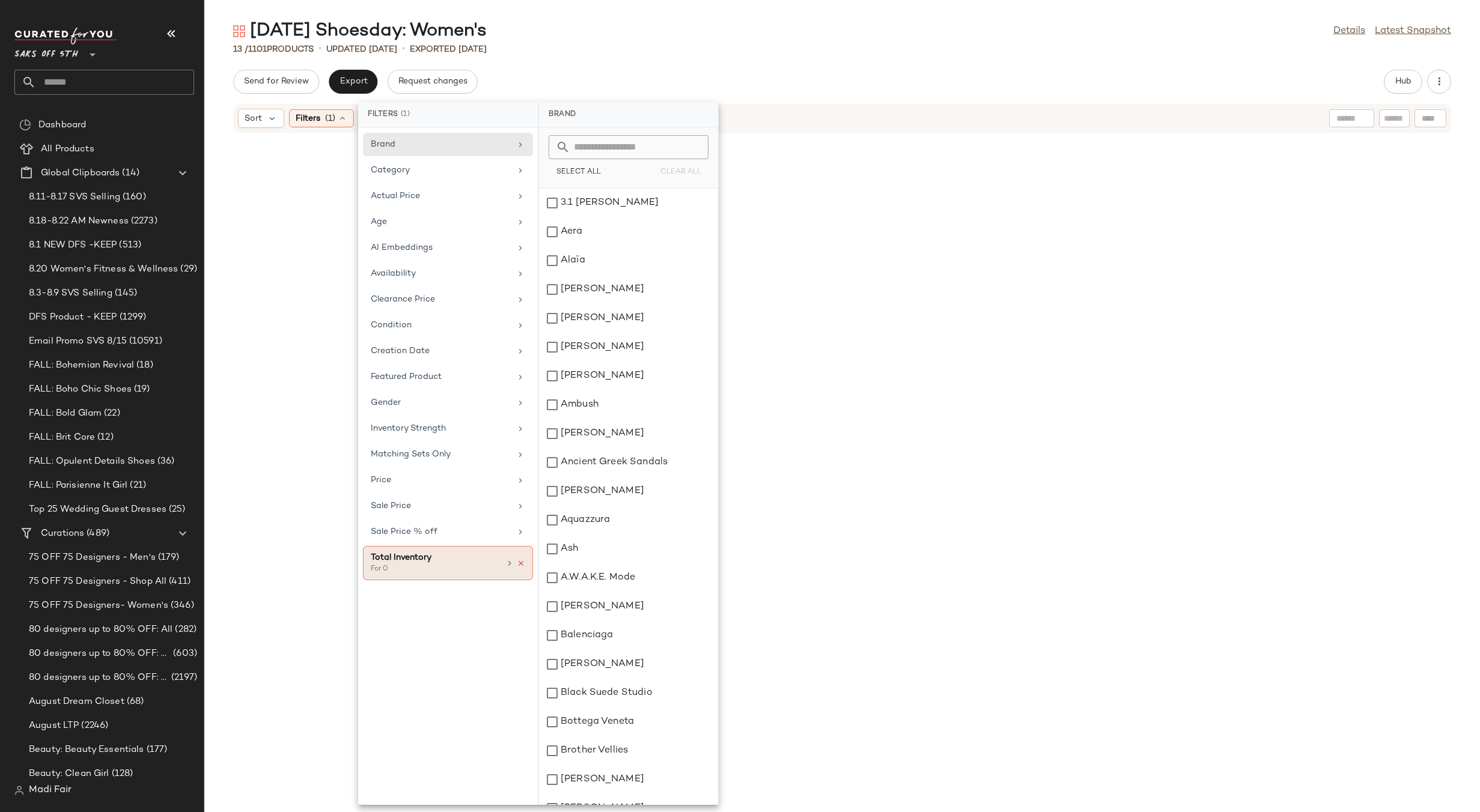
click at [523, 565] on icon at bounding box center [520, 563] width 8 height 8
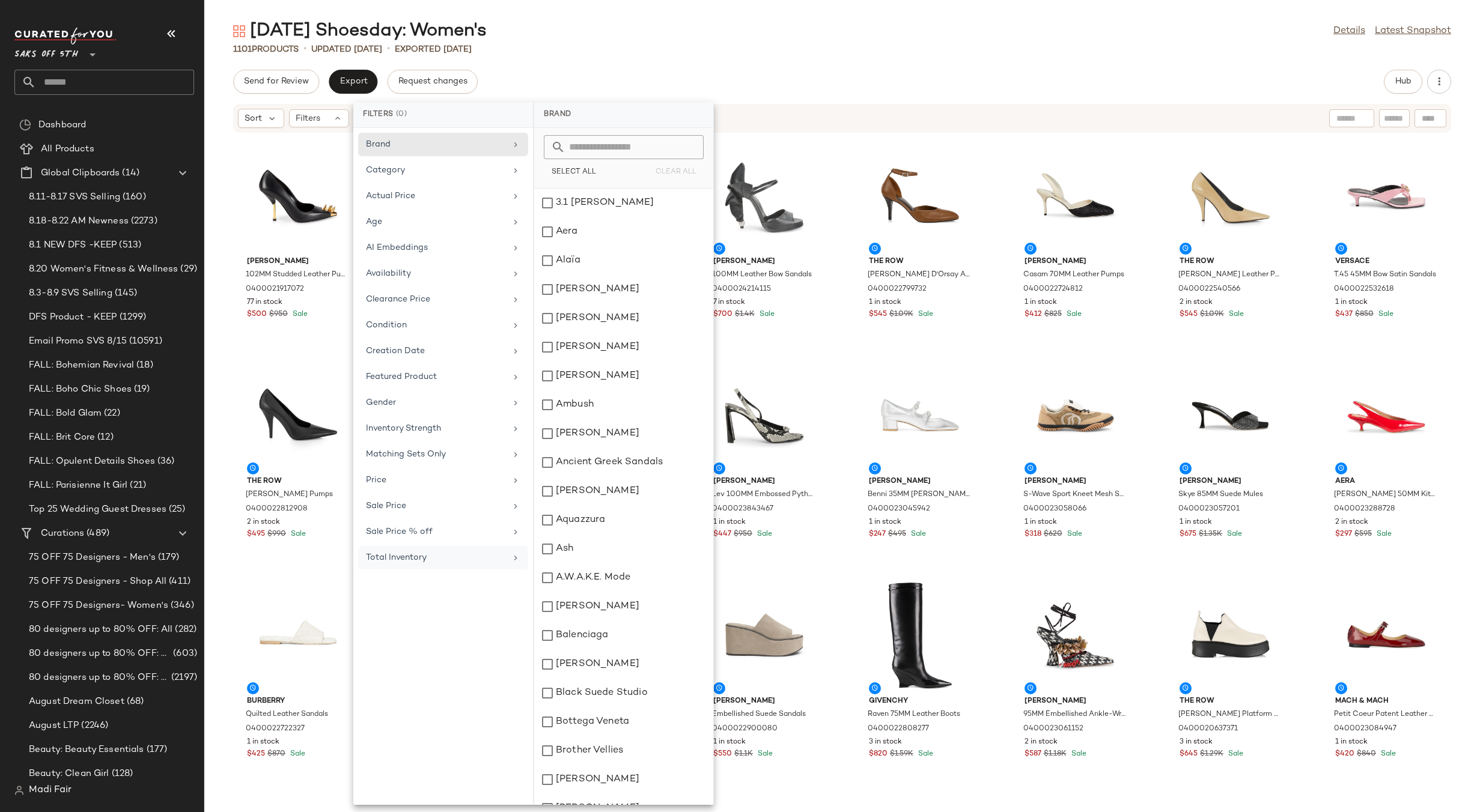
click at [621, 48] on div "1101 Products • updated [DATE] • Exported [DATE]" at bounding box center [842, 49] width 1276 height 12
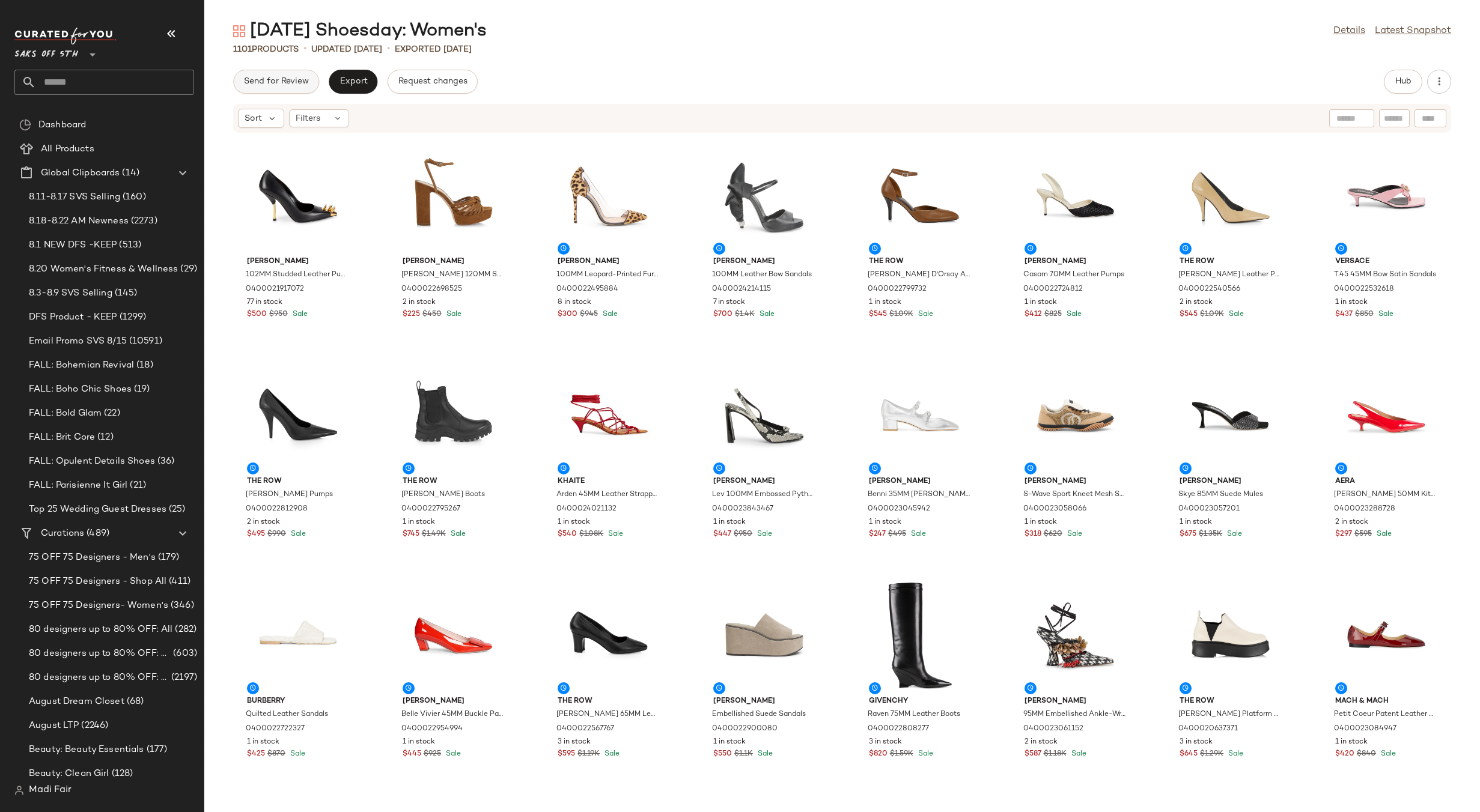
click at [268, 87] on button "Send for Review" at bounding box center [277, 82] width 86 height 24
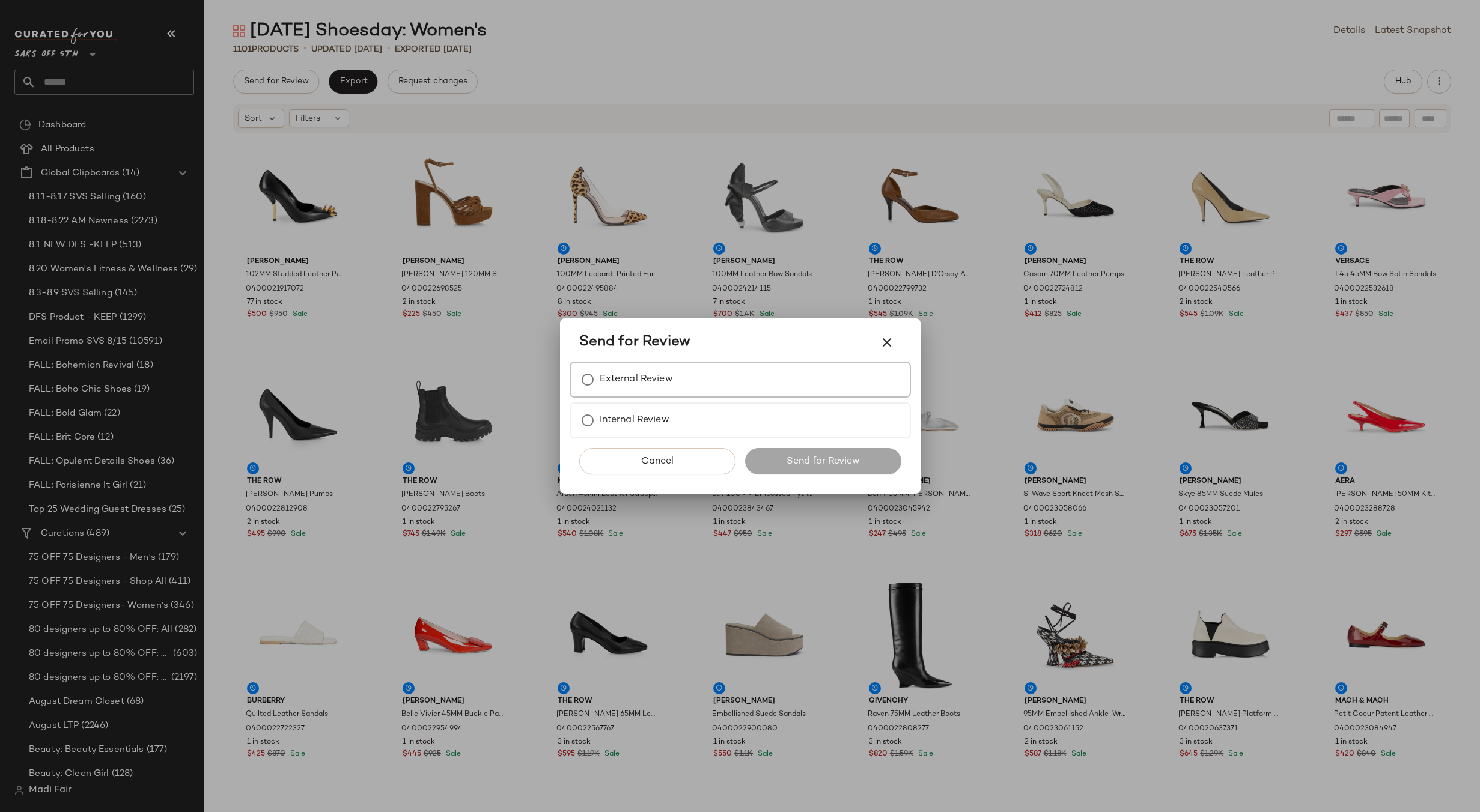
click at [636, 382] on label "External Review" at bounding box center [636, 380] width 74 height 24
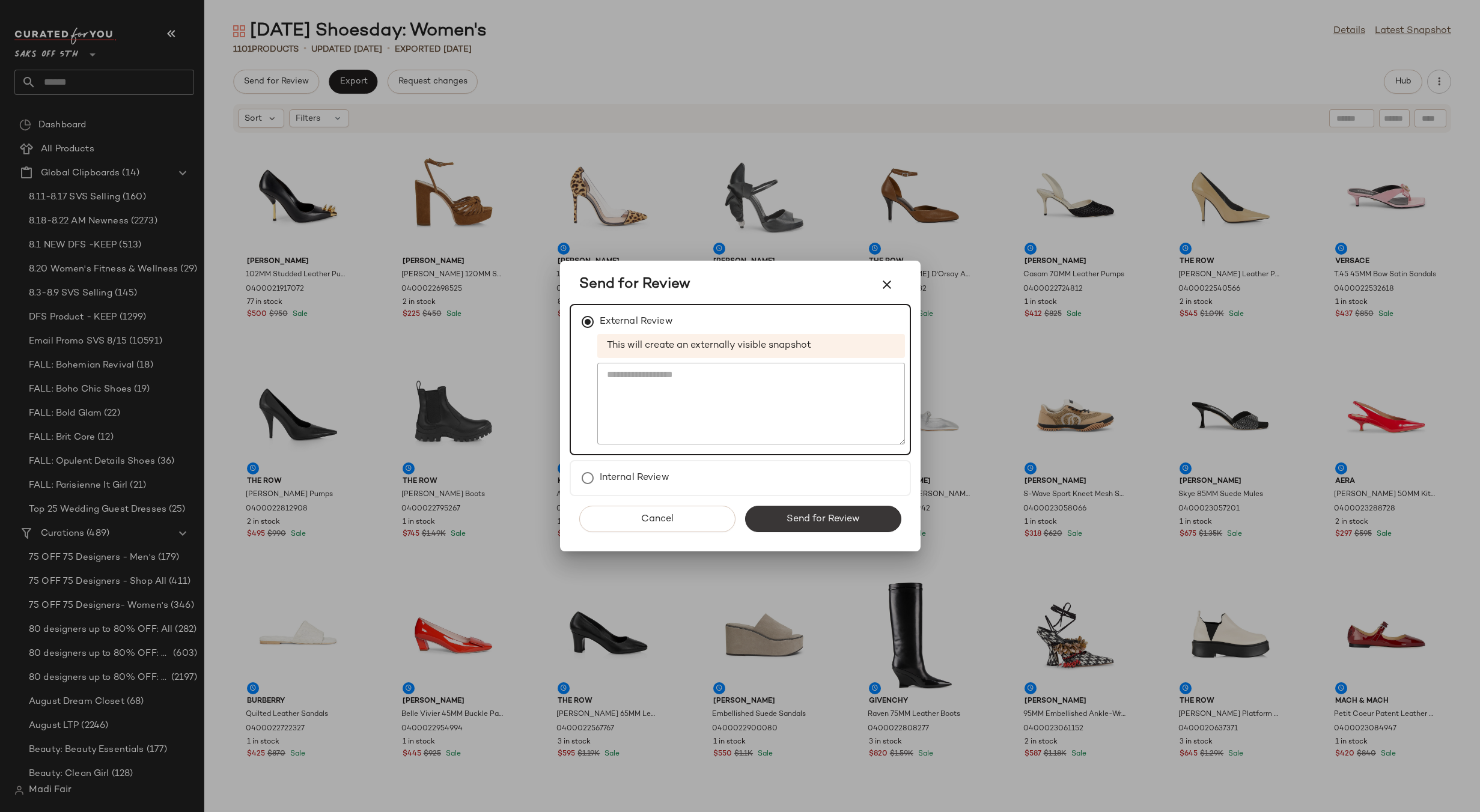
click at [810, 519] on span "Send for Review" at bounding box center [823, 519] width 74 height 11
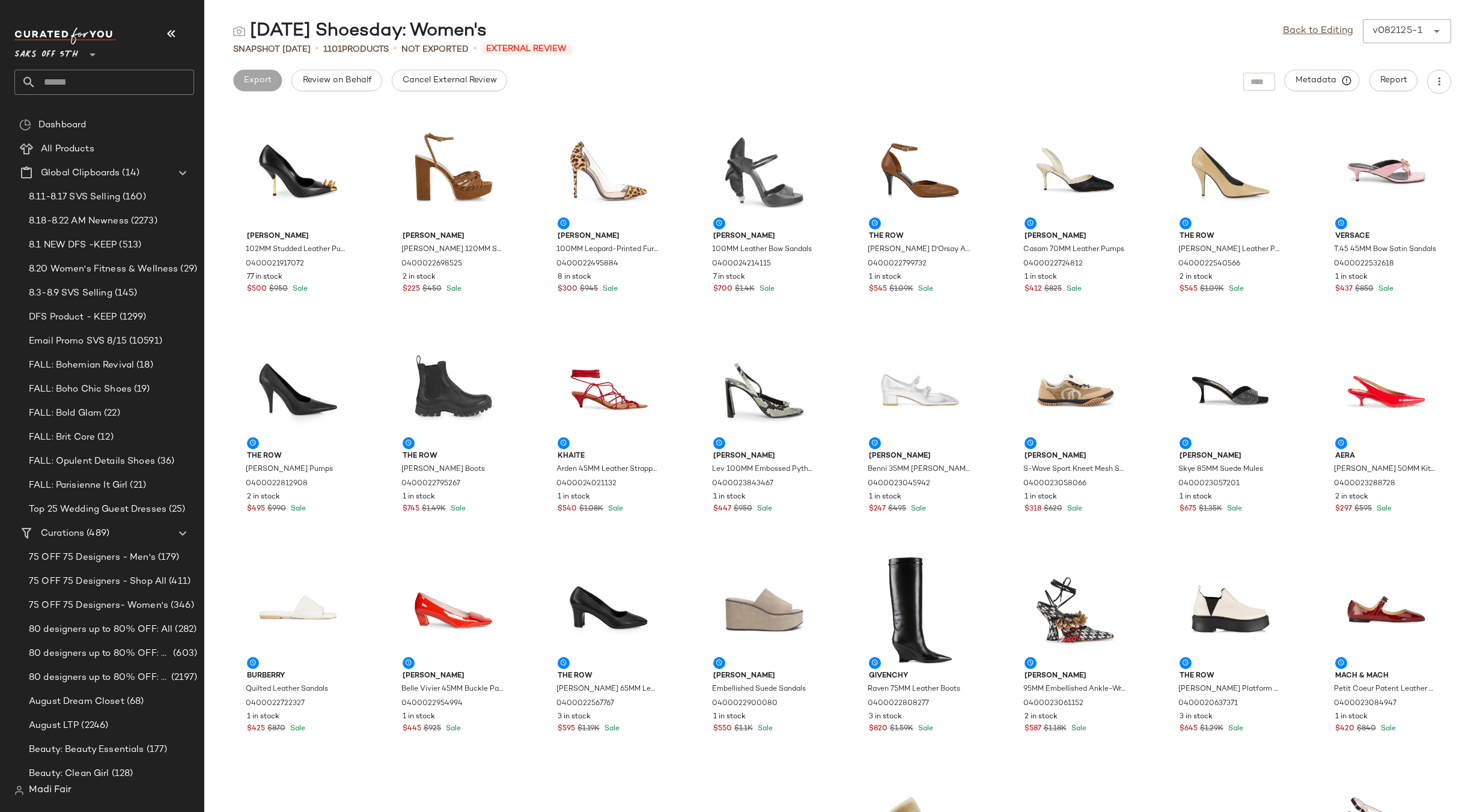
click at [507, 81] on div "Export Review on Behalf Cancel External Review Metadata Report" at bounding box center [842, 82] width 1276 height 24
click at [497, 82] on button "Cancel External Review" at bounding box center [449, 80] width 115 height 22
click at [1316, 30] on link "Back to Editing" at bounding box center [1318, 30] width 71 height 14
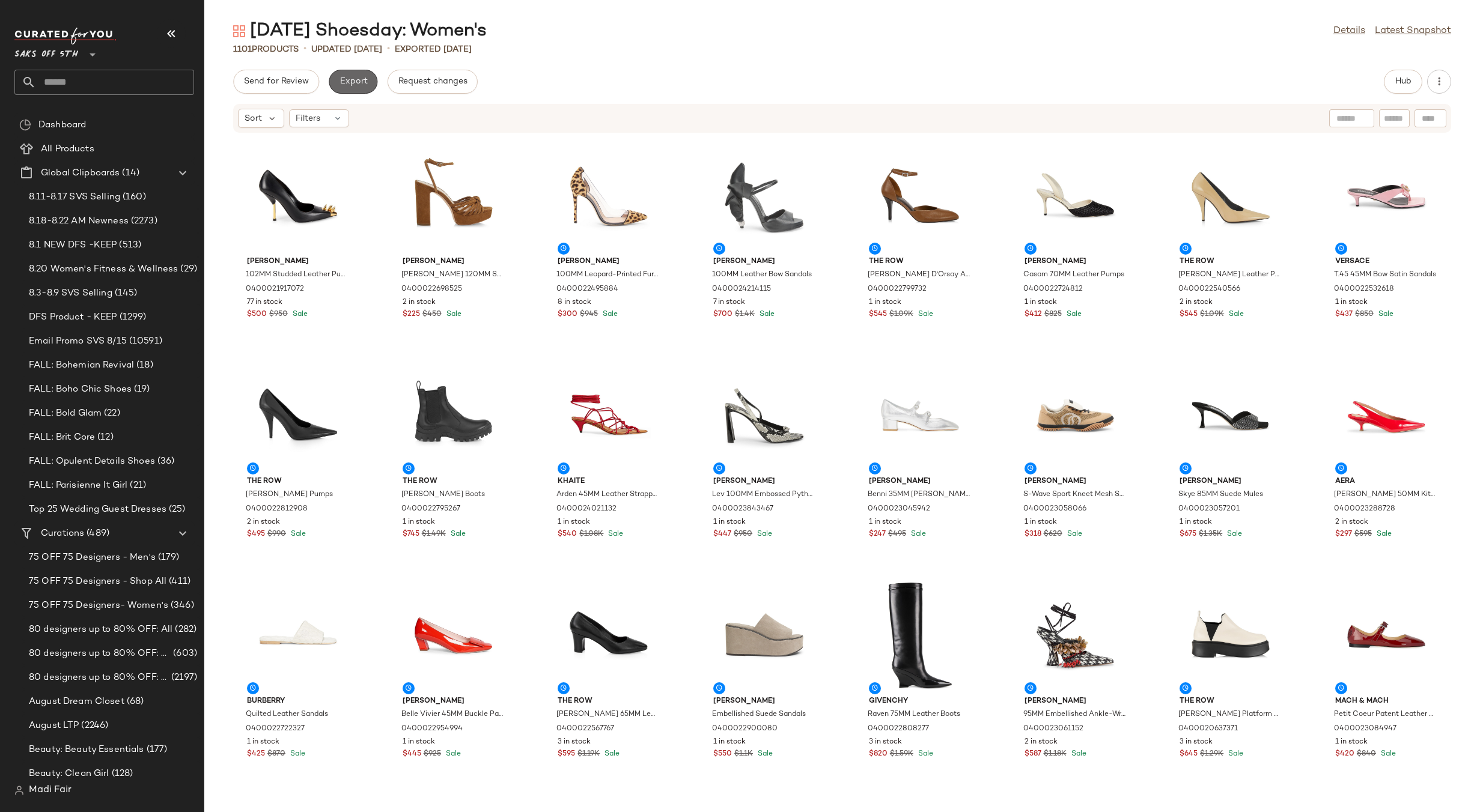
click at [366, 85] on span "Export" at bounding box center [353, 81] width 28 height 10
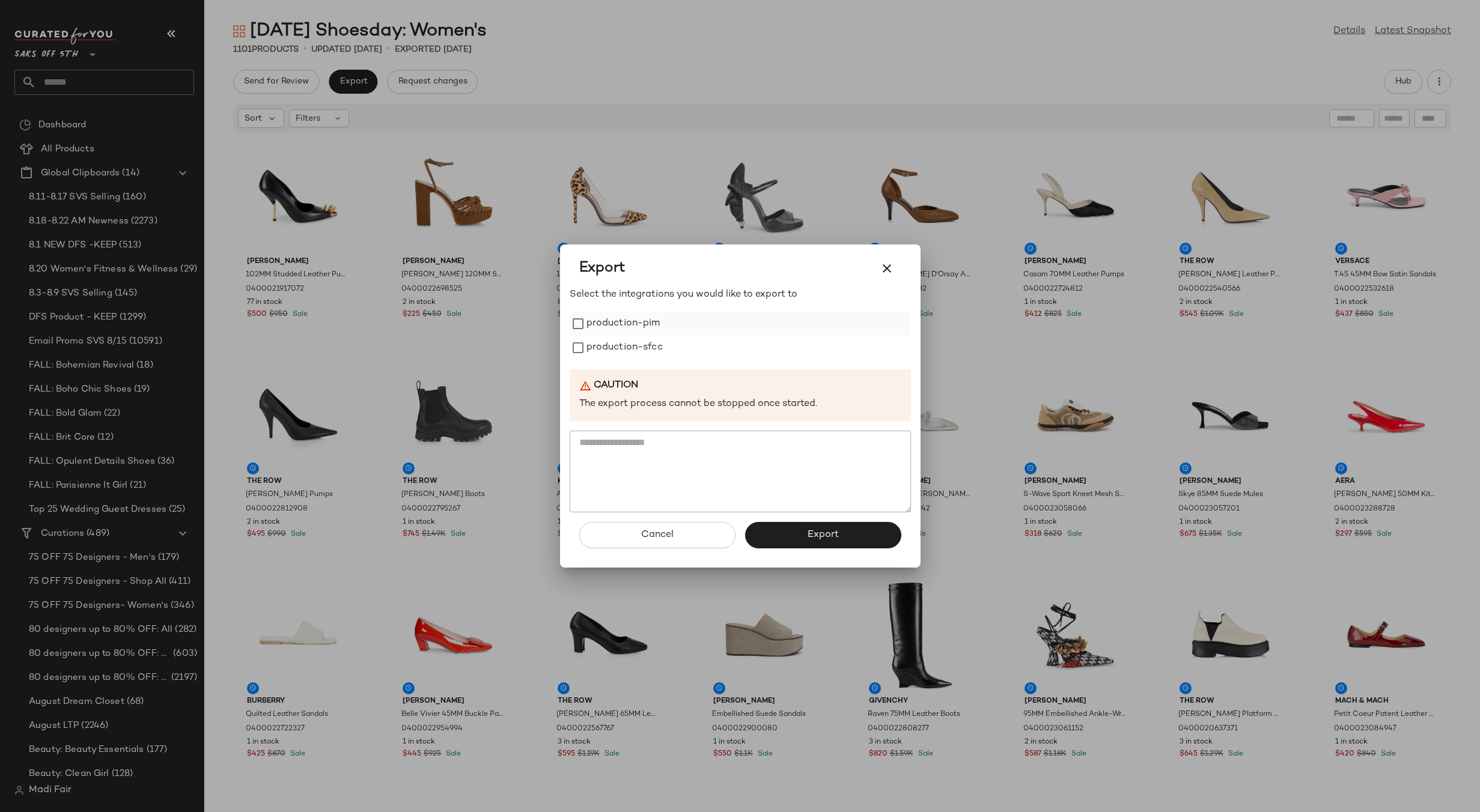
click at [667, 319] on div "production-pim" at bounding box center [740, 324] width 341 height 24
click at [628, 325] on label "production-pim" at bounding box center [623, 324] width 74 height 24
click at [626, 350] on label "production-sfcc" at bounding box center [624, 348] width 77 height 24
click at [811, 537] on span "Export" at bounding box center [823, 534] width 32 height 11
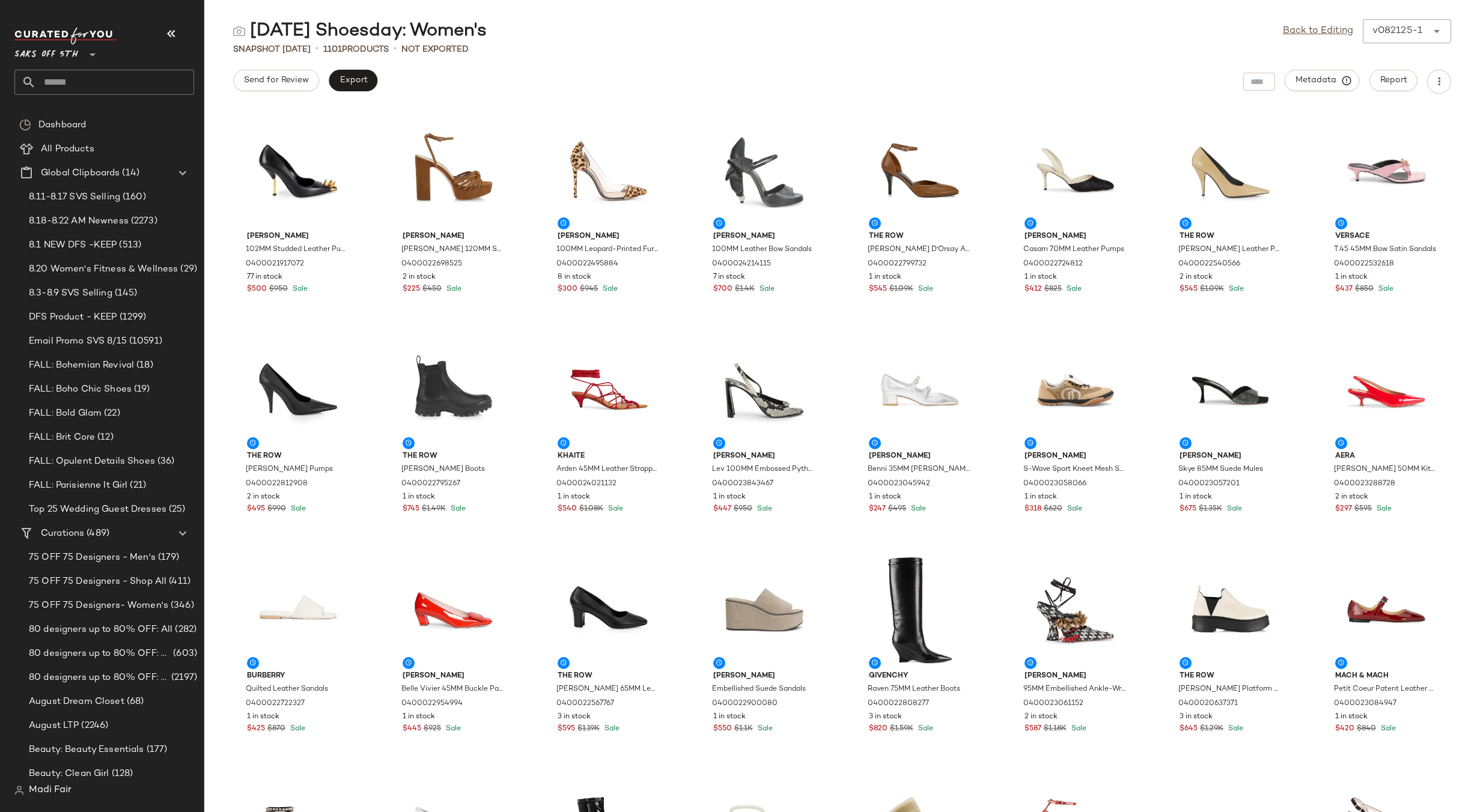
click at [559, 72] on div "Send for Review Export Metadata Report" at bounding box center [842, 82] width 1276 height 24
drag, startPoint x: 1331, startPoint y: 28, endPoint x: 1317, endPoint y: 29, distance: 14.0
click at [1331, 28] on link "Back to Editing" at bounding box center [1318, 30] width 71 height 14
